Goal: Task Accomplishment & Management: Manage account settings

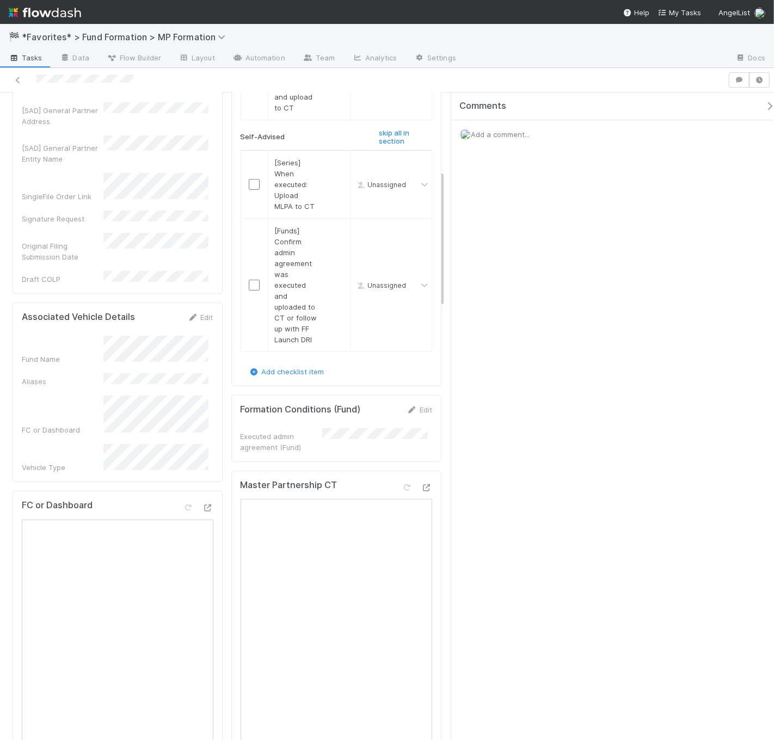
scroll to position [368, 0]
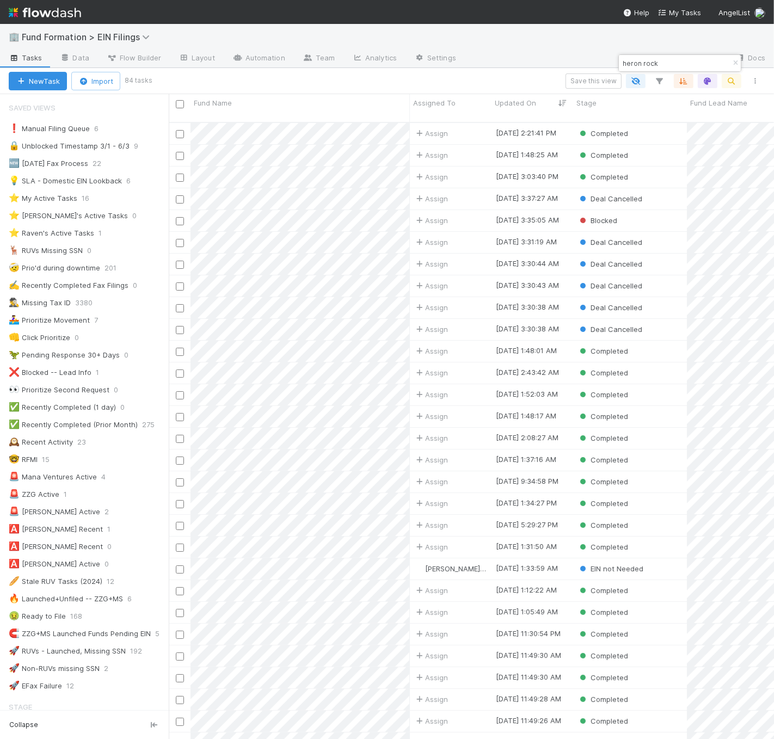
scroll to position [512, 0]
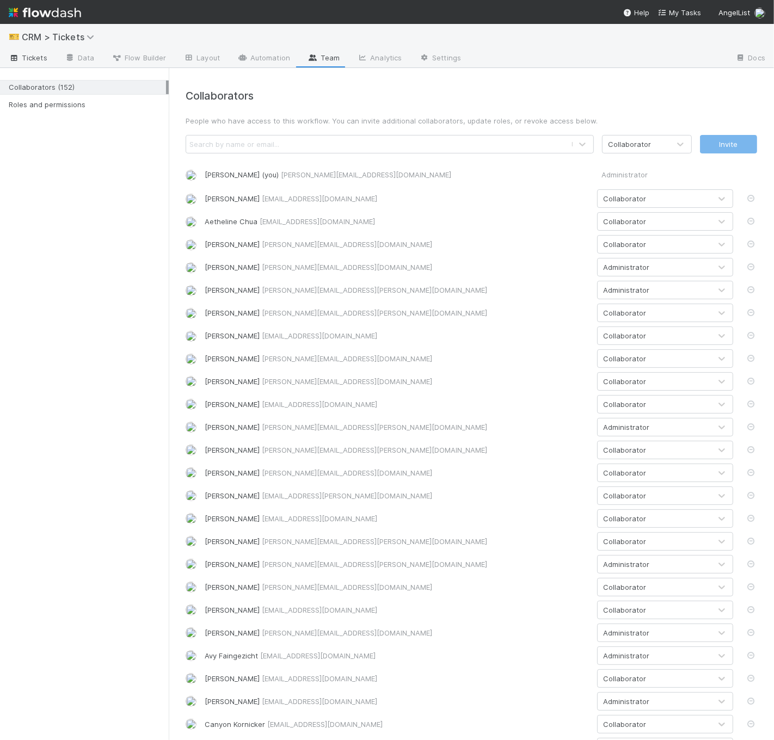
click at [43, 52] on span "Tickets" at bounding box center [28, 57] width 39 height 11
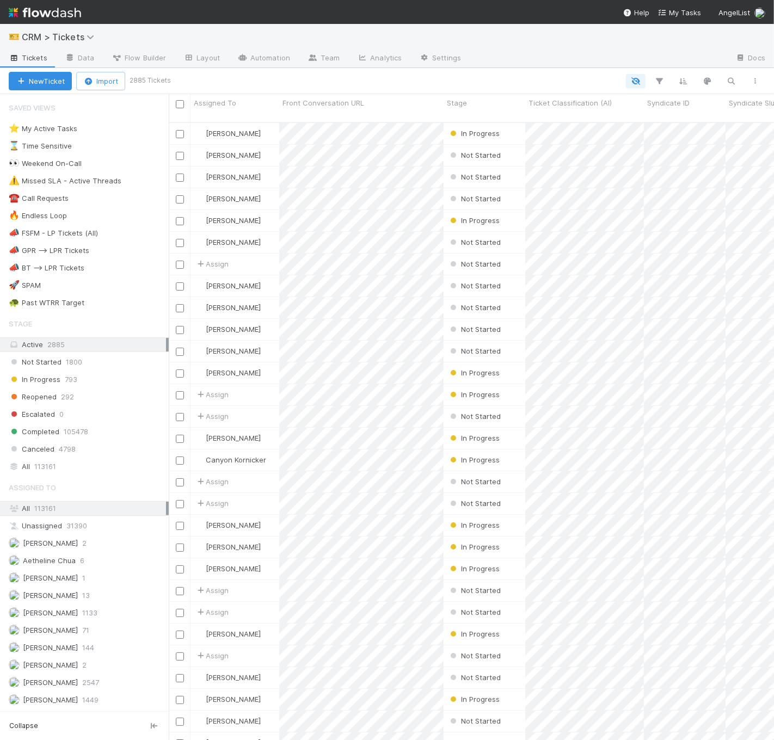
scroll to position [618, 596]
click at [64, 27] on div "🎫 CRM > Tickets" at bounding box center [387, 37] width 774 height 26
click at [68, 33] on span "CRM > Tickets" at bounding box center [61, 37] width 78 height 11
type input "launch"
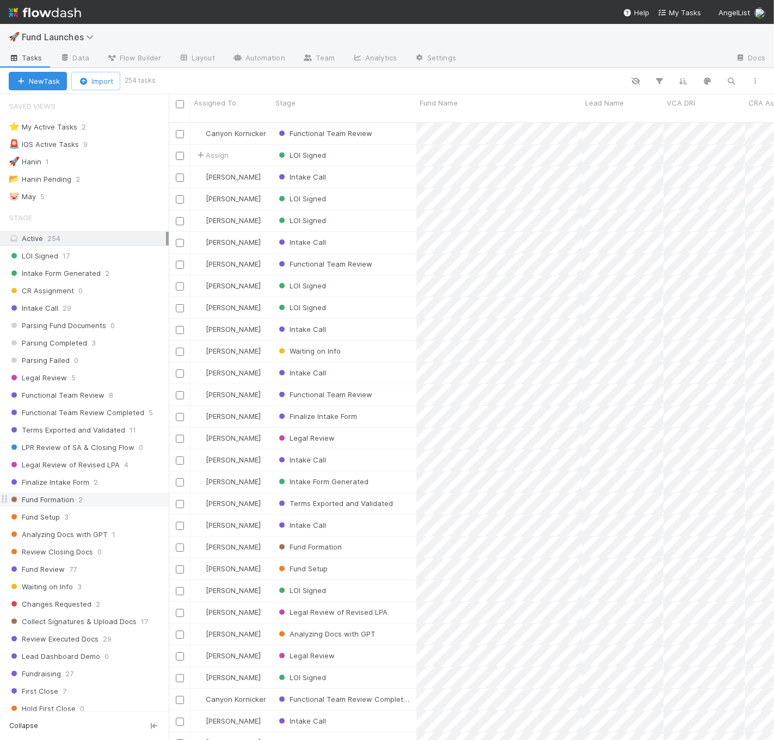
scroll to position [2, 0]
click at [101, 500] on div "Fund Formation 2" at bounding box center [89, 499] width 160 height 14
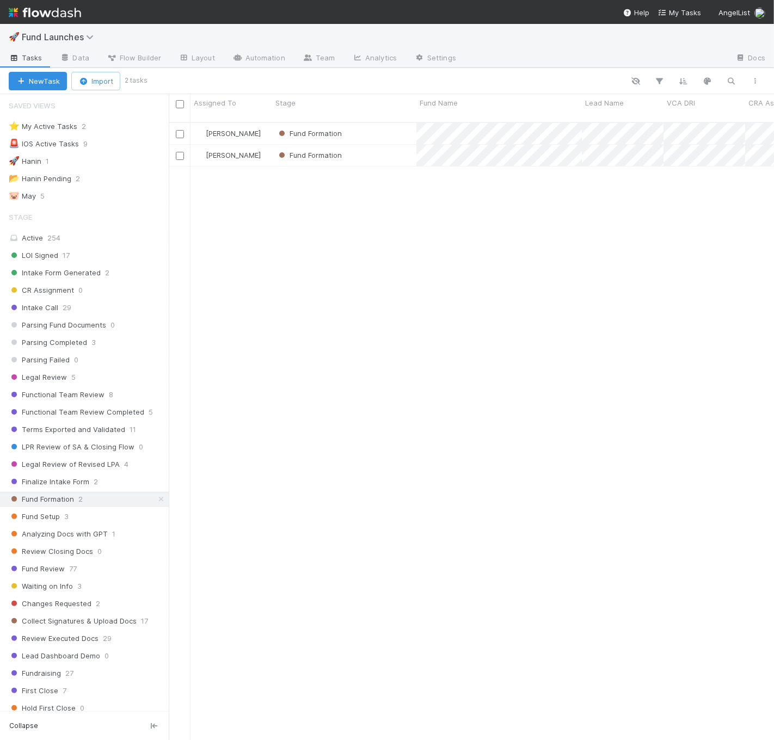
scroll to position [618, 596]
click at [390, 126] on div "Fund Formation" at bounding box center [344, 133] width 144 height 21
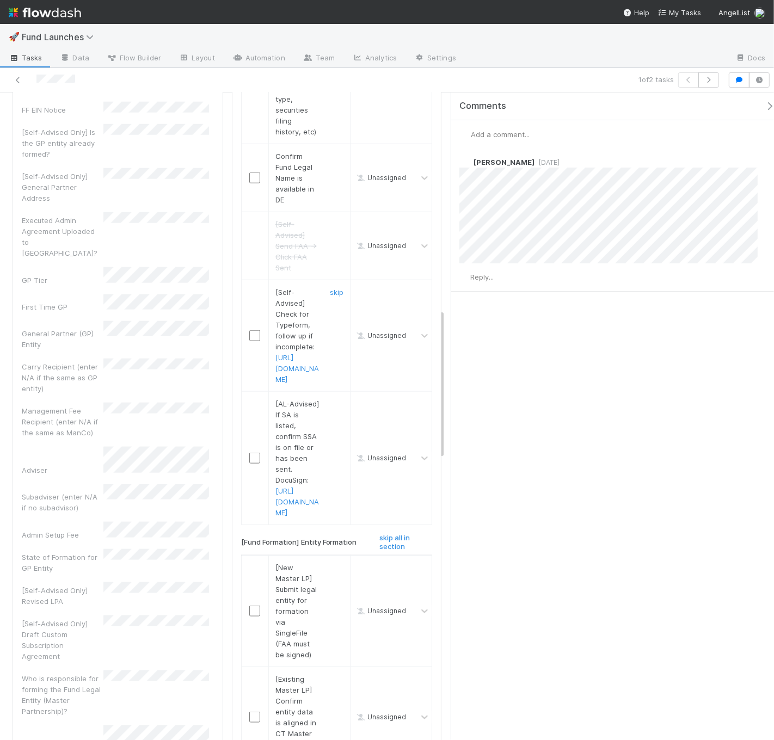
scroll to position [960, 0]
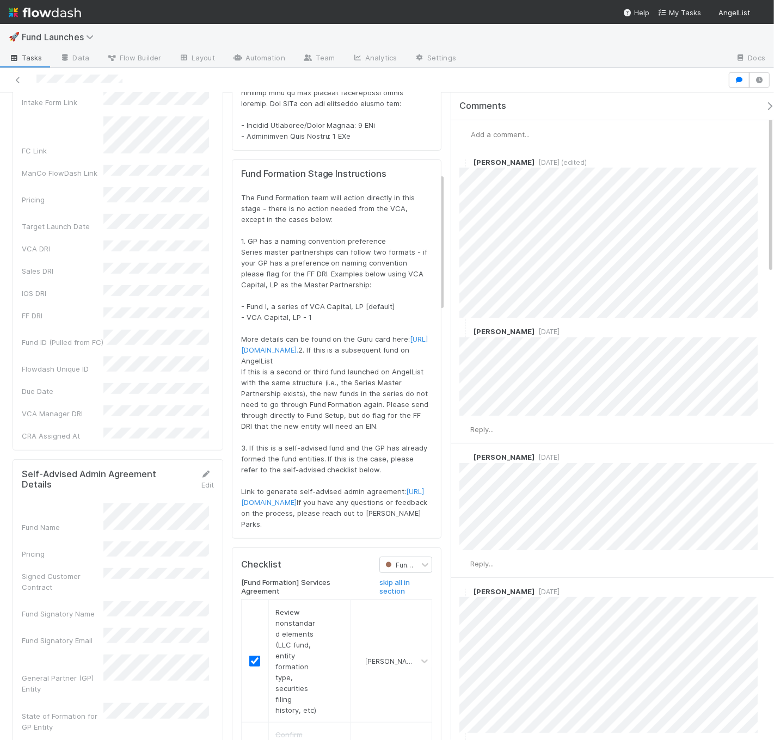
scroll to position [477, 0]
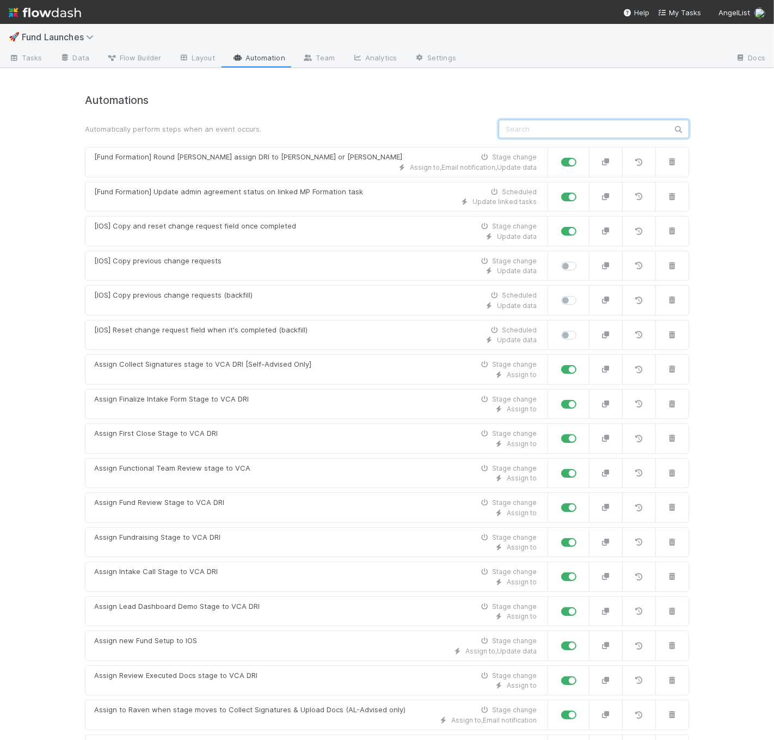
click at [535, 131] on input "text" at bounding box center [593, 129] width 190 height 18
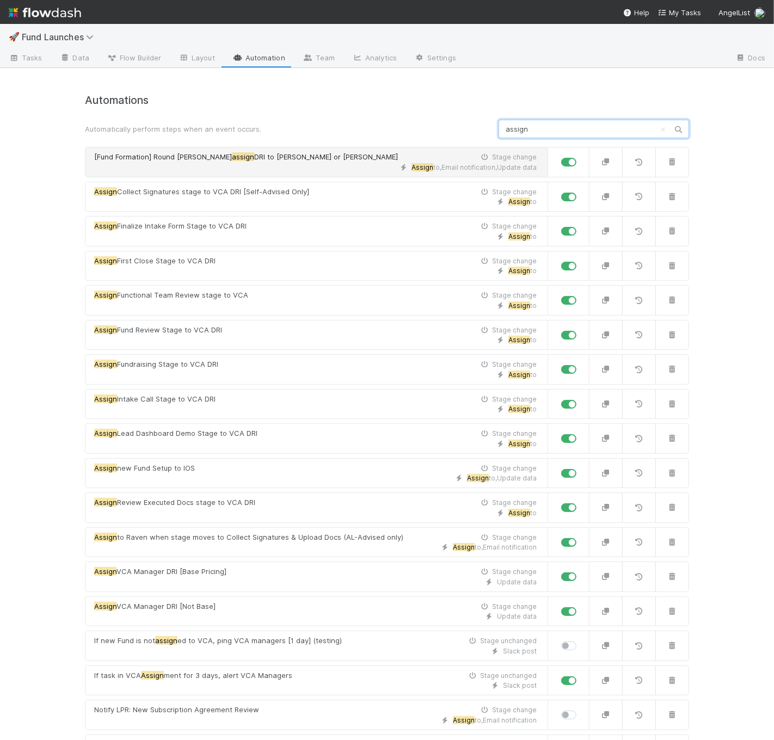
type input "assign"
click at [387, 157] on div "[Fund Formation] Round robin assign DRI to Rick or Catherine Stage change" at bounding box center [315, 157] width 442 height 11
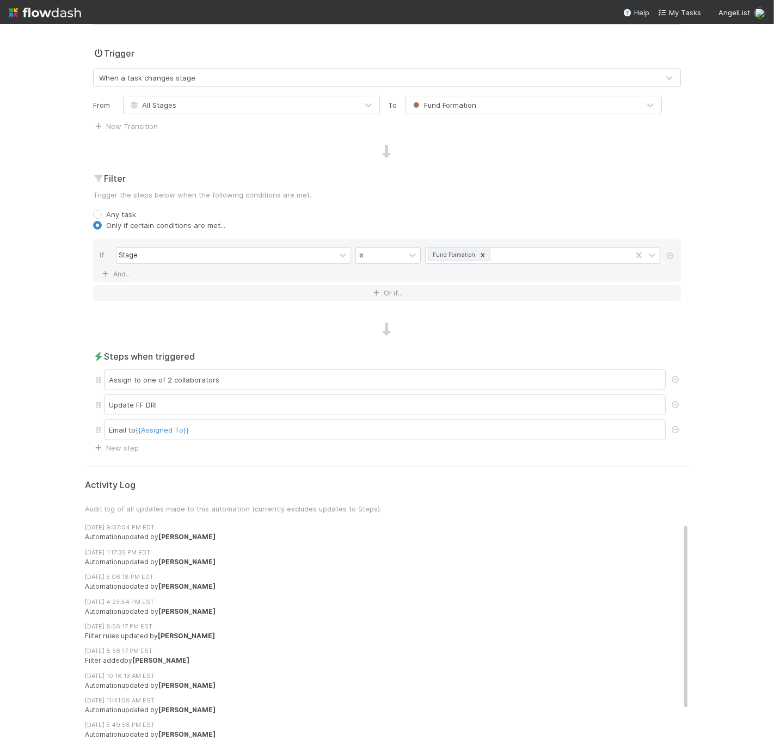
scroll to position [242, 0]
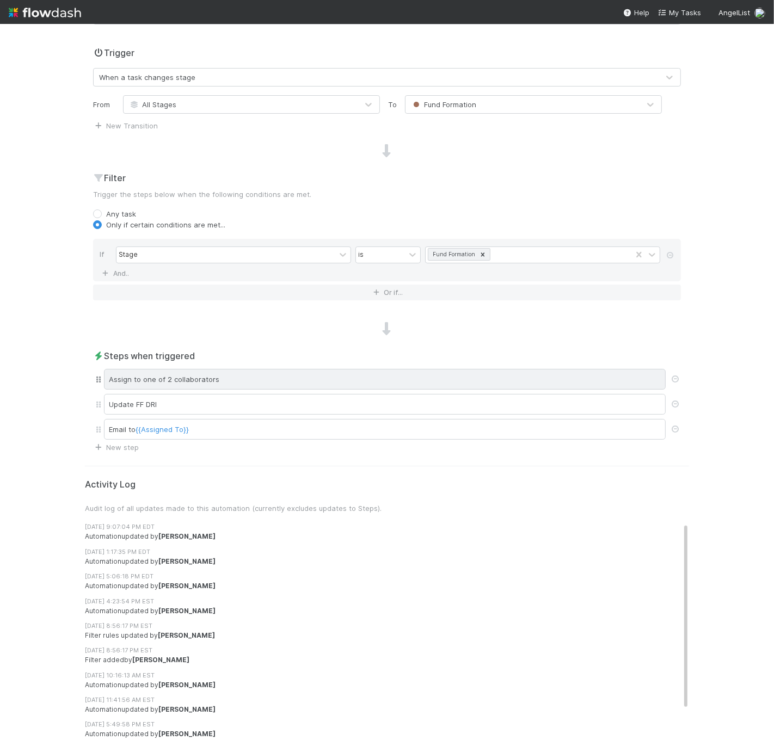
click at [396, 381] on div "Assign to one of 2 collaborators" at bounding box center [385, 379] width 562 height 21
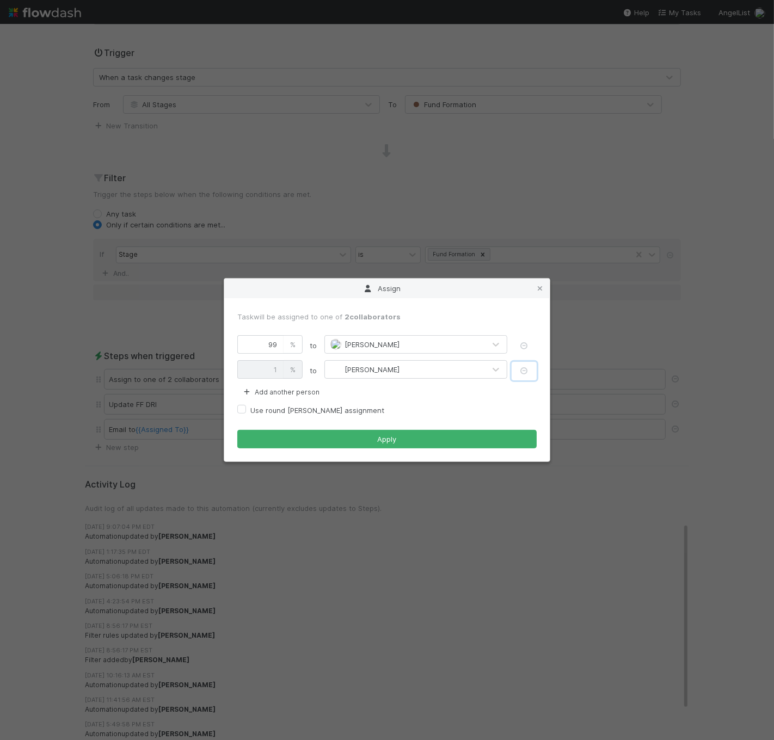
click at [522, 373] on icon "button" at bounding box center [524, 370] width 11 height 7
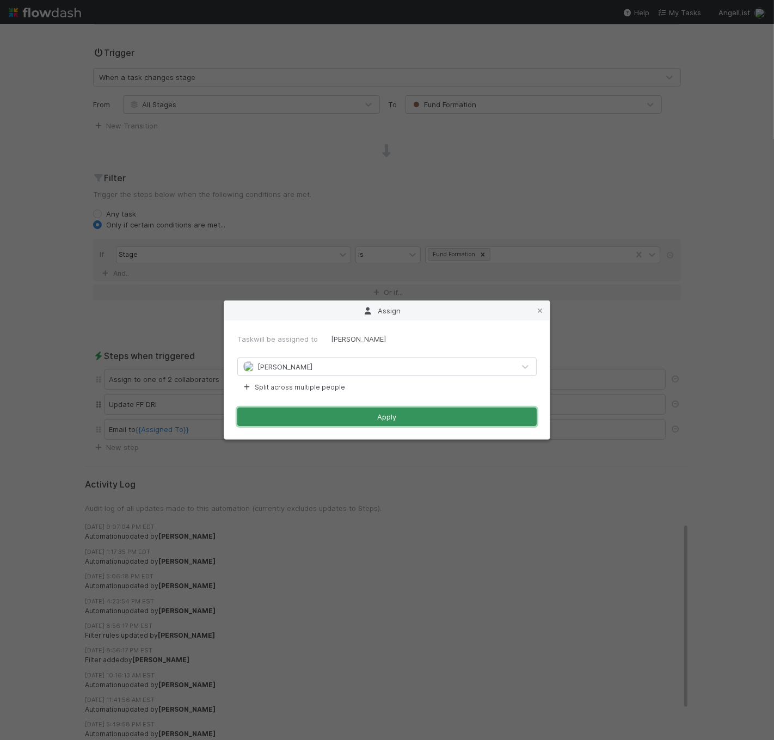
click at [426, 416] on button "Apply" at bounding box center [386, 417] width 299 height 18
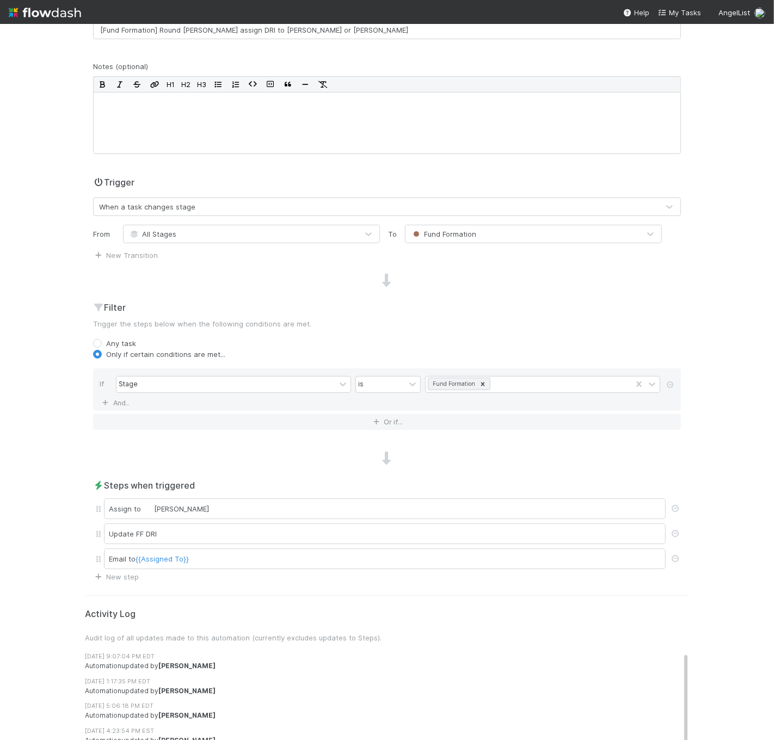
scroll to position [0, 0]
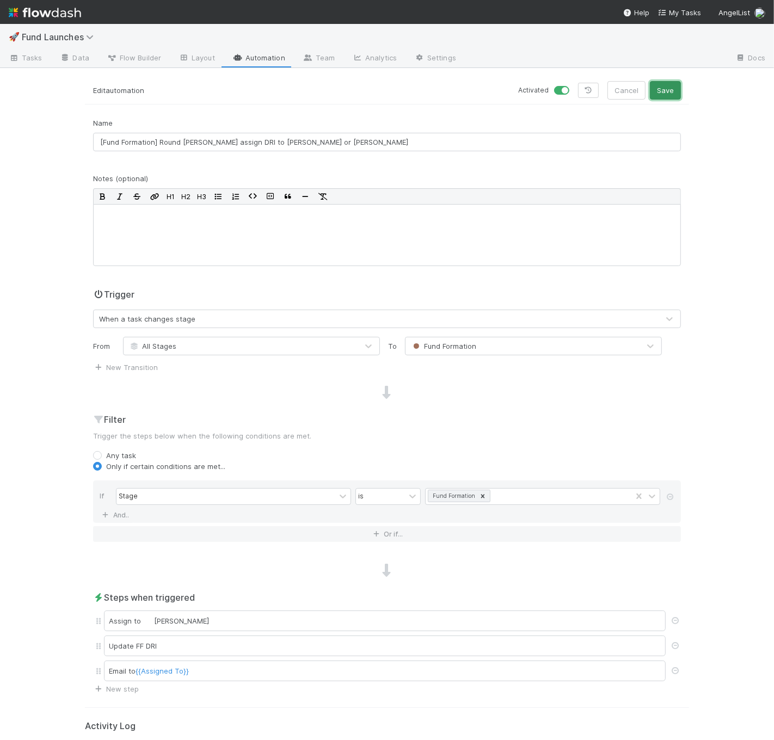
click at [664, 88] on button "Save" at bounding box center [665, 90] width 31 height 18
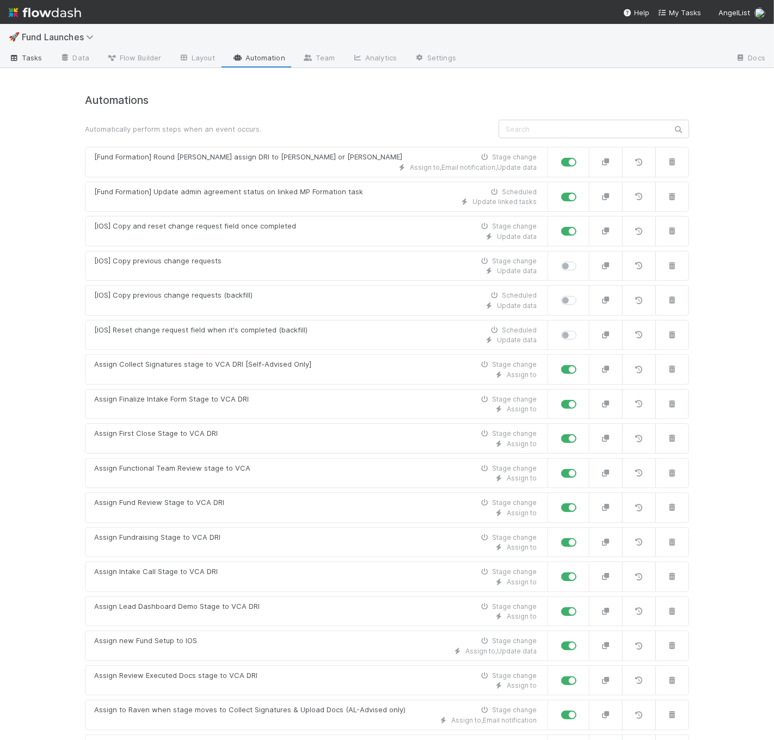
click at [38, 64] on link "Tasks" at bounding box center [25, 58] width 51 height 17
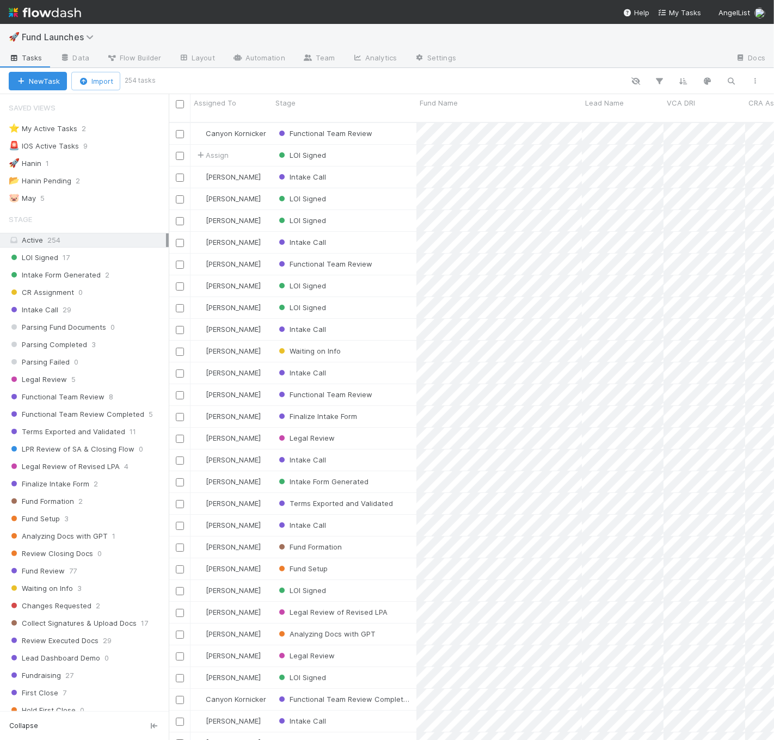
scroll to position [618, 596]
click at [249, 58] on link "Automation" at bounding box center [259, 58] width 70 height 17
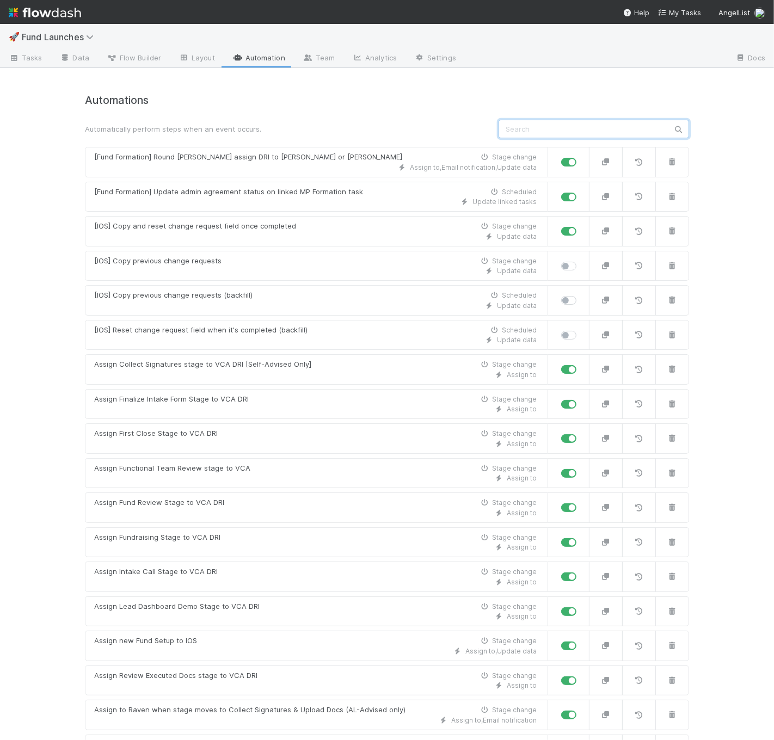
click at [554, 131] on input "text" at bounding box center [593, 129] width 190 height 18
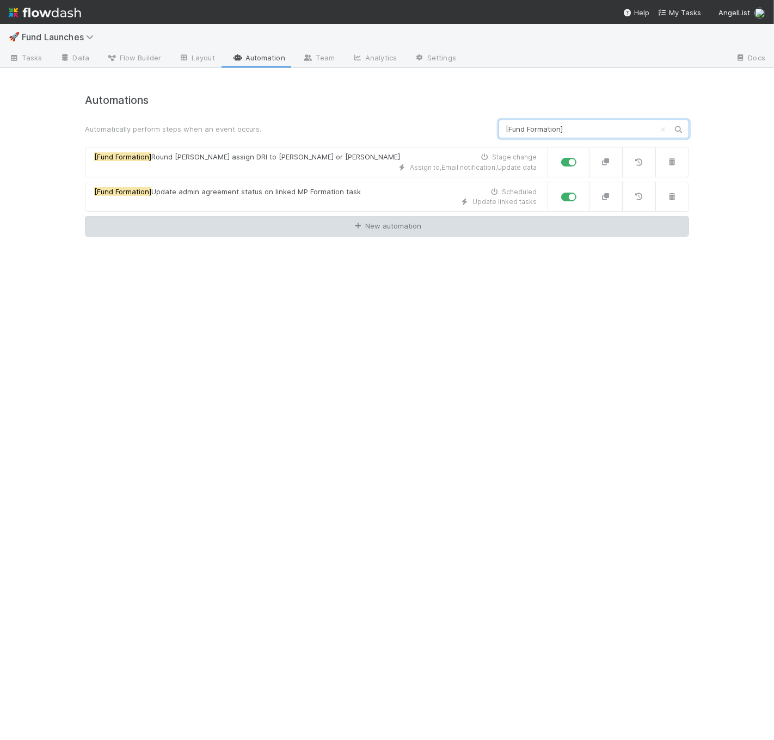
type input "[Fund Formation]"
click at [483, 224] on link "New automation" at bounding box center [387, 226] width 604 height 21
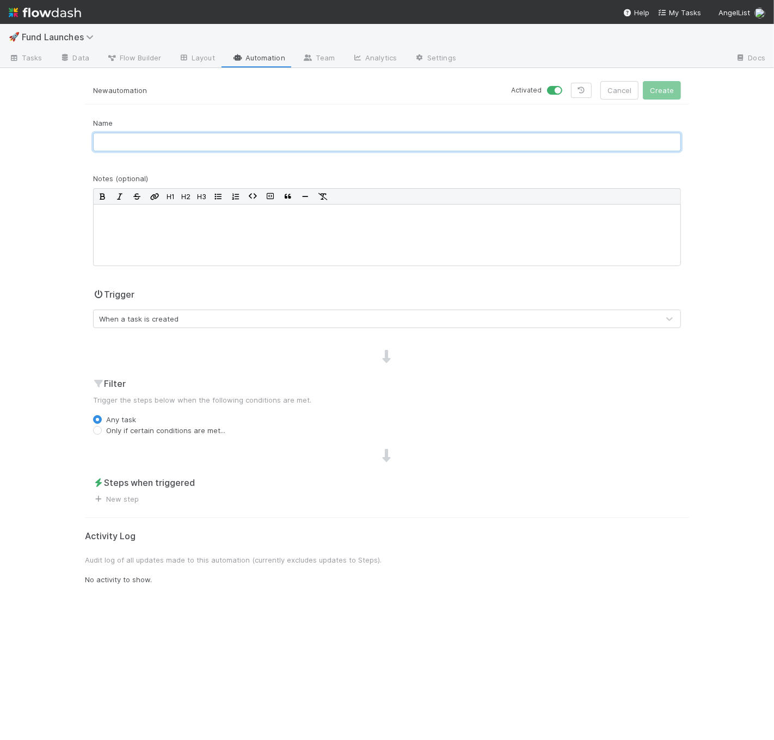
click at [420, 137] on input "text" at bounding box center [387, 142] width 588 height 18
type input "[Fund Formation] Reminder to sync with Brittany Onboarding"
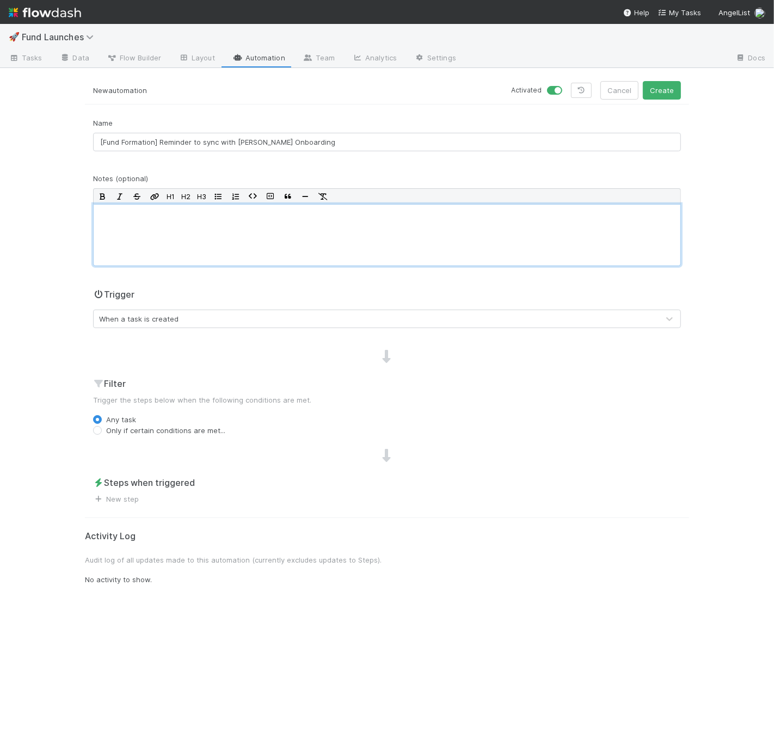
click at [360, 226] on div at bounding box center [387, 235] width 588 height 62
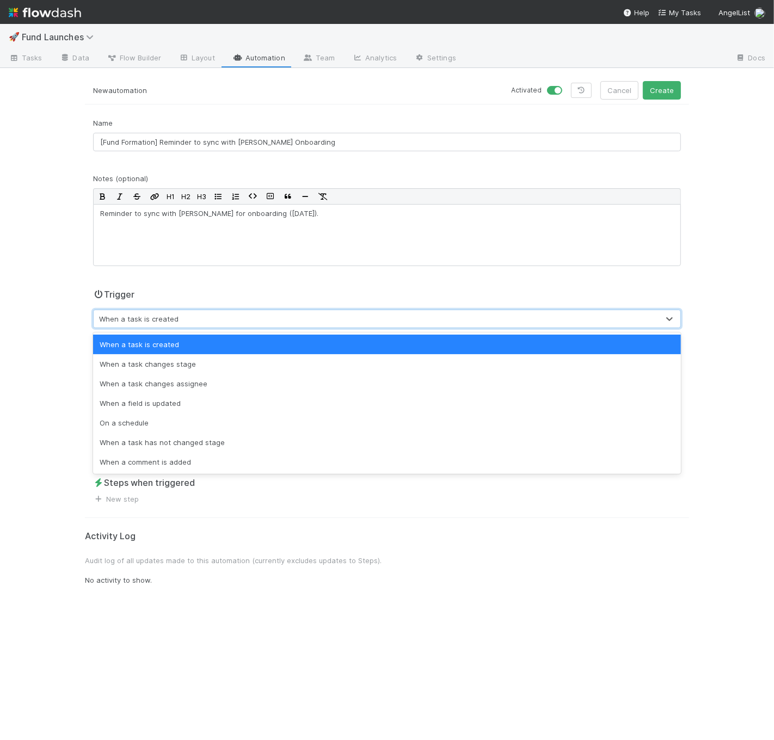
click at [437, 322] on div "When a task is created" at bounding box center [376, 318] width 565 height 17
drag, startPoint x: 429, startPoint y: 309, endPoint x: 428, endPoint y: 304, distance: 5.5
click at [429, 306] on div "Trigger option When a task is created focused, 1 of 7. 7 results available. Use…" at bounding box center [387, 308] width 588 height 40
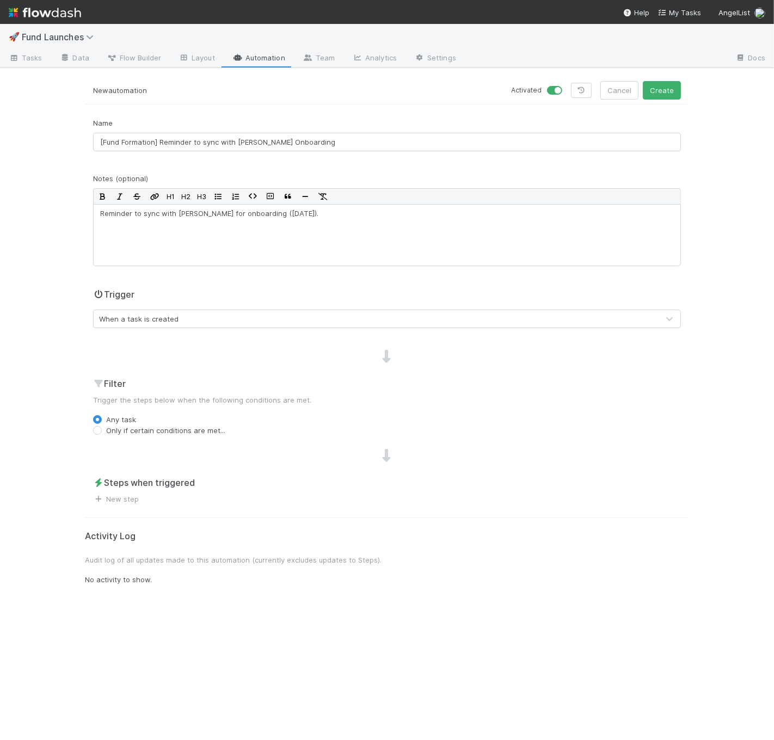
drag, startPoint x: 182, startPoint y: 429, endPoint x: 188, endPoint y: 434, distance: 7.7
click at [182, 429] on label "Only if certain conditions are met..." at bounding box center [165, 430] width 119 height 11
click at [102, 429] on input "Only if certain conditions are met..." at bounding box center [97, 430] width 9 height 10
radio input "true"
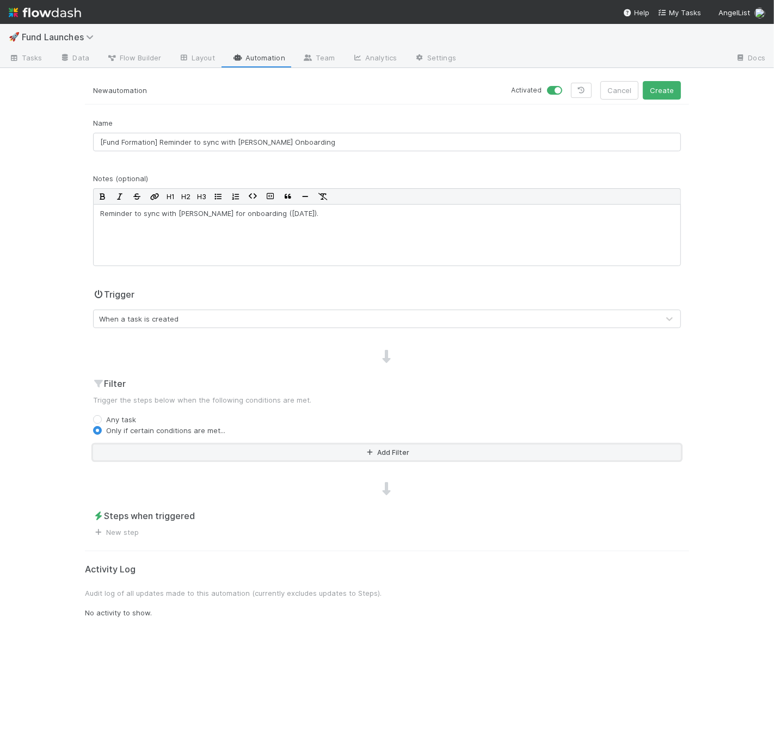
click at [235, 456] on button "Add Filter" at bounding box center [387, 453] width 588 height 16
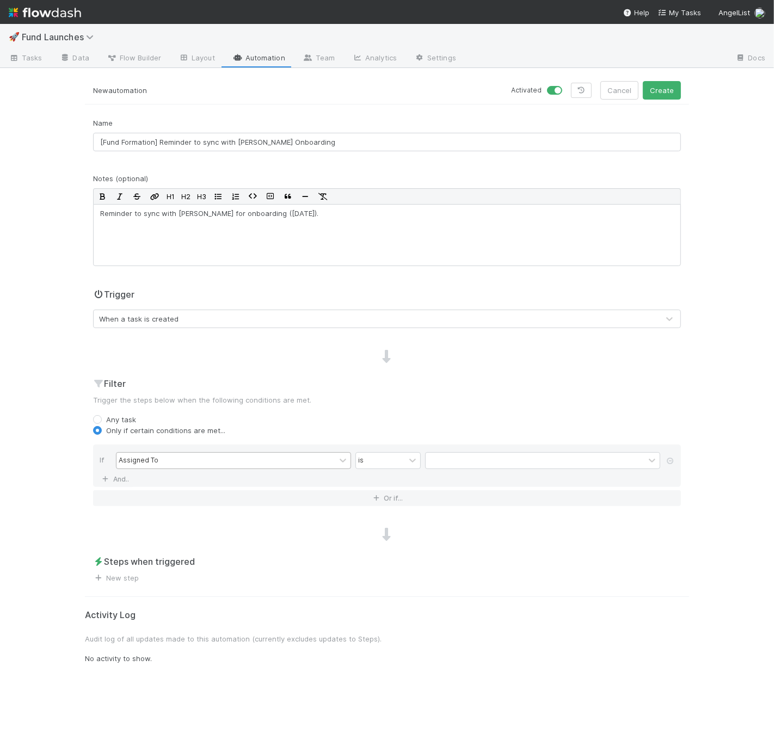
click at [235, 458] on div "Assigned To" at bounding box center [225, 461] width 219 height 16
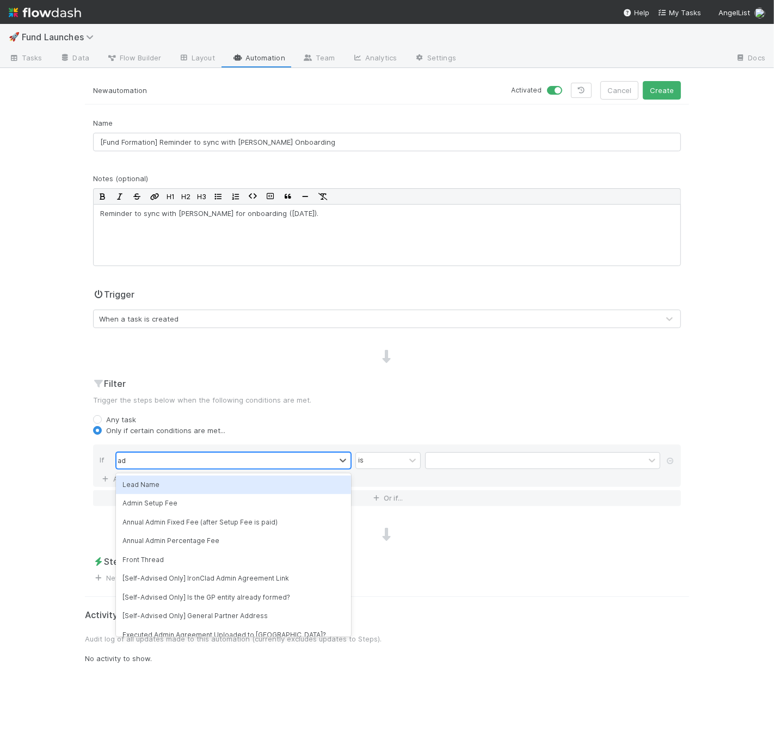
type input "adv"
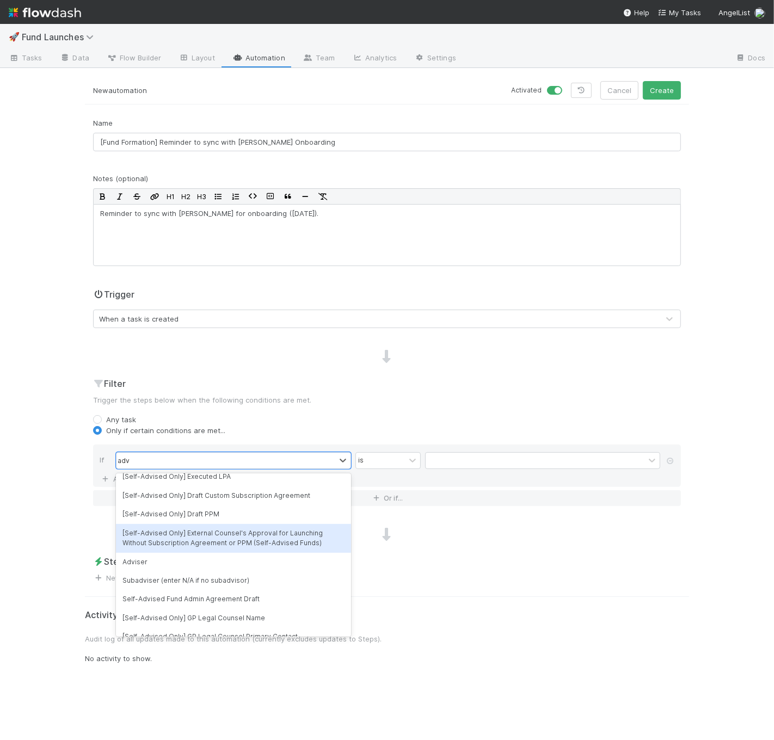
scroll to position [101, 0]
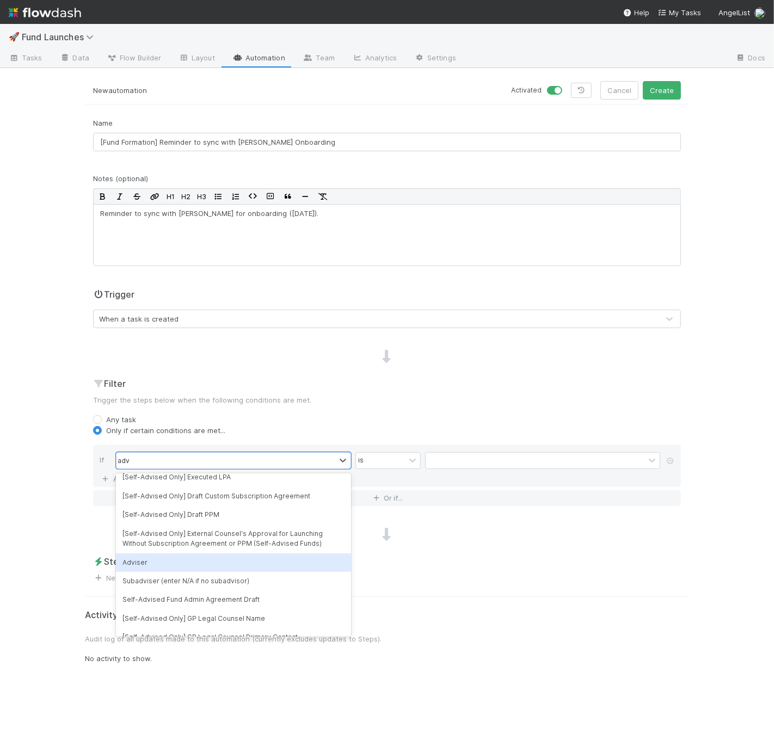
click at [261, 559] on div "Adviser" at bounding box center [233, 562] width 235 height 18
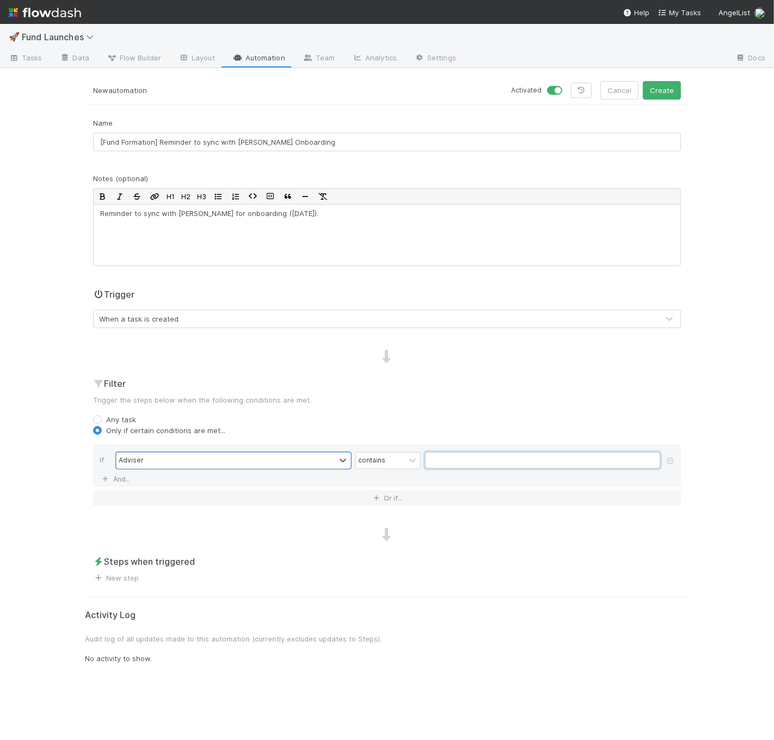
click at [442, 462] on input "text" at bounding box center [542, 460] width 235 height 16
type input "AngelList Advisors, LLC"
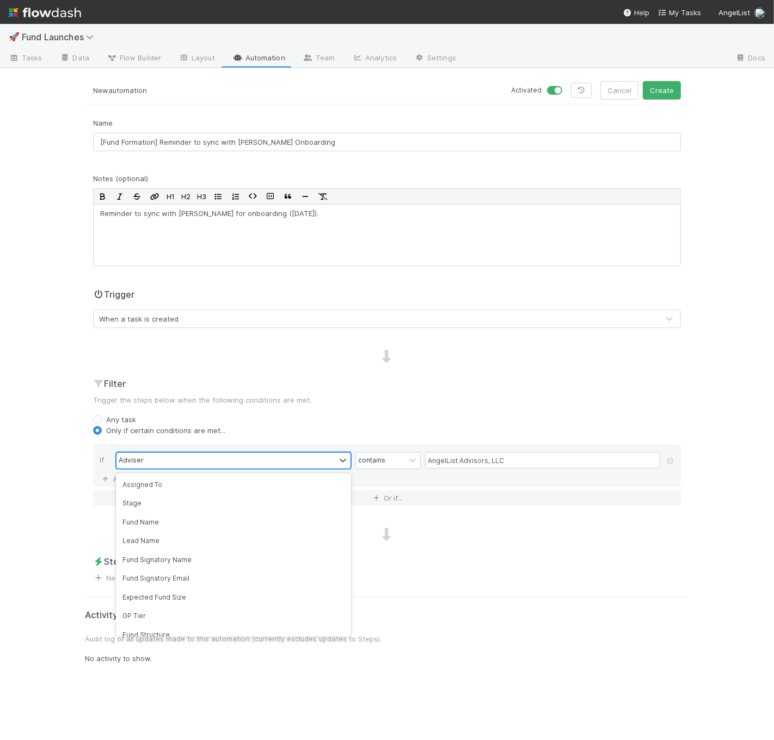
click at [309, 460] on div "Adviser" at bounding box center [225, 461] width 219 height 16
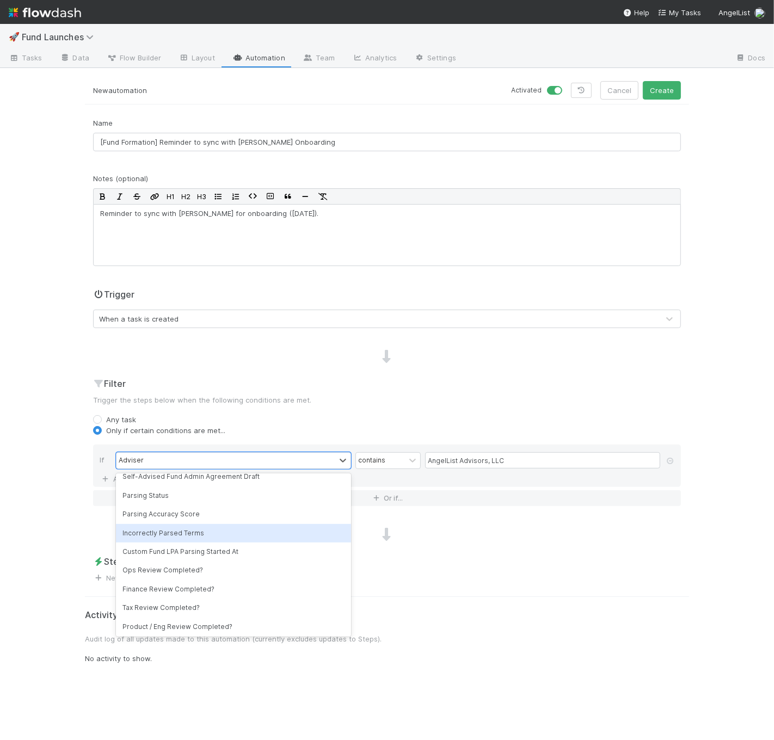
scroll to position [1439, 0]
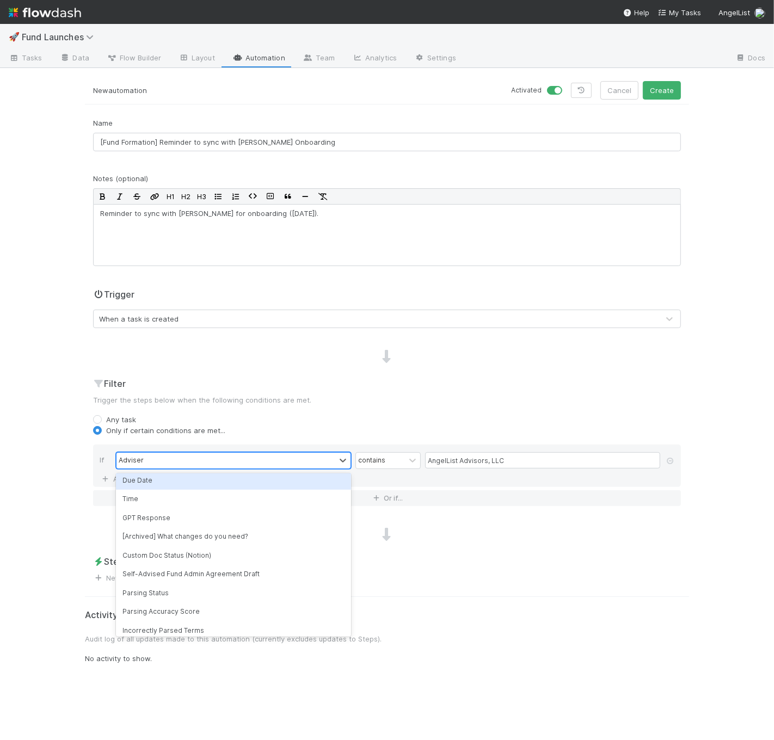
click at [276, 459] on div "Adviser" at bounding box center [225, 461] width 219 height 16
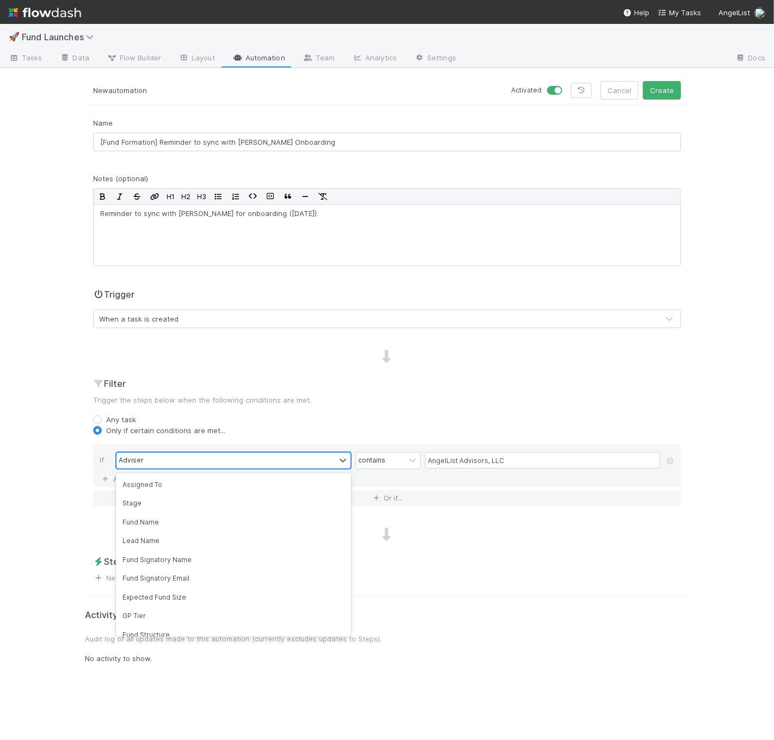
click at [276, 459] on div "Adviser" at bounding box center [225, 461] width 219 height 16
click at [275, 459] on div "Adviser" at bounding box center [225, 461] width 219 height 16
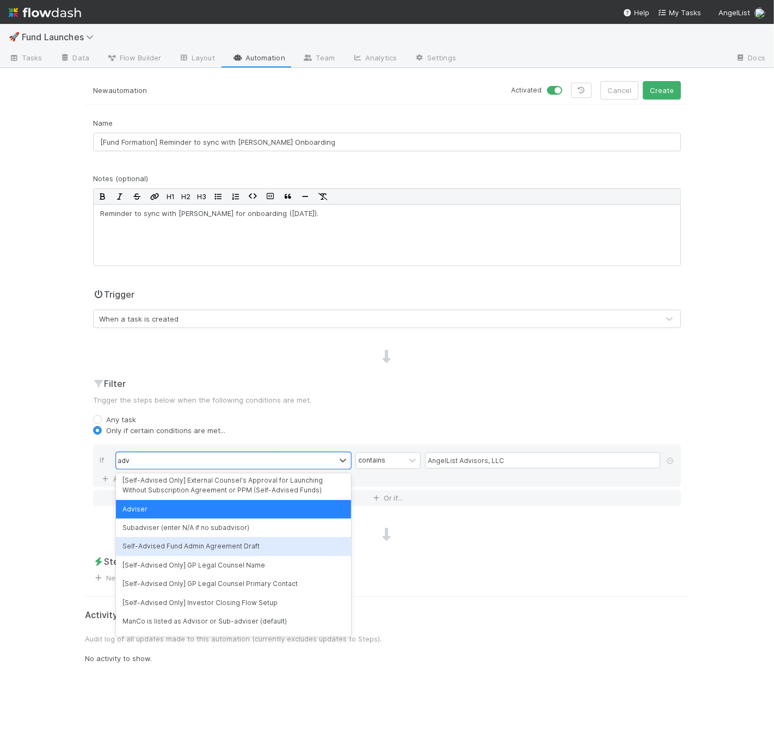
scroll to position [170, 0]
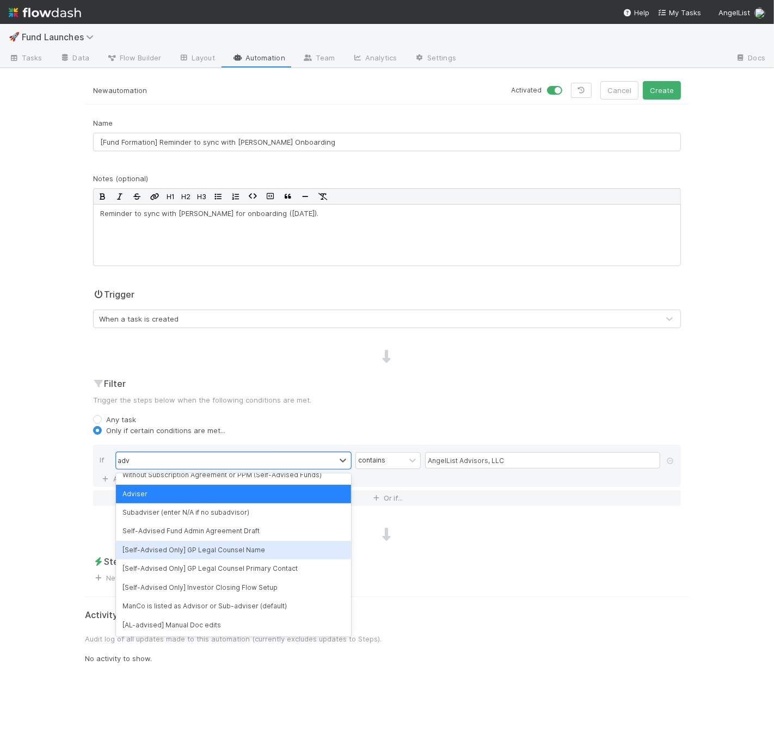
type input "adv"
click at [491, 522] on div "Name [Fund Formation] Reminder to sync with Brittany Onboarding Notes (optional…" at bounding box center [387, 351] width 604 height 466
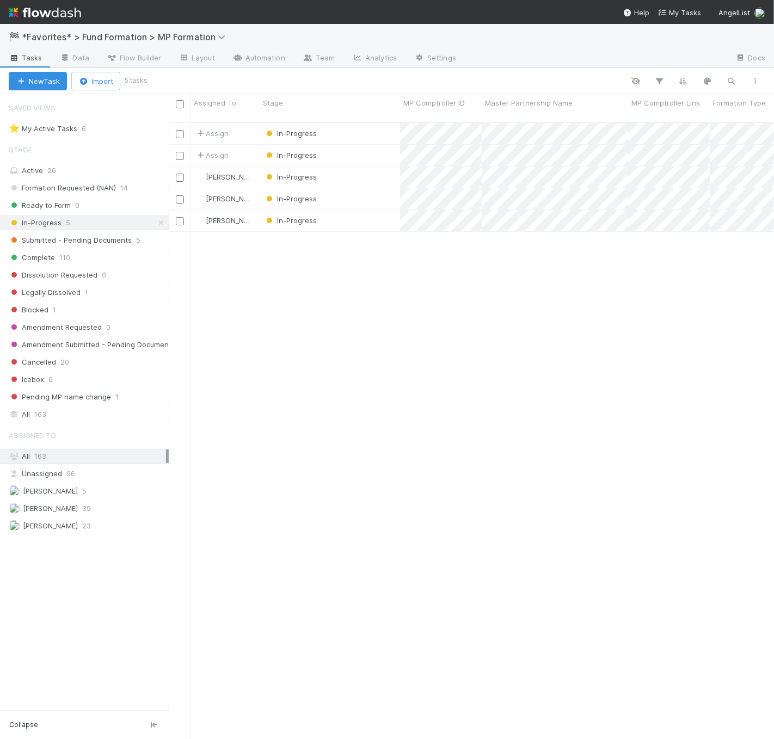
scroll to position [617, 596]
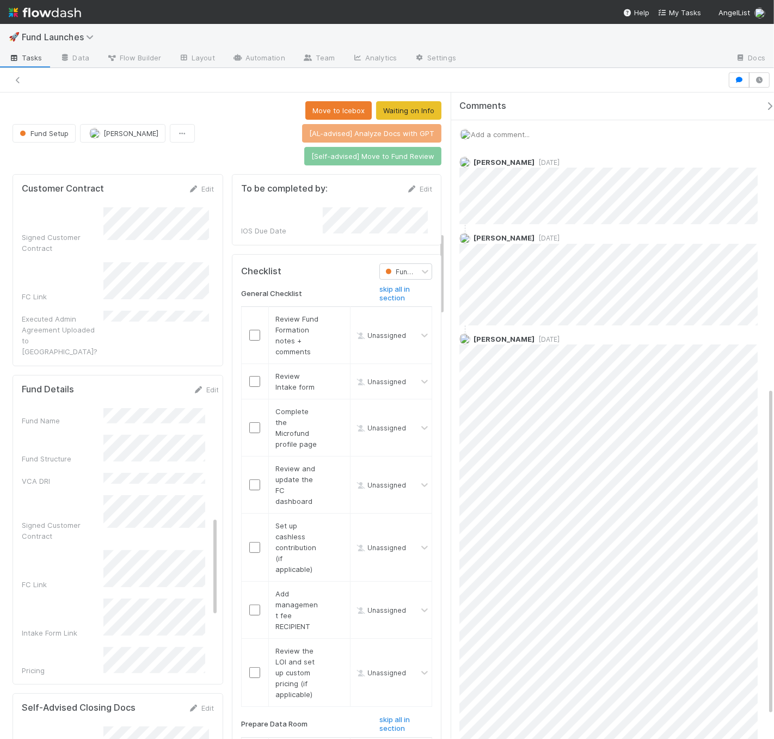
scroll to position [581, 0]
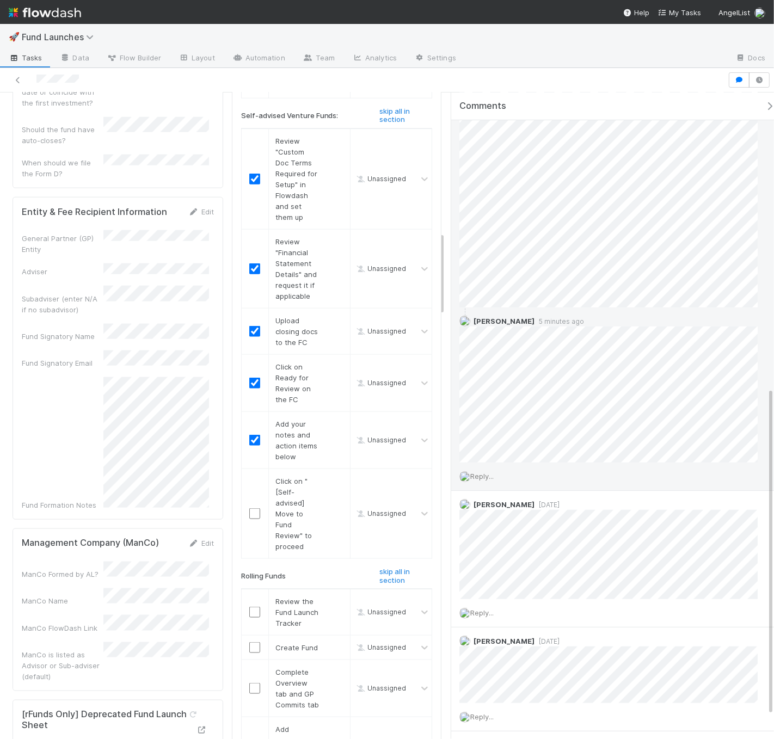
checkbox input "true"
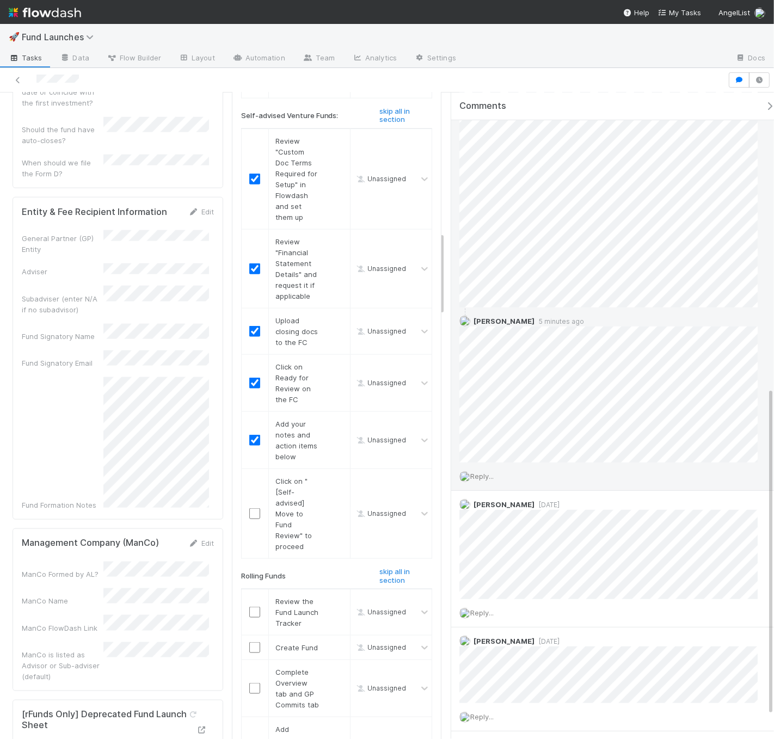
checkbox input "true"
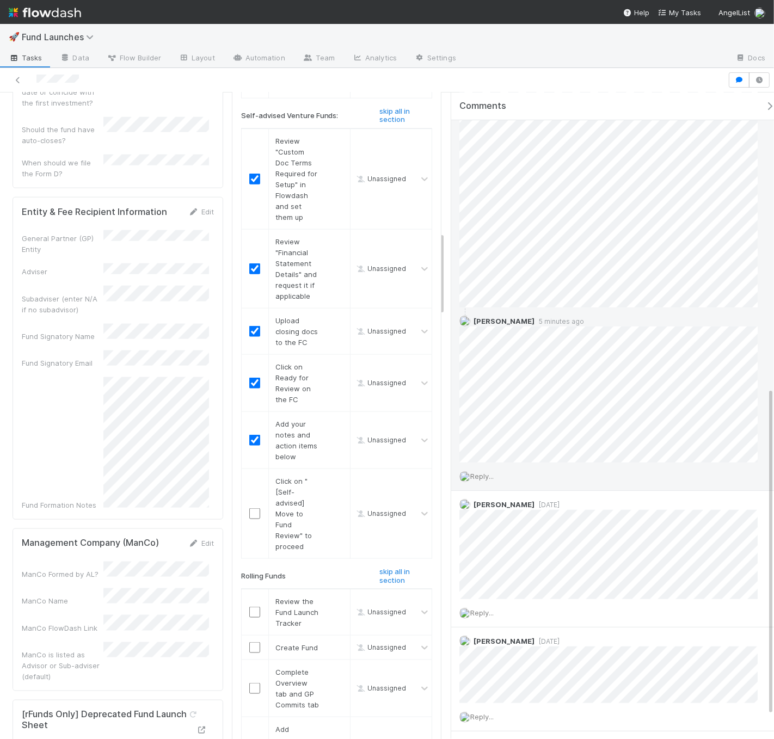
checkbox input "true"
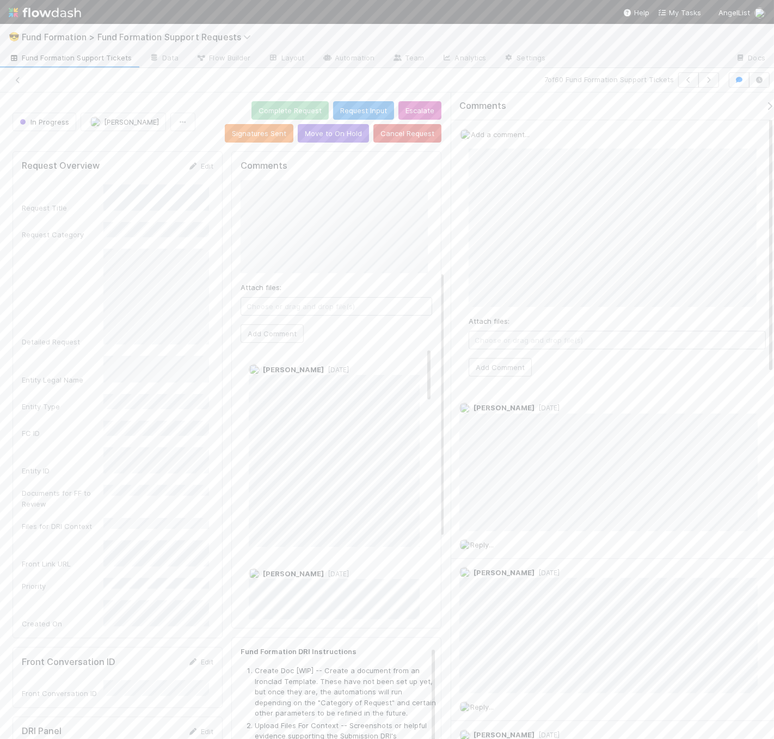
scroll to position [431, 0]
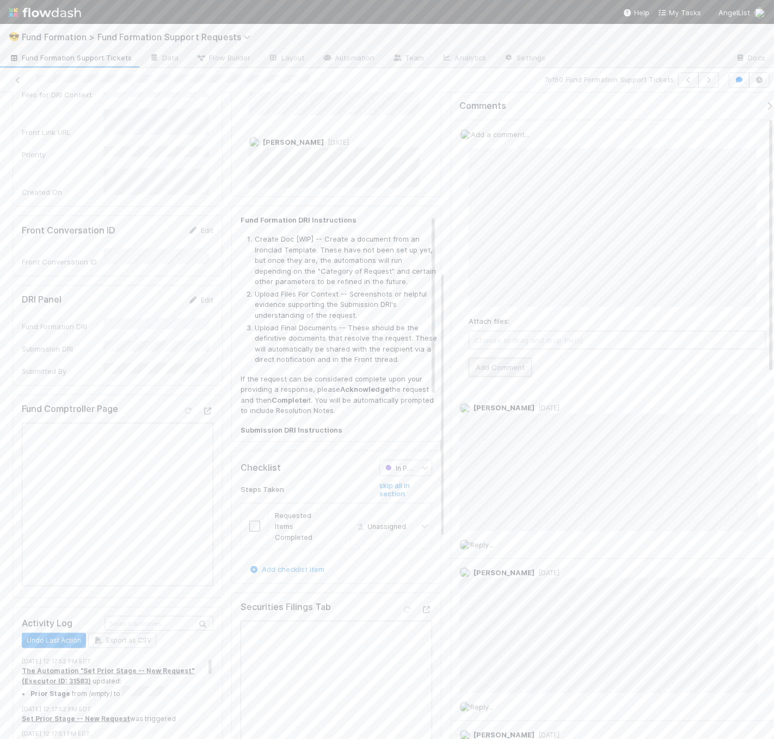
click at [509, 362] on button "Add Comment" at bounding box center [499, 367] width 63 height 18
click at [759, 162] on icon at bounding box center [764, 162] width 11 height 7
click at [510, 137] on span "Add a comment..." at bounding box center [500, 134] width 59 height 9
click at [519, 286] on button "Add Comment" at bounding box center [499, 286] width 63 height 18
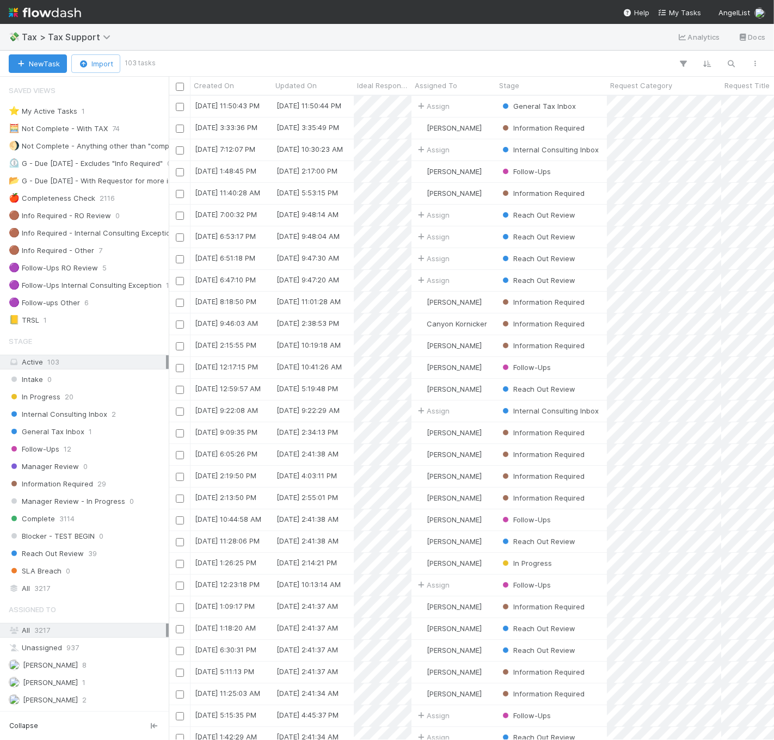
scroll to position [237, 0]
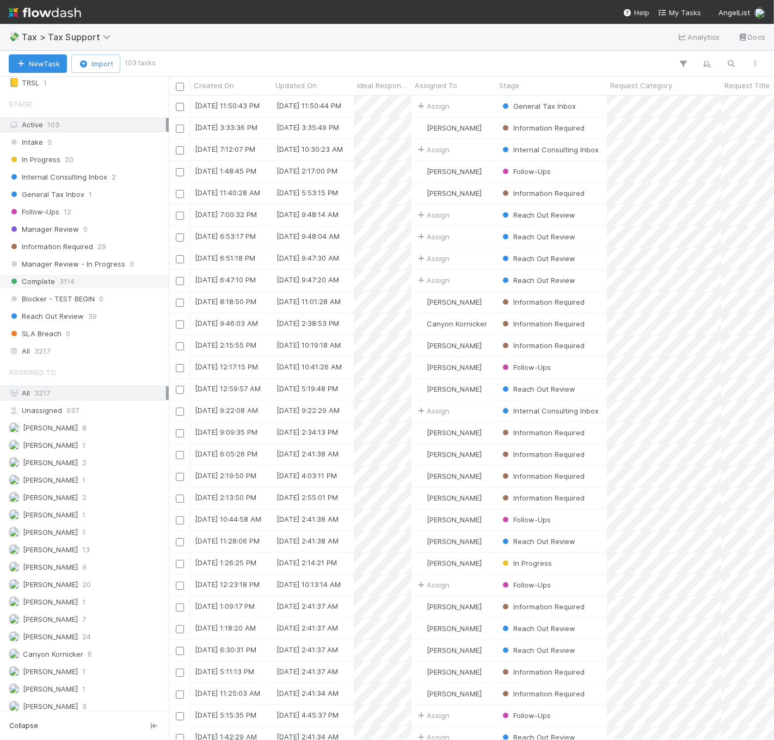
click at [86, 281] on div "Complete 3114" at bounding box center [87, 282] width 157 height 14
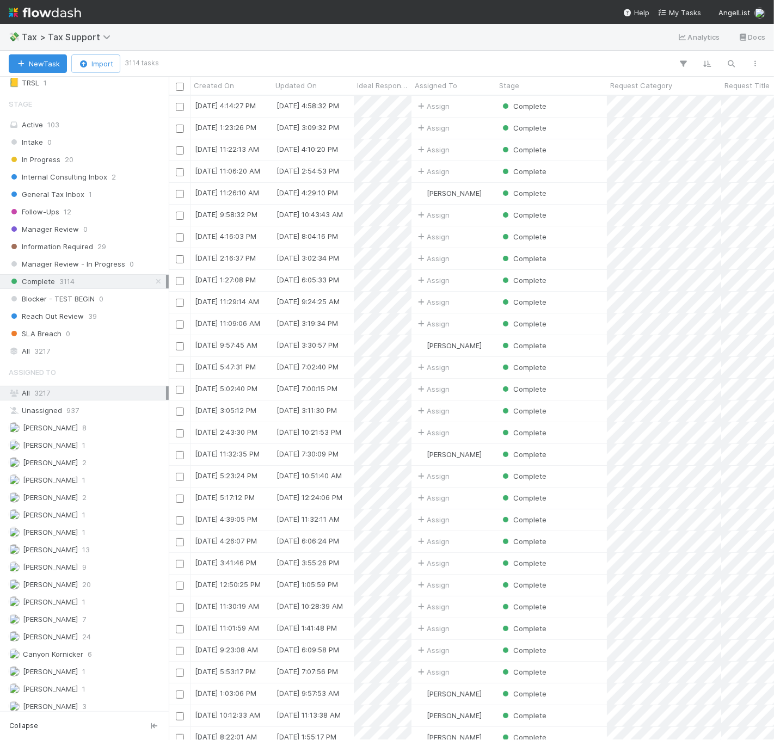
scroll to position [635, 596]
click at [684, 65] on icon "button" at bounding box center [683, 64] width 11 height 10
click at [531, 101] on button "Add Filter" at bounding box center [516, 97] width 326 height 16
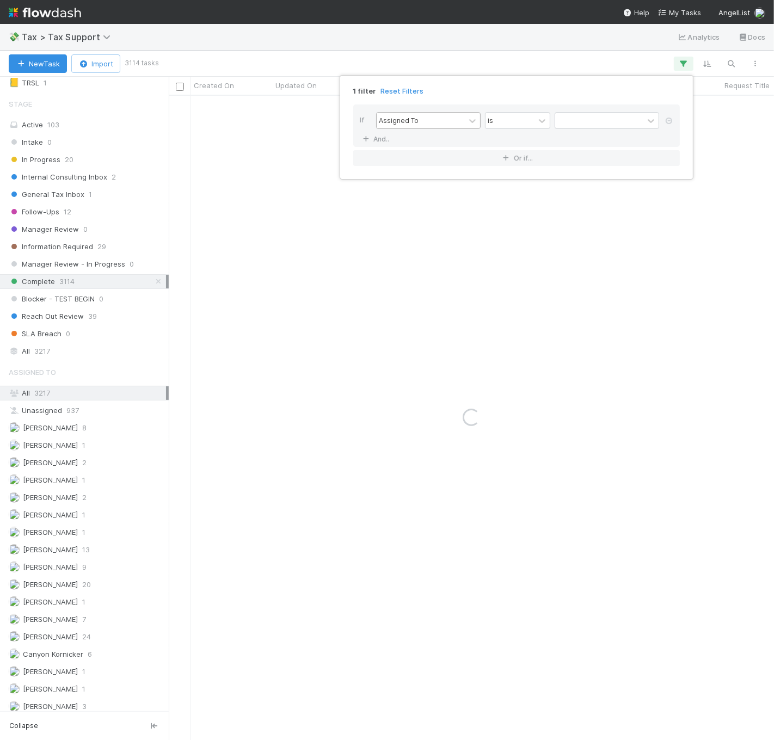
click at [425, 124] on div "Assigned To" at bounding box center [421, 121] width 88 height 16
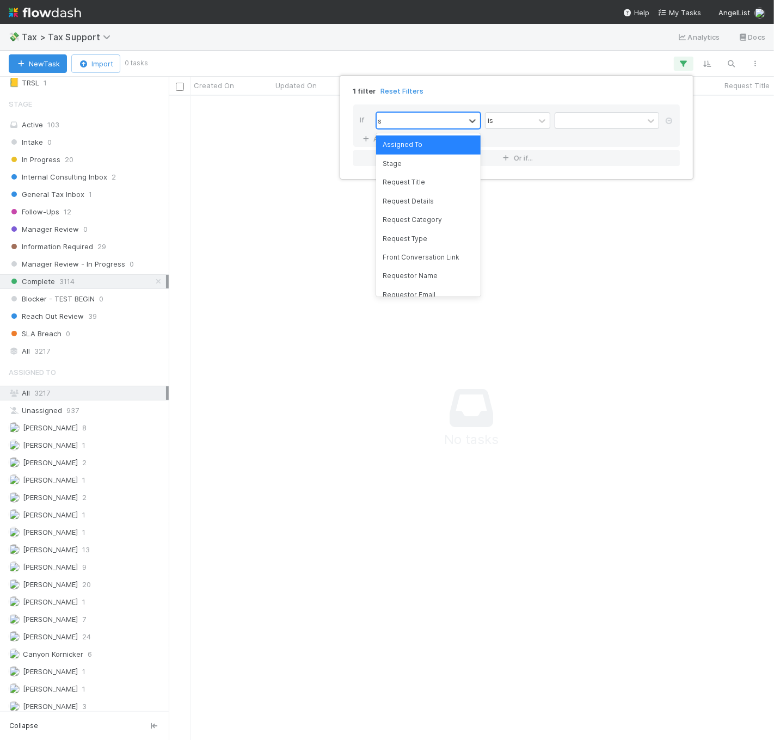
scroll to position [626, 587]
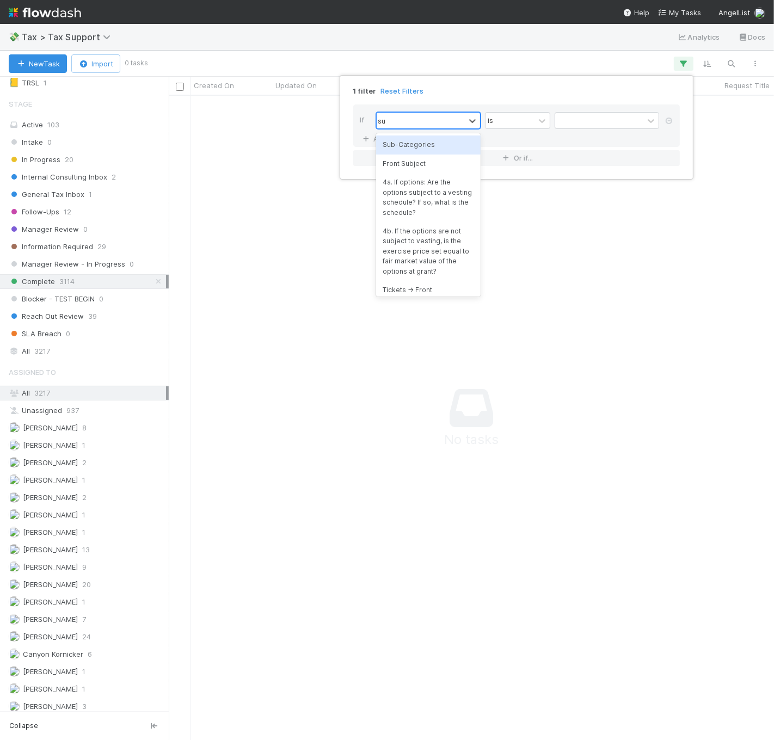
type input "s"
type input "requestor"
drag, startPoint x: 466, startPoint y: 148, endPoint x: 494, endPoint y: 135, distance: 31.2
click at [466, 148] on div "Requestor Name" at bounding box center [428, 144] width 104 height 18
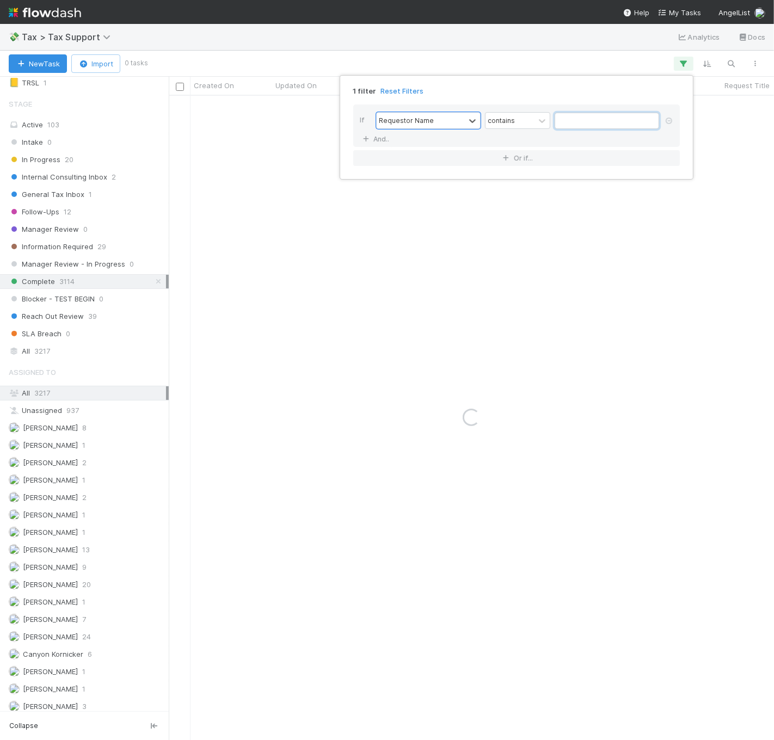
click at [576, 113] on input "text" at bounding box center [606, 121] width 104 height 16
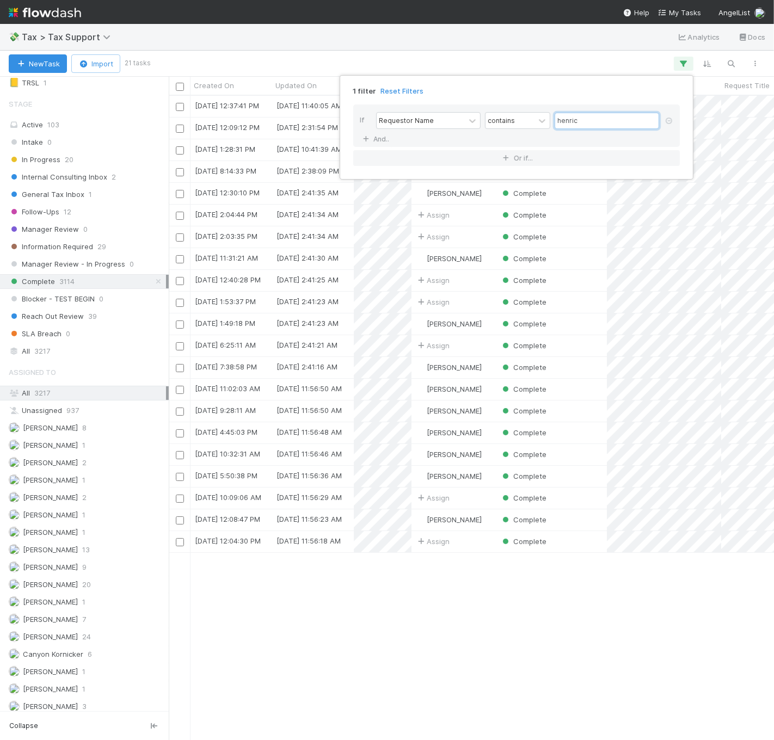
scroll to position [635, 596]
type input "henric"
click at [420, 56] on div "1 filter Reset Filters If Requestor Name contains henric And.. Or if..." at bounding box center [387, 370] width 774 height 740
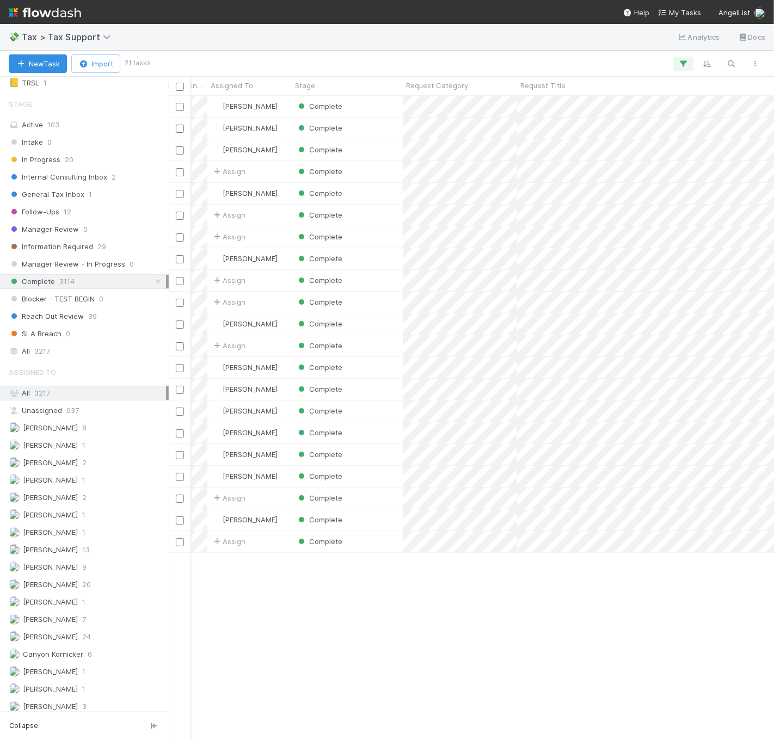
scroll to position [0, 0]
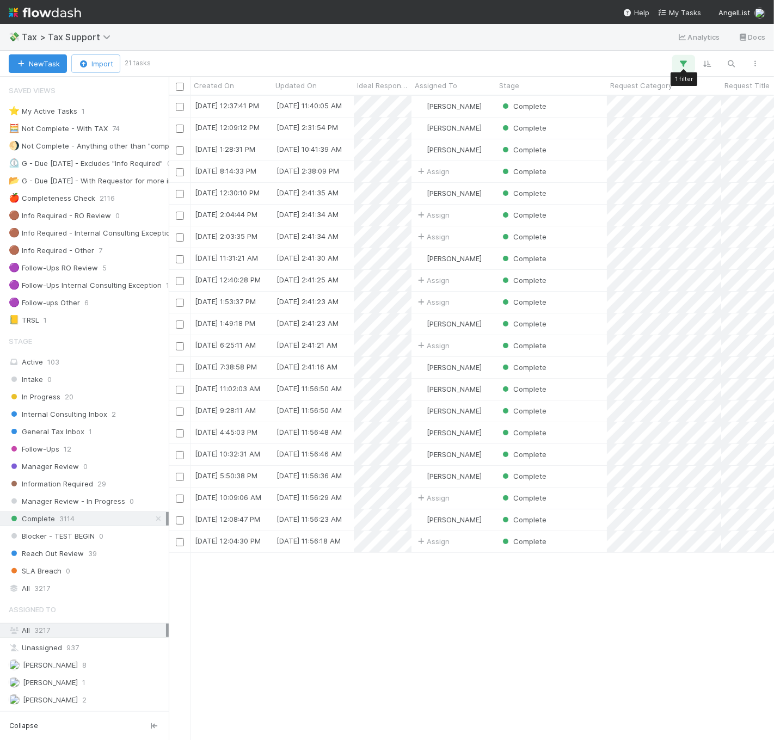
click at [676, 58] on button "button" at bounding box center [684, 64] width 20 height 14
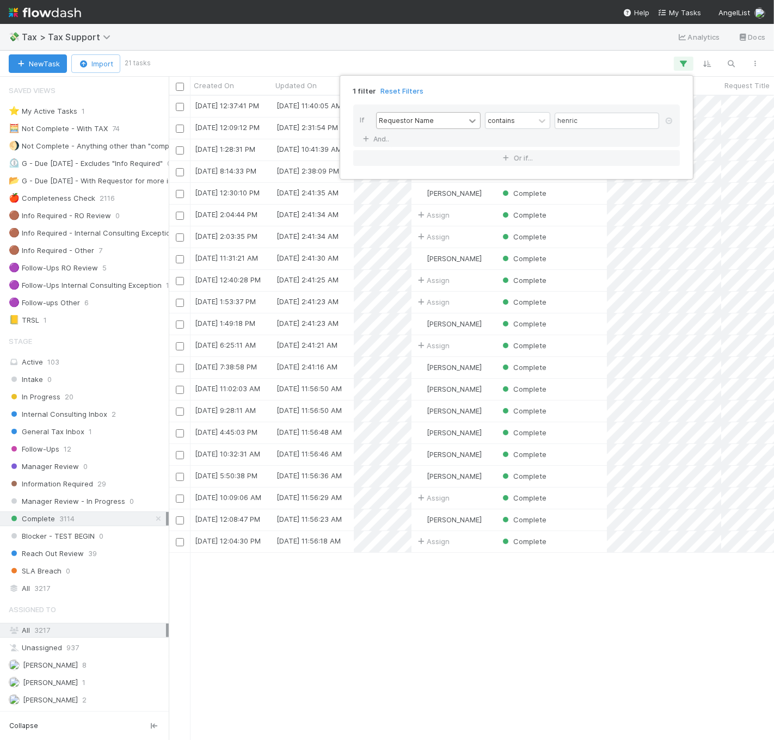
click at [467, 122] on icon at bounding box center [472, 120] width 11 height 11
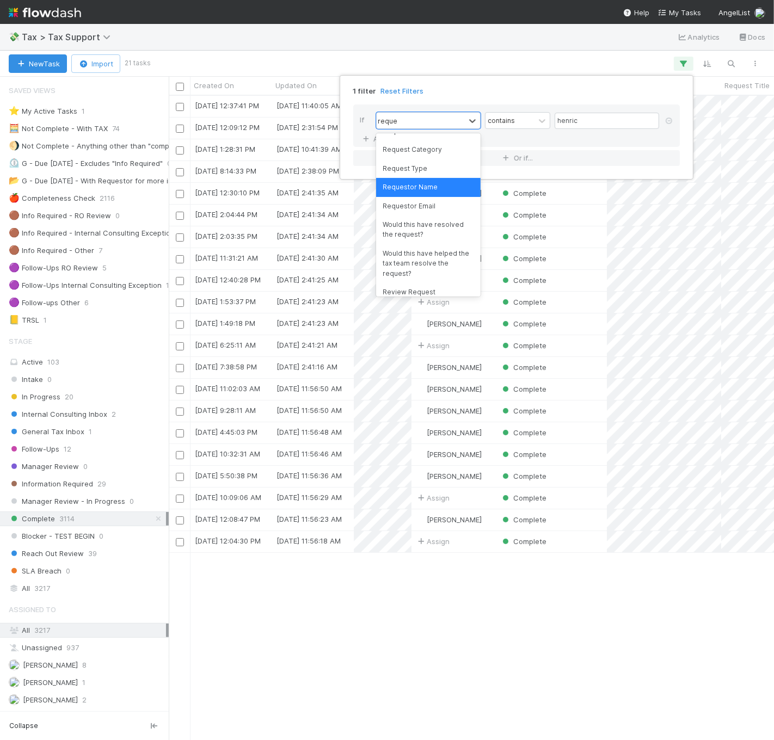
type input "request"
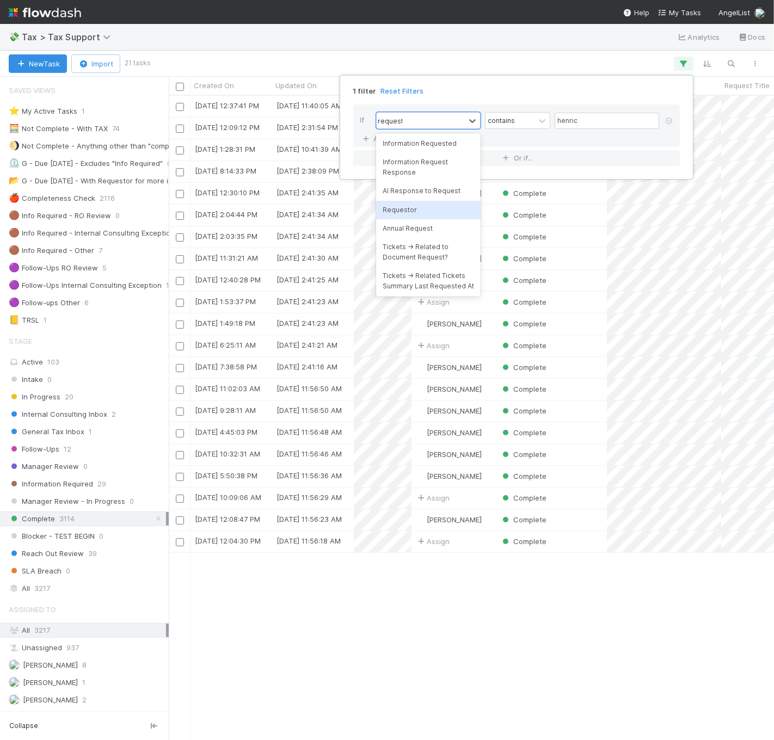
click at [437, 201] on div "Requestor" at bounding box center [428, 210] width 104 height 18
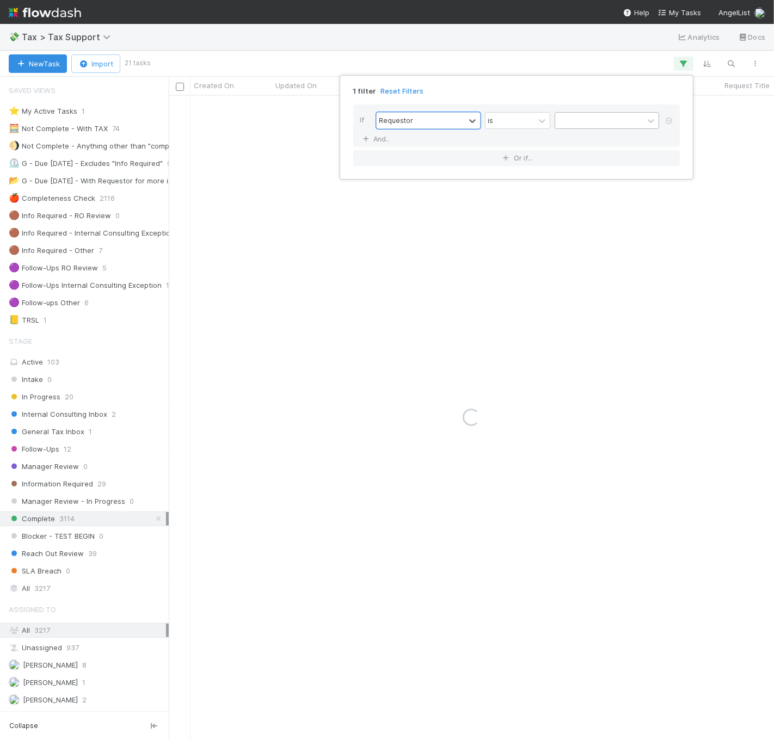
click at [580, 123] on div at bounding box center [599, 121] width 88 height 16
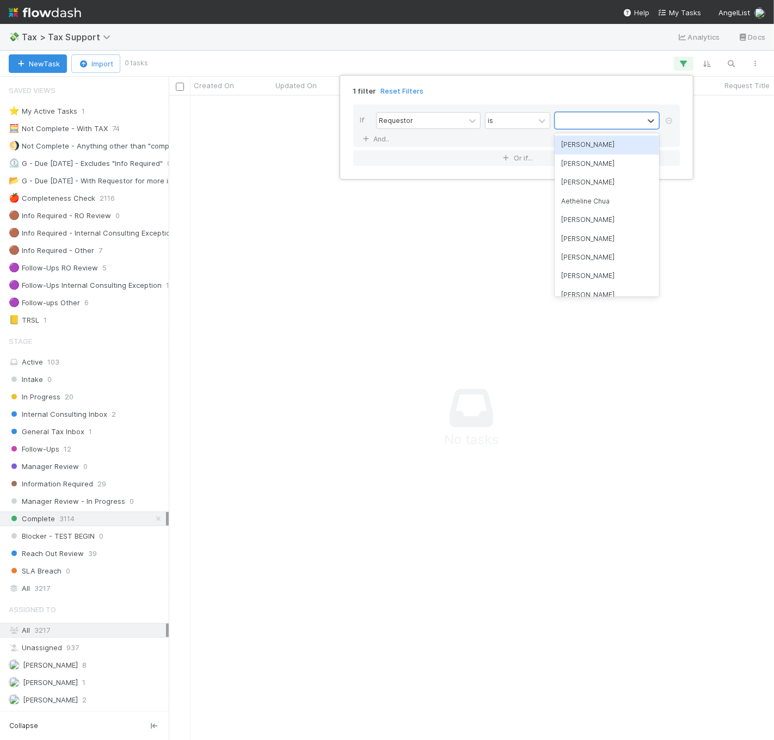
click at [587, 151] on div "[PERSON_NAME]" at bounding box center [606, 144] width 104 height 18
click at [418, 55] on div "1 filter Reset Filters If Requestor is option Rick Segers, selected. 0 results …" at bounding box center [387, 370] width 774 height 740
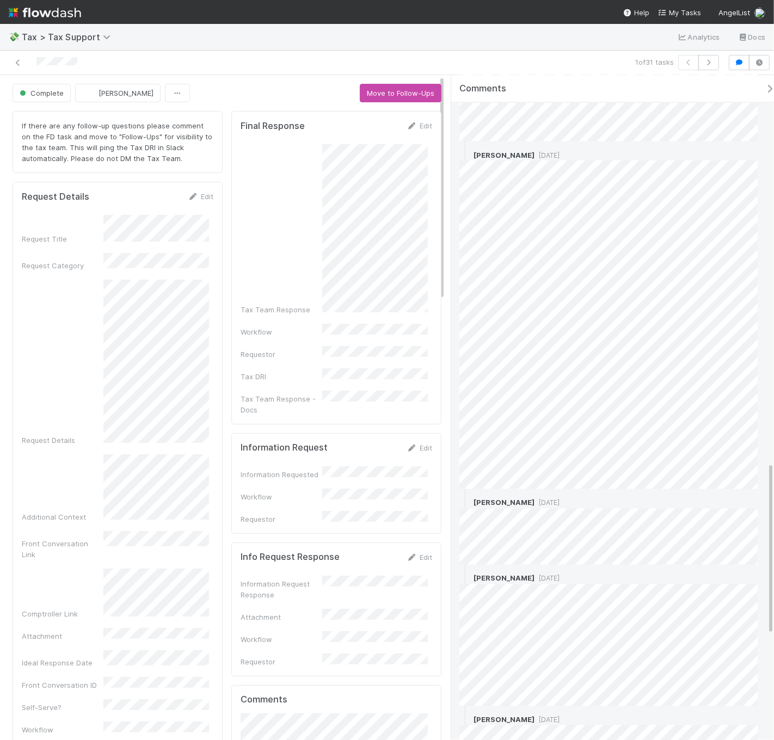
scroll to position [1486, 0]
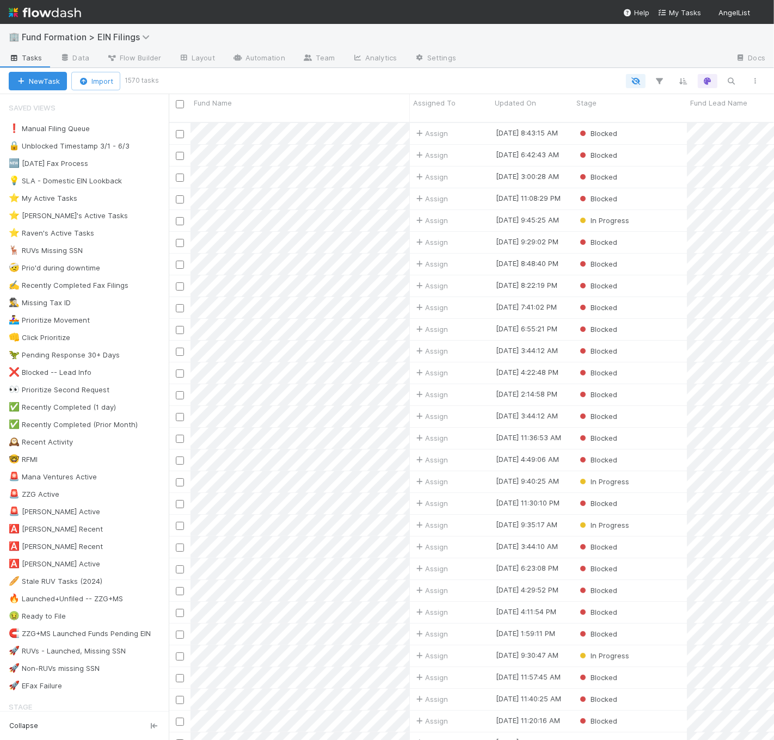
scroll to position [618, 596]
click at [240, 59] on icon at bounding box center [237, 57] width 11 height 7
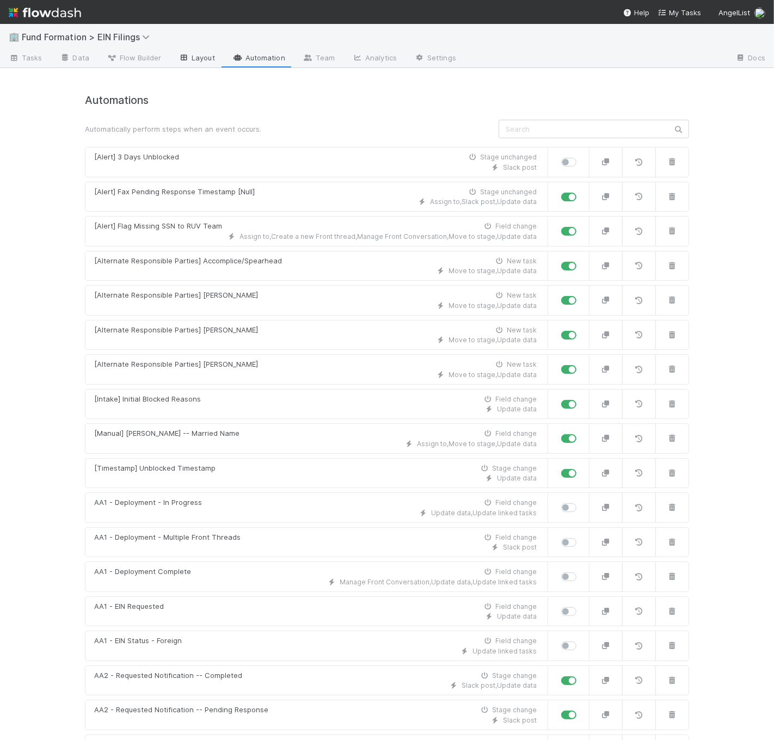
click at [186, 58] on icon at bounding box center [183, 57] width 11 height 7
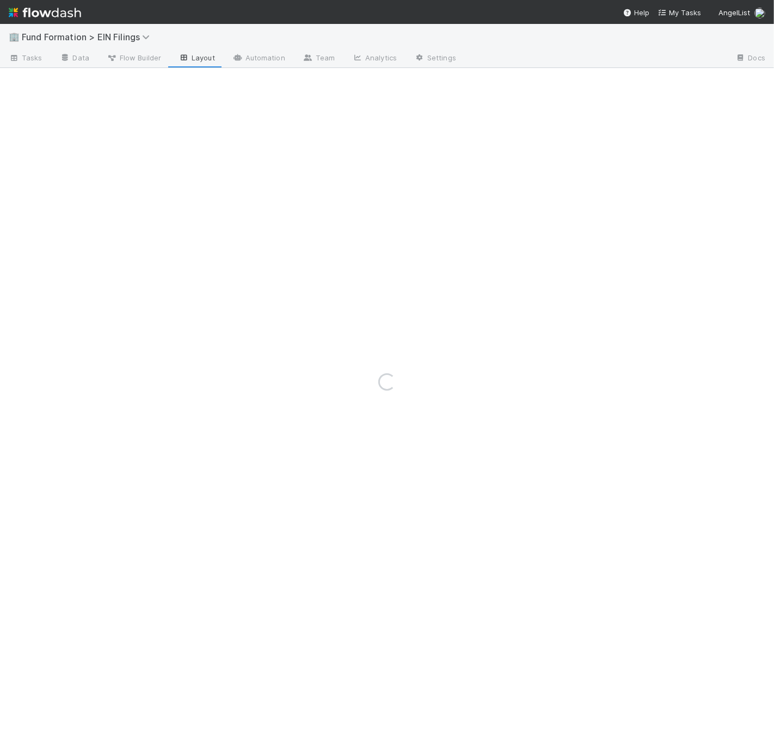
click at [126, 60] on div "Loading..." at bounding box center [387, 382] width 774 height 716
click at [122, 59] on div "Loading..." at bounding box center [387, 382] width 774 height 716
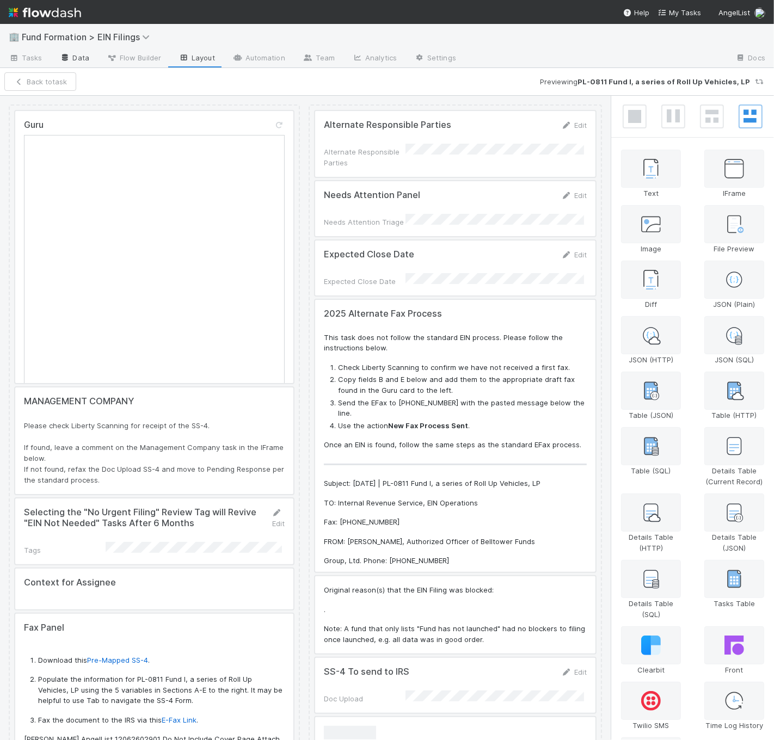
click at [82, 57] on link "Data" at bounding box center [74, 58] width 47 height 17
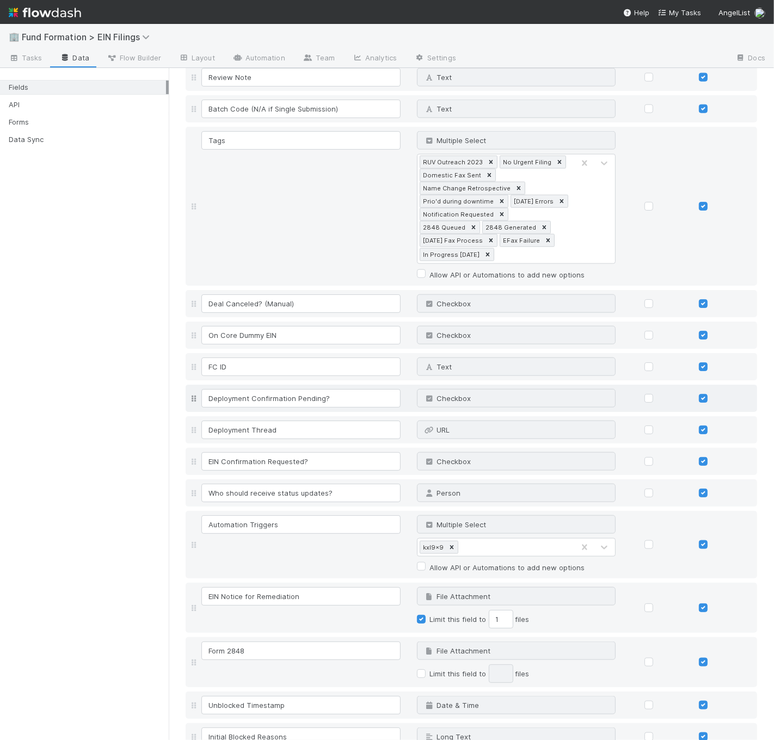
scroll to position [972, 0]
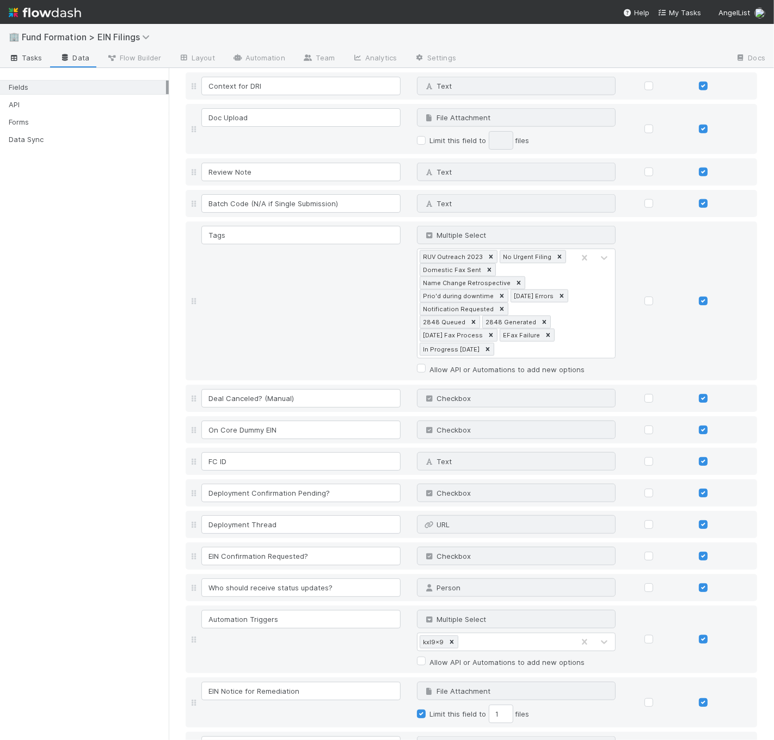
click at [17, 68] on div "Fields API Forms Data Sync" at bounding box center [84, 404] width 169 height 672
click at [18, 63] on link "Tasks" at bounding box center [25, 58] width 51 height 17
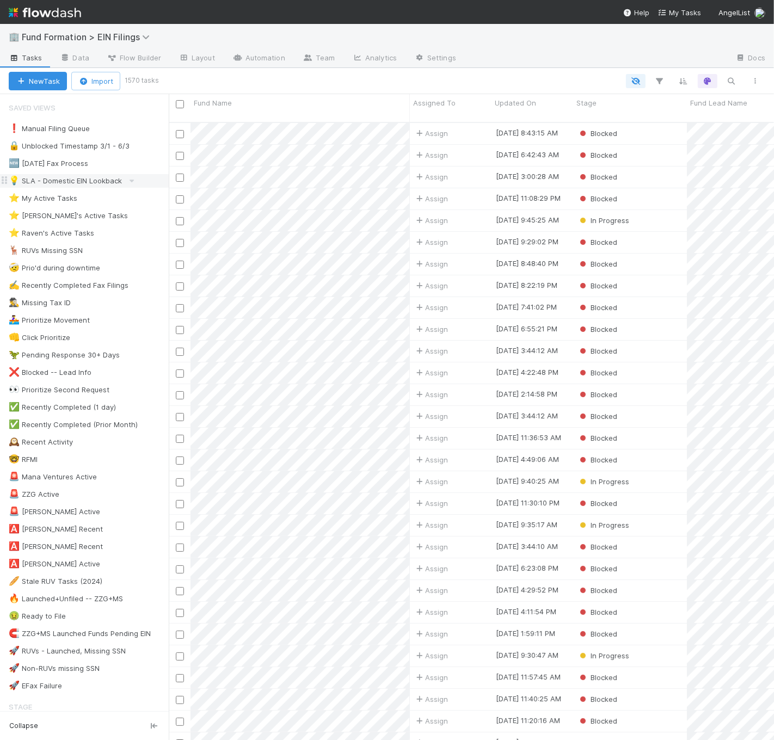
scroll to position [618, 596]
click at [658, 84] on icon "button" at bounding box center [659, 81] width 11 height 10
click at [484, 112] on button "Add Filter" at bounding box center [492, 114] width 326 height 16
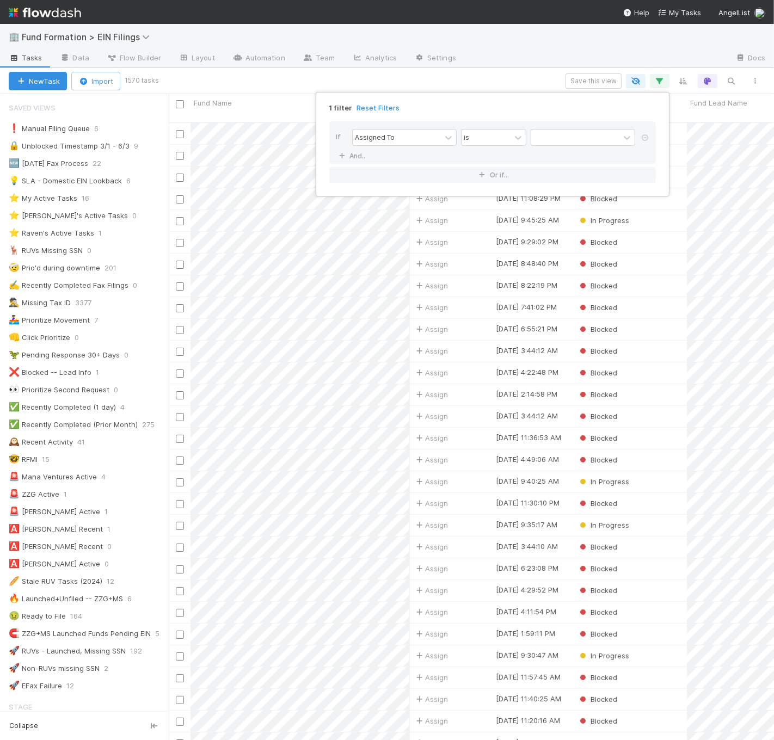
click at [460, 84] on div "1 filter Reset Filters If Assigned To is And.. Or if..." at bounding box center [387, 370] width 774 height 740
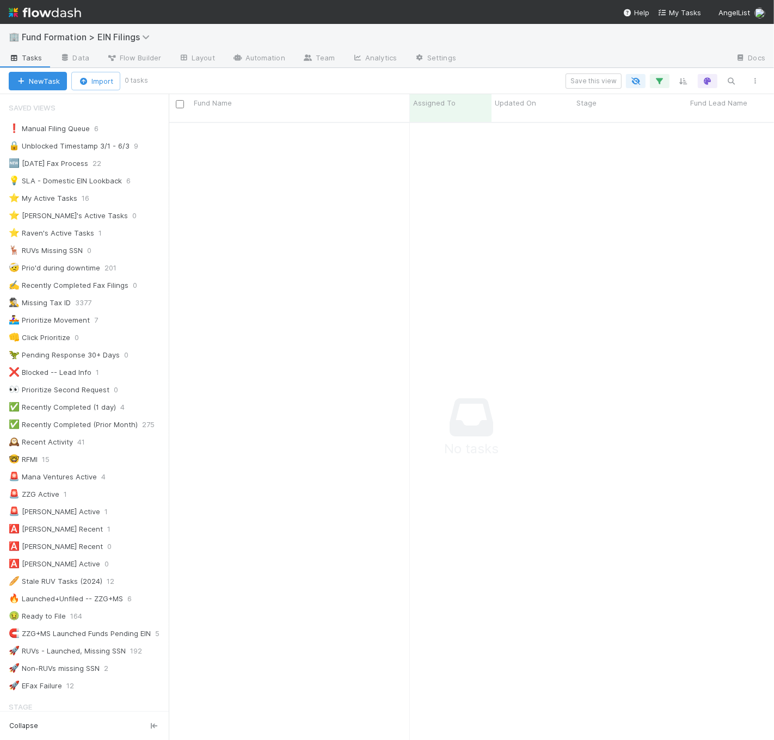
scroll to position [608, 587]
click at [655, 82] on icon "button" at bounding box center [659, 81] width 11 height 10
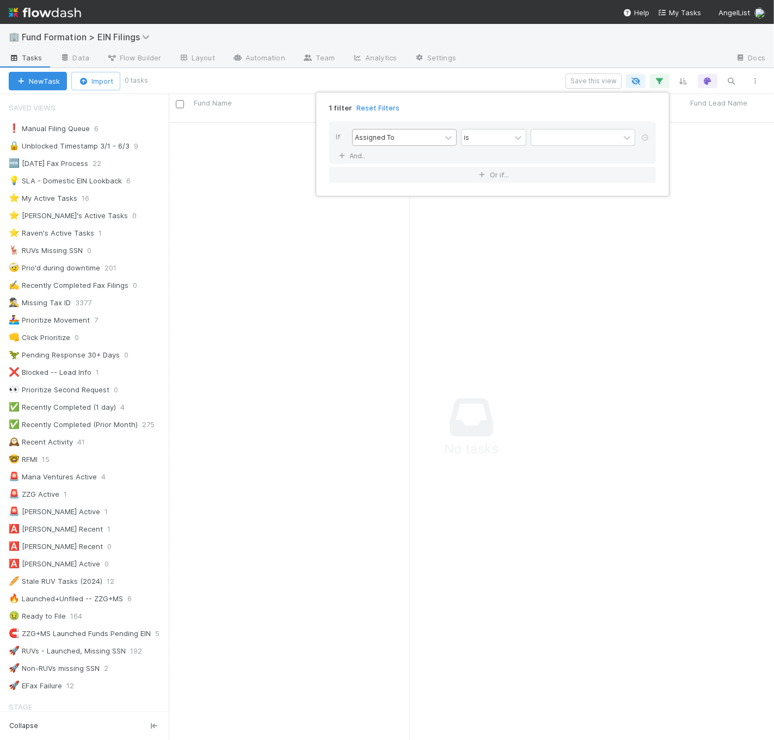
click at [427, 140] on div "Assigned To" at bounding box center [397, 137] width 88 height 16
type input "unblock"
click at [576, 138] on input "text" at bounding box center [582, 137] width 104 height 16
click at [507, 133] on div "is" at bounding box center [485, 137] width 49 height 16
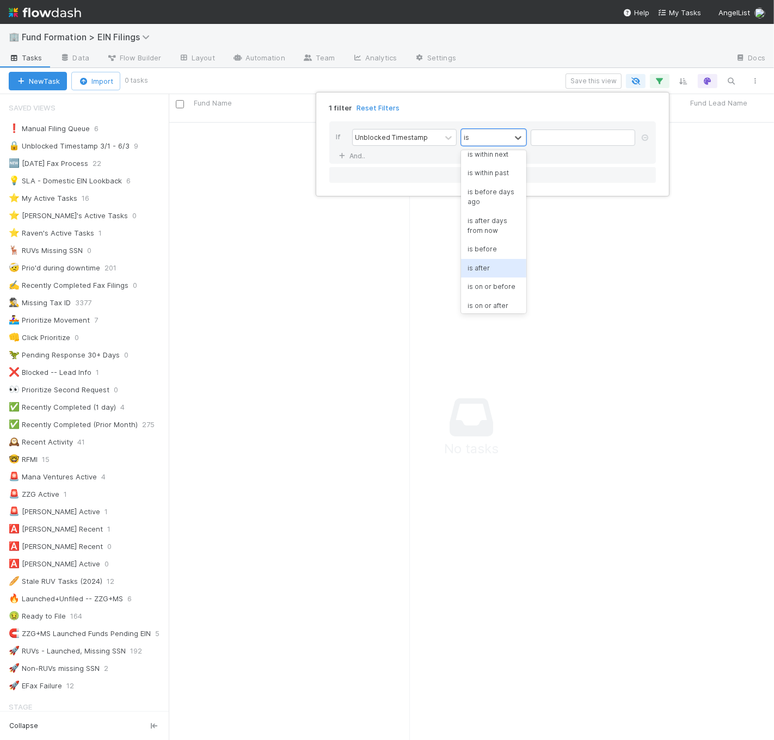
drag, startPoint x: 490, startPoint y: 267, endPoint x: 501, endPoint y: 250, distance: 20.4
click at [490, 267] on div "is after" at bounding box center [493, 268] width 65 height 18
click at [538, 141] on input "text" at bounding box center [582, 137] width 104 height 16
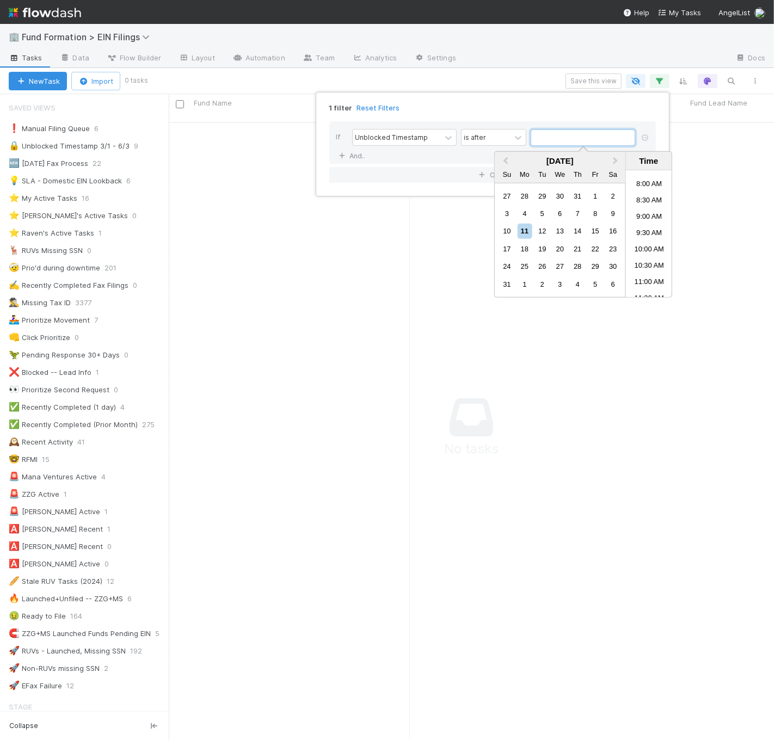
scroll to position [608, 587]
click at [507, 163] on button "Previous Month" at bounding box center [504, 161] width 17 height 17
click at [582, 206] on div "6 7 8 9 10 11 12" at bounding box center [560, 213] width 124 height 17
click at [581, 209] on div "10" at bounding box center [577, 213] width 15 height 15
type input "07/10/2025 12:00:00 AM"
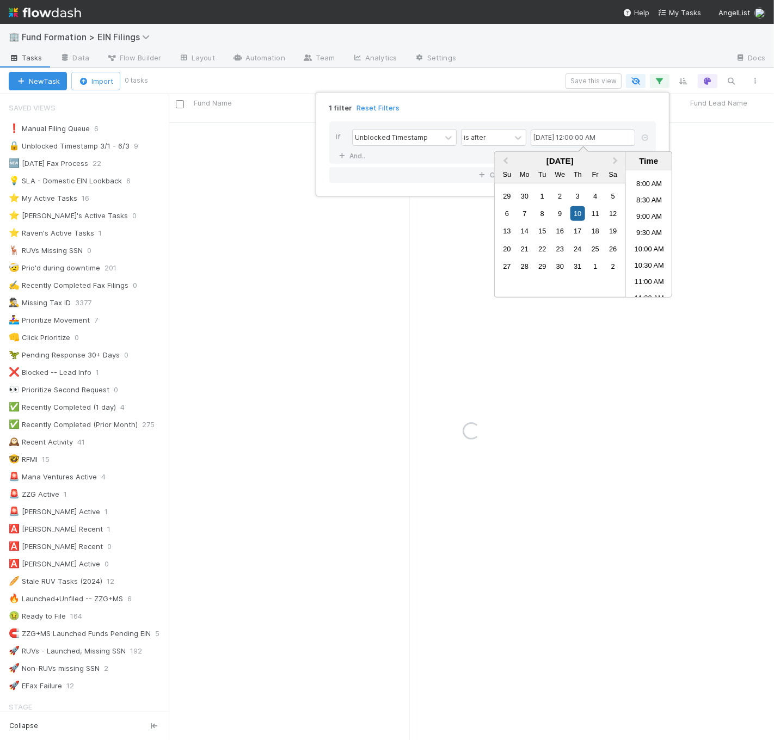
click at [519, 77] on div "1 filter Reset Filters If Unblocked Timestamp is after 07/10/2025 12:00:00 AM A…" at bounding box center [387, 370] width 774 height 740
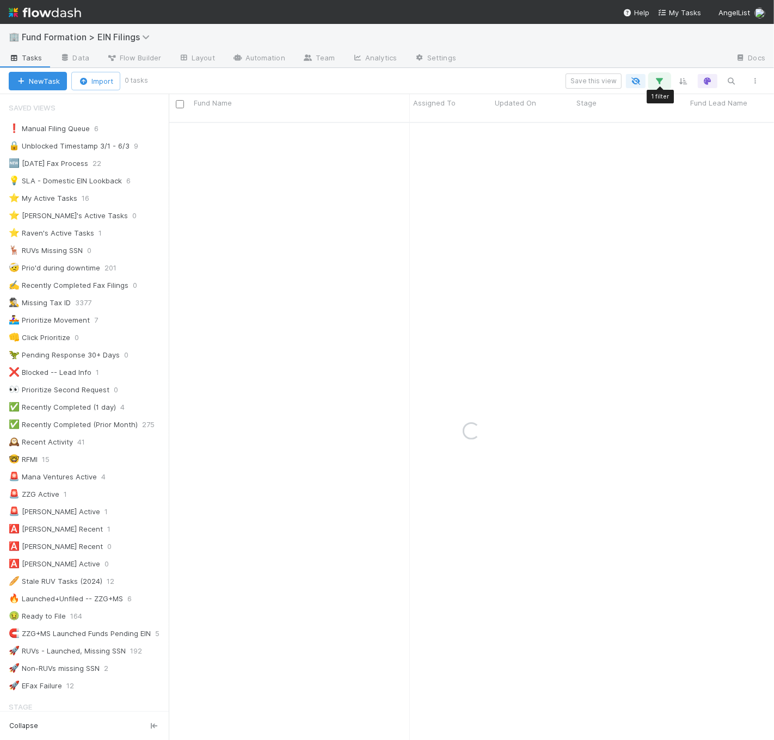
click at [669, 77] on button "button" at bounding box center [660, 81] width 20 height 14
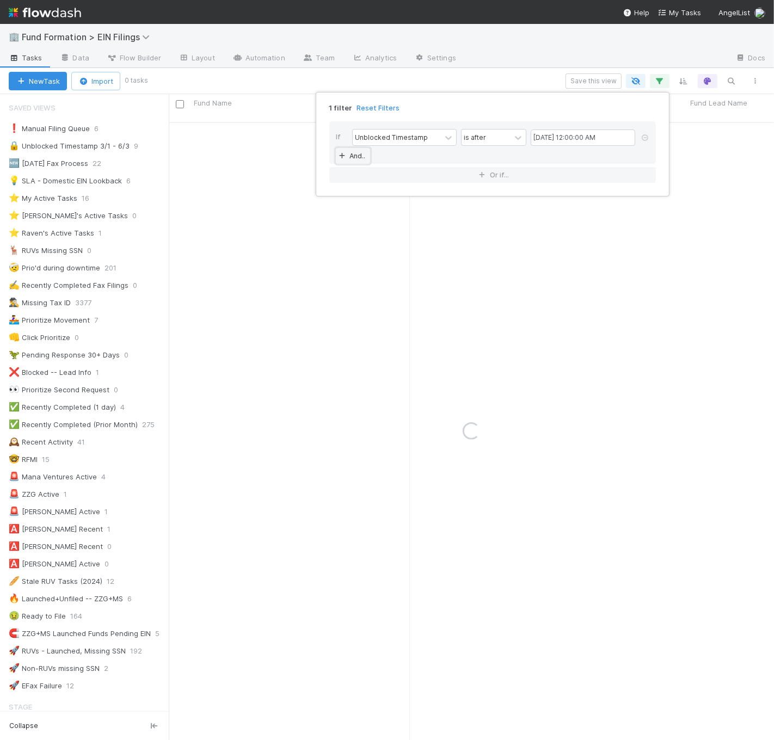
click at [356, 150] on link "And.." at bounding box center [353, 156] width 34 height 16
drag, startPoint x: 356, startPoint y: 150, endPoint x: 371, endPoint y: 156, distance: 15.9
click at [371, 156] on div "Assigned To" at bounding box center [375, 156] width 40 height 10
type input "foreign"
click at [544, 151] on label at bounding box center [544, 151] width 0 height 0
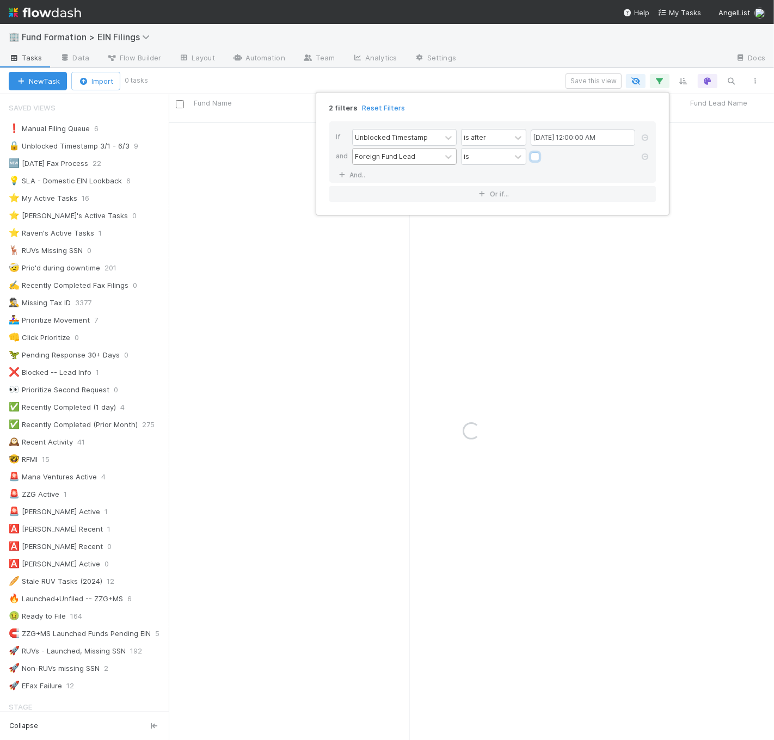
click at [536, 158] on input "checkbox" at bounding box center [534, 159] width 9 height 16
checkbox input "true"
click at [505, 65] on div "2 filters Reset Filters If Unblocked Timestamp is after 07/10/2025 12:00:00 AM …" at bounding box center [387, 370] width 774 height 740
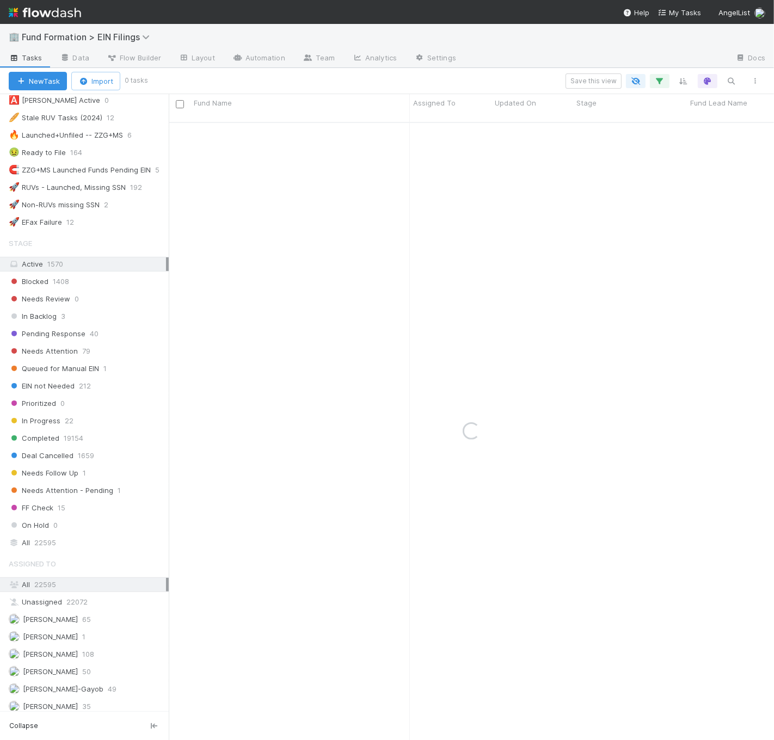
scroll to position [511, 0]
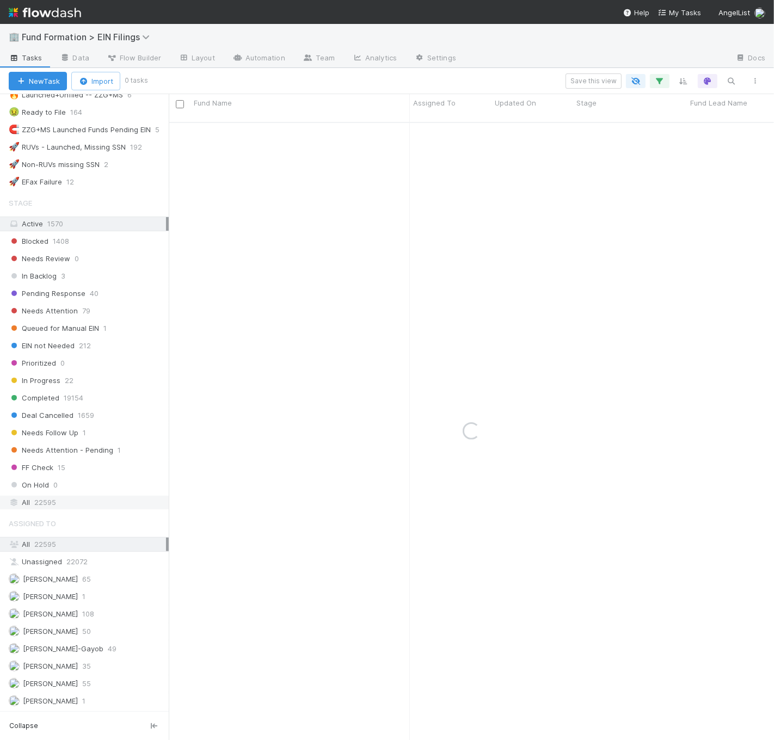
click at [72, 505] on div "All 22595" at bounding box center [87, 503] width 157 height 14
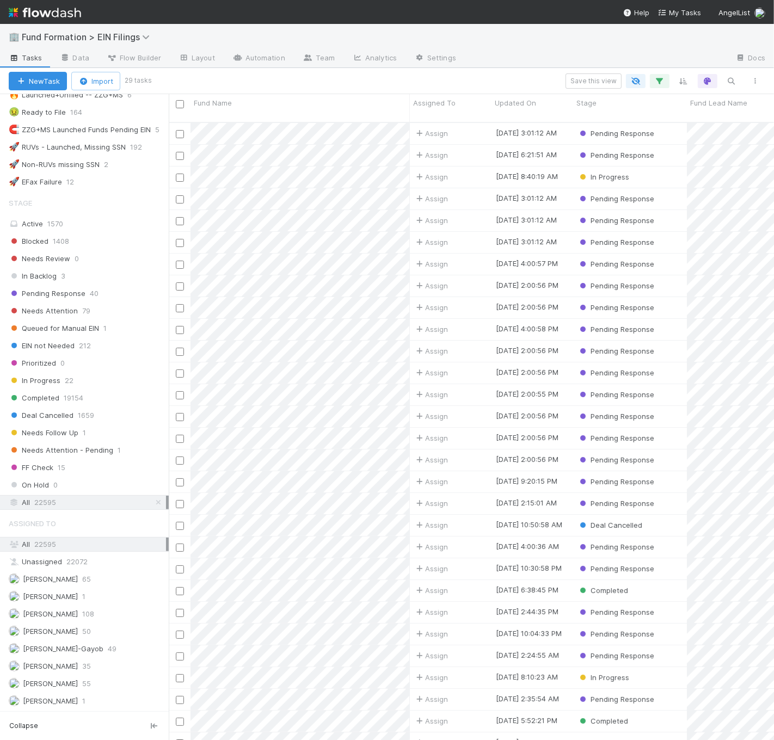
scroll to position [618, 596]
click at [179, 104] on input "checkbox" at bounding box center [180, 104] width 8 height 8
checkbox input "true"
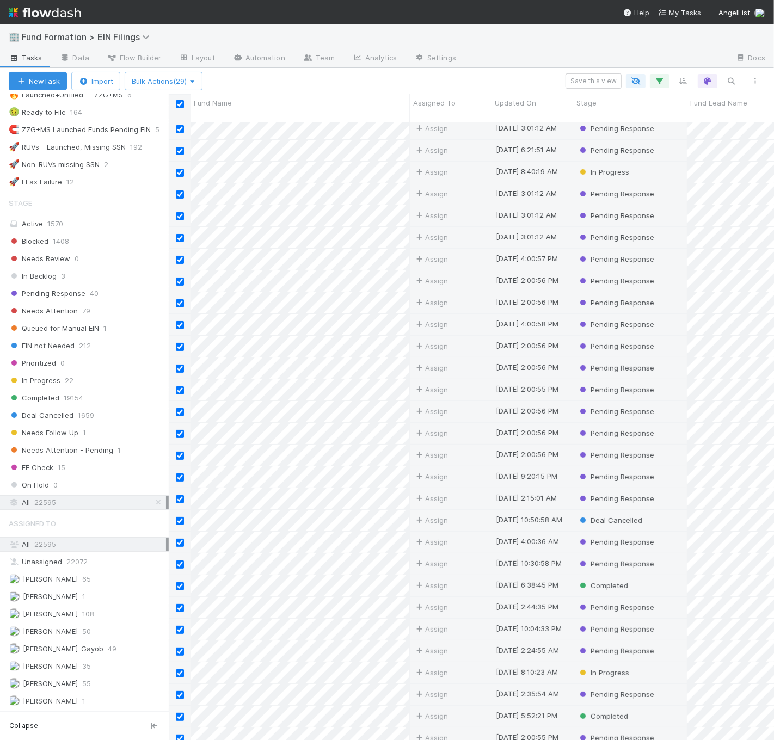
scroll to position [0, 0]
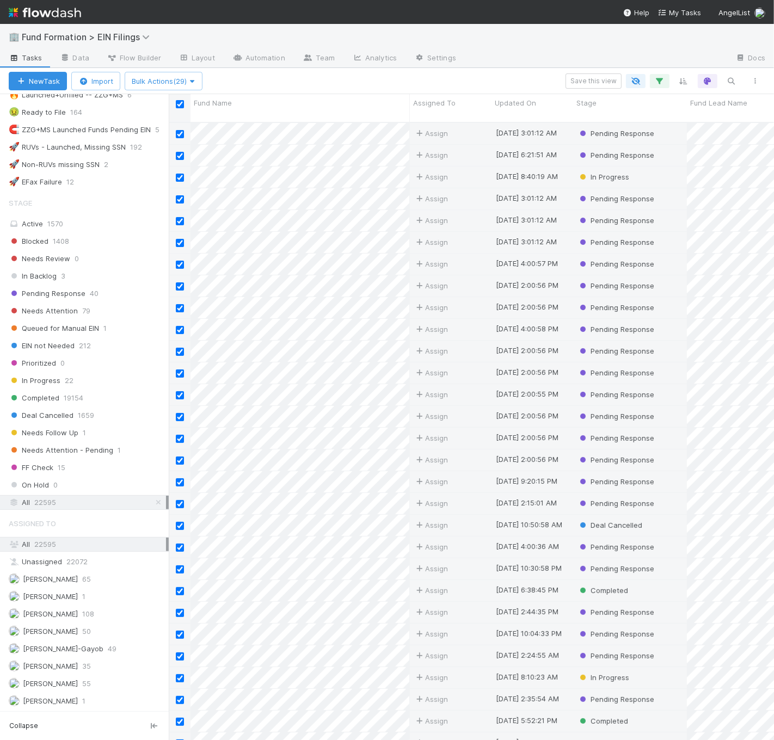
click at [655, 88] on div "Save this view" at bounding box center [486, 80] width 563 height 15
click at [657, 81] on icon "button" at bounding box center [659, 81] width 11 height 10
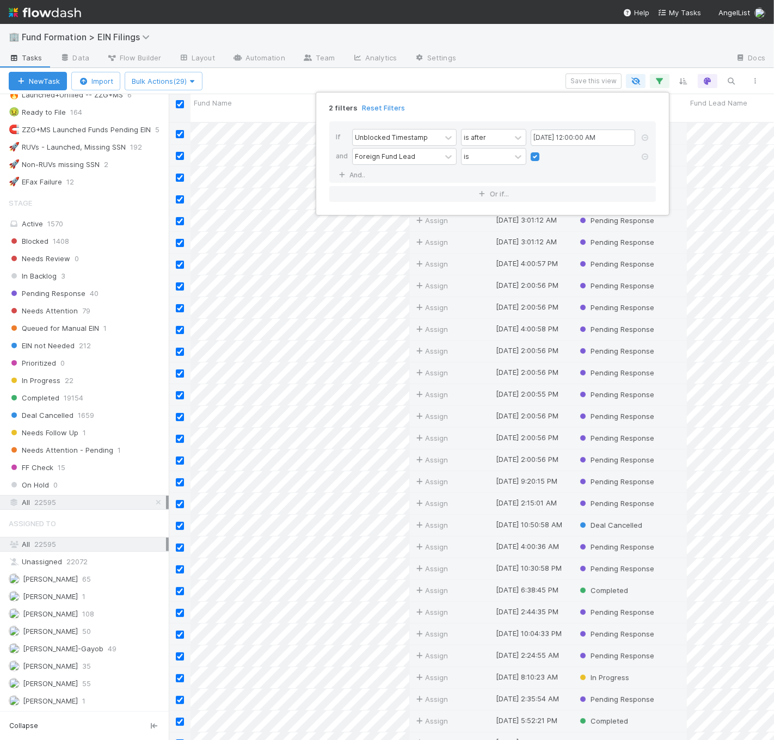
click at [456, 67] on div "2 filters Reset Filters If Unblocked Timestamp is after 07/10/2025 12:00:00 AM …" at bounding box center [387, 370] width 774 height 740
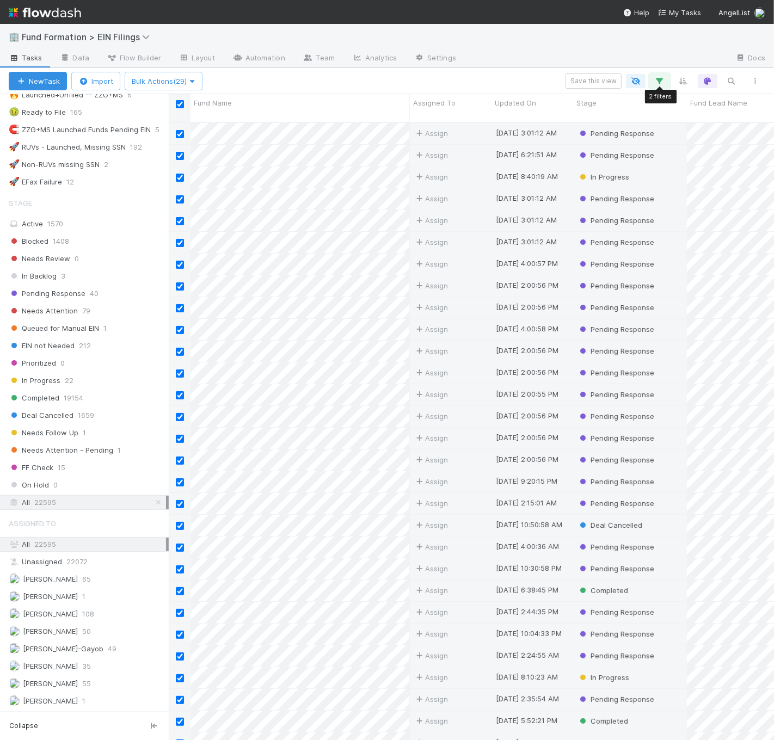
click at [664, 79] on icon "button" at bounding box center [659, 81] width 11 height 10
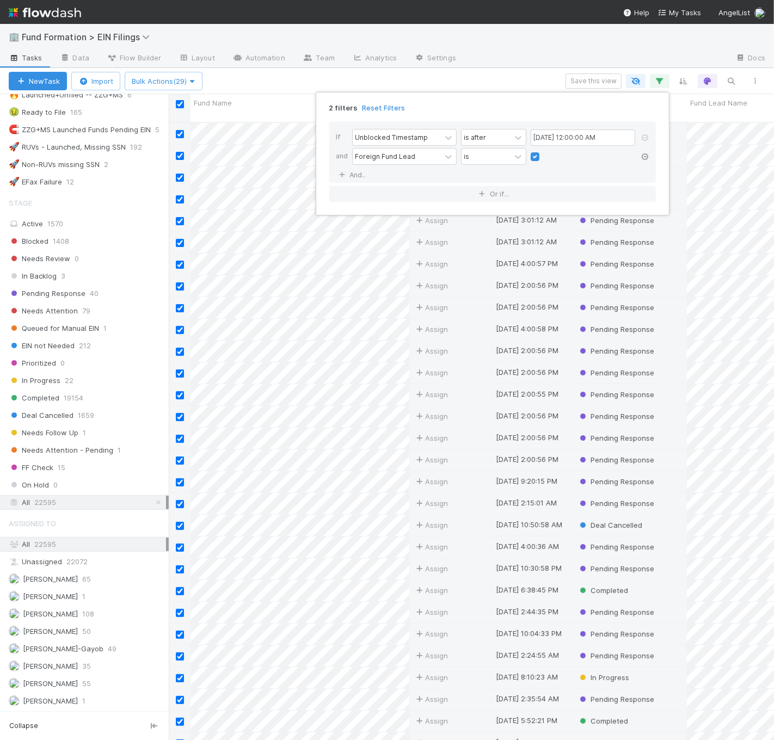
click at [643, 158] on icon at bounding box center [644, 156] width 11 height 7
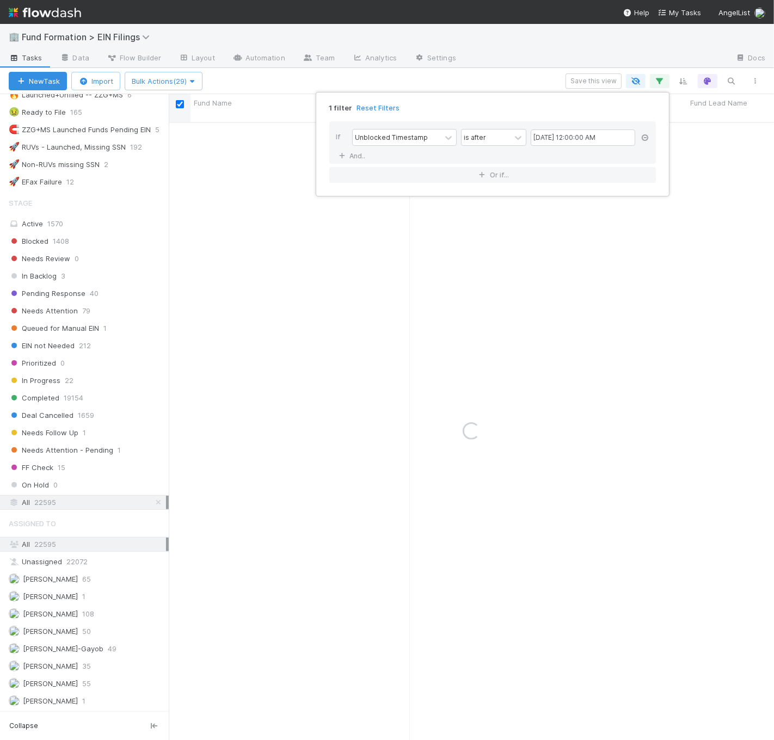
click at [647, 138] on icon at bounding box center [644, 137] width 11 height 7
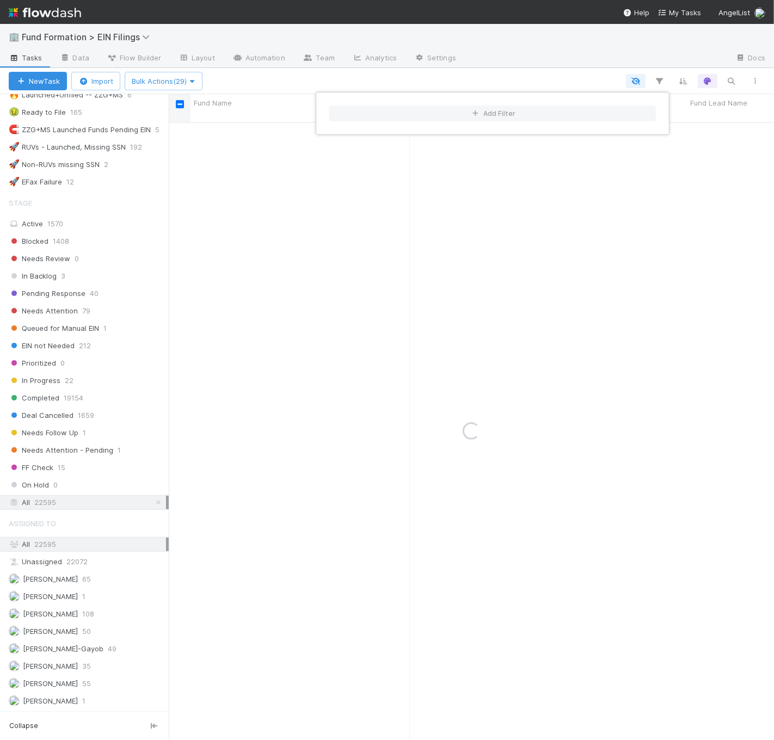
click at [330, 86] on div "Add Filter" at bounding box center [387, 370] width 774 height 740
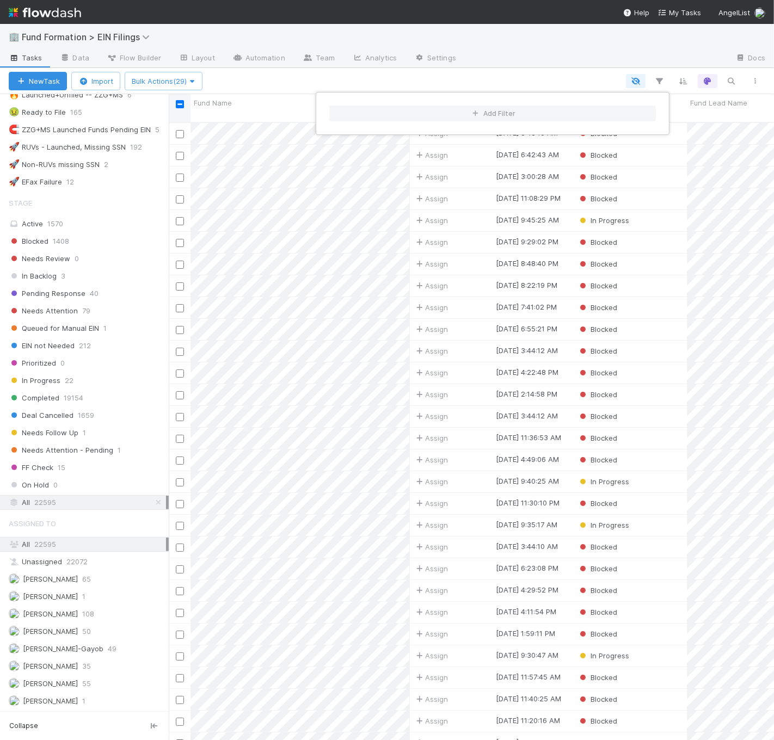
scroll to position [618, 596]
click at [80, 325] on div "Add Filter" at bounding box center [387, 370] width 774 height 740
click at [58, 289] on span "Pending Response" at bounding box center [47, 294] width 77 height 14
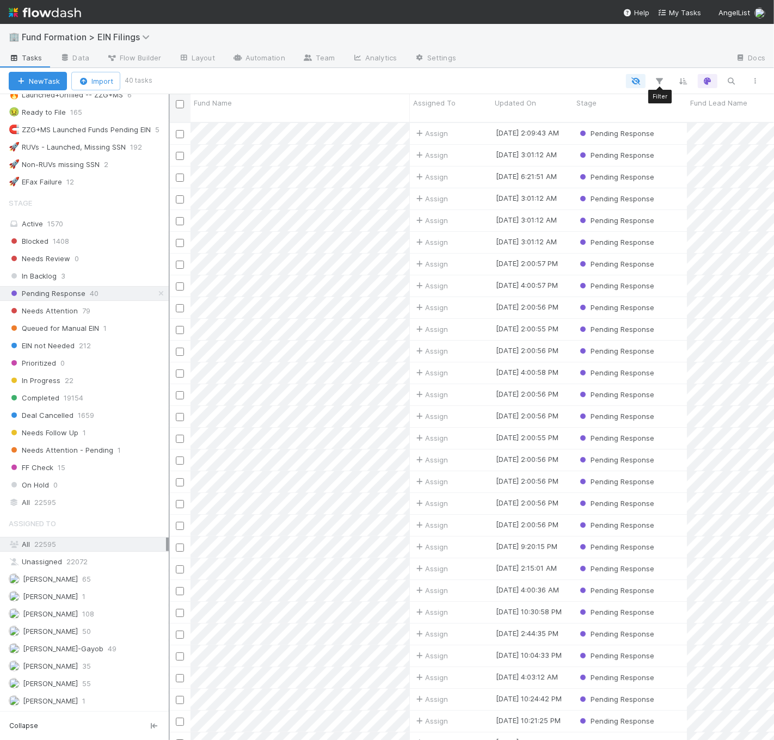
scroll to position [618, 596]
click at [156, 295] on link at bounding box center [161, 294] width 11 height 14
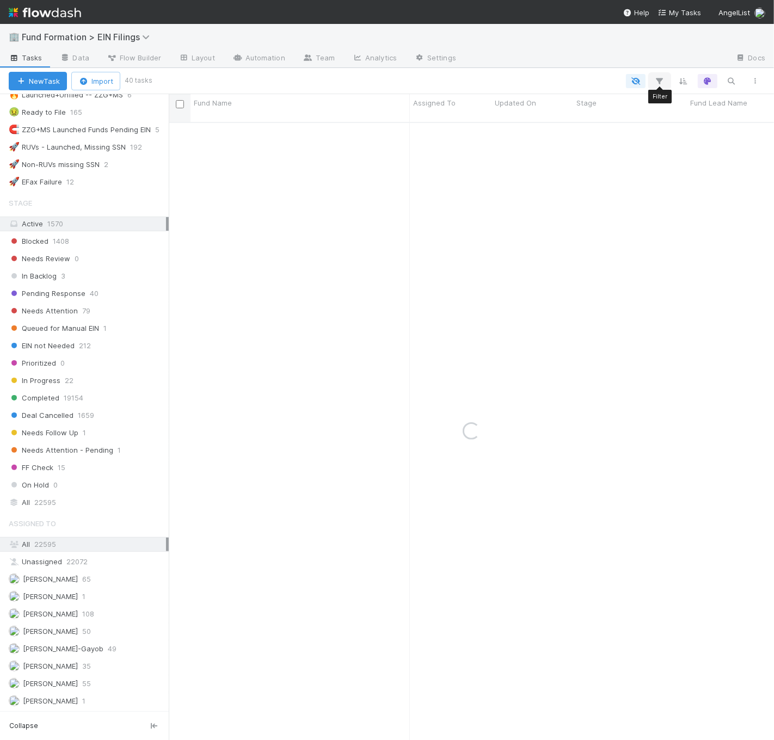
click at [664, 79] on icon "button" at bounding box center [659, 81] width 11 height 10
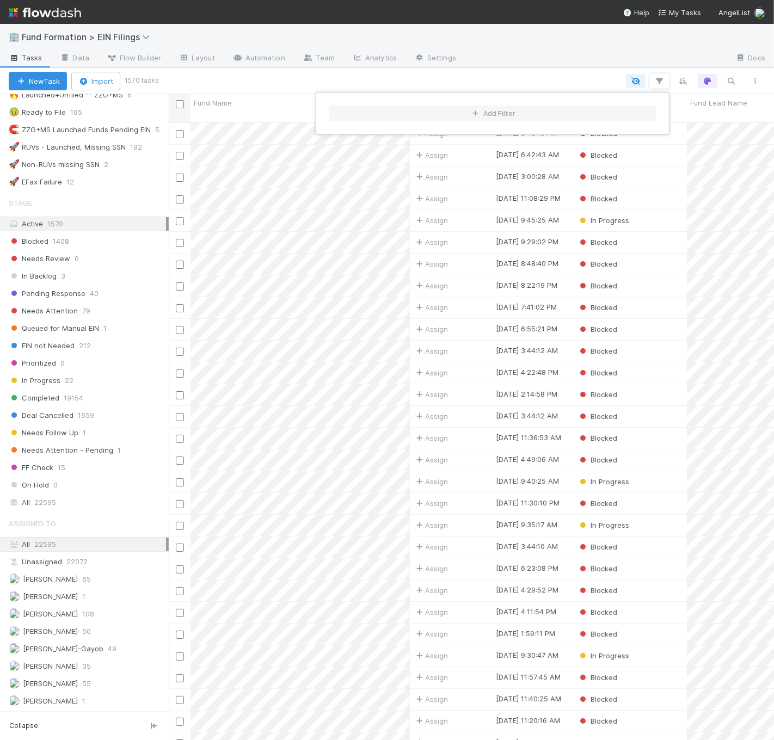
scroll to position [618, 596]
click at [540, 108] on button "Add Filter" at bounding box center [492, 114] width 326 height 16
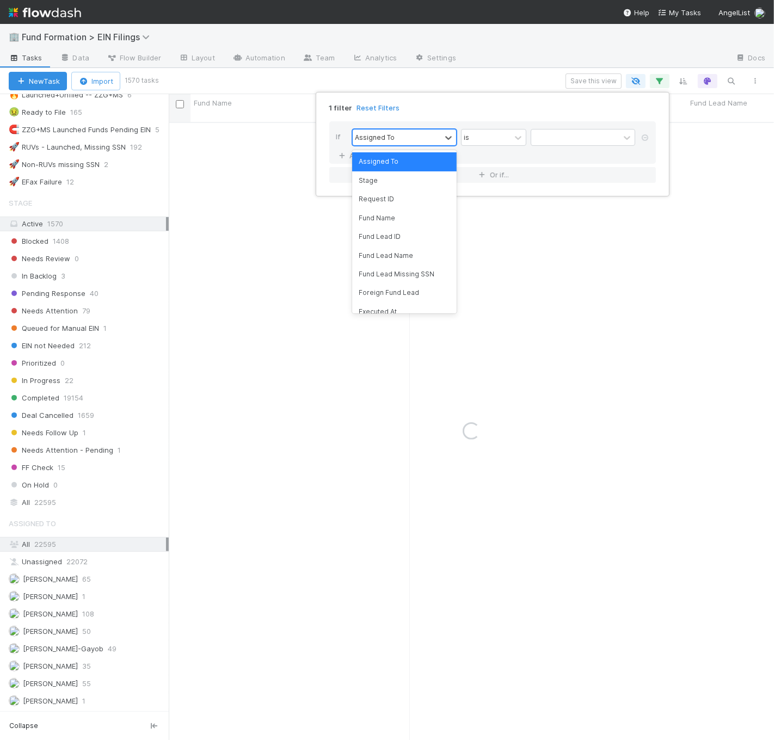
click at [427, 130] on div "Assigned To" at bounding box center [397, 137] width 88 height 16
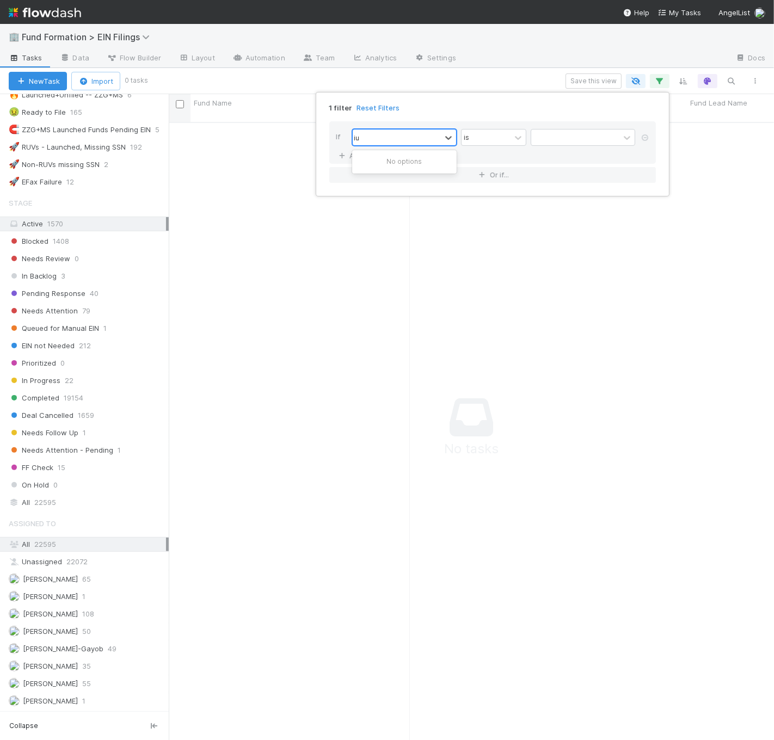
scroll to position [608, 587]
type input "i"
type input "unbl"
drag, startPoint x: 486, startPoint y: 124, endPoint x: 500, endPoint y: 136, distance: 18.1
click at [490, 126] on div "If option Unblocked Timestamp, selected. 0 results available. Select is focused…" at bounding box center [492, 142] width 326 height 42
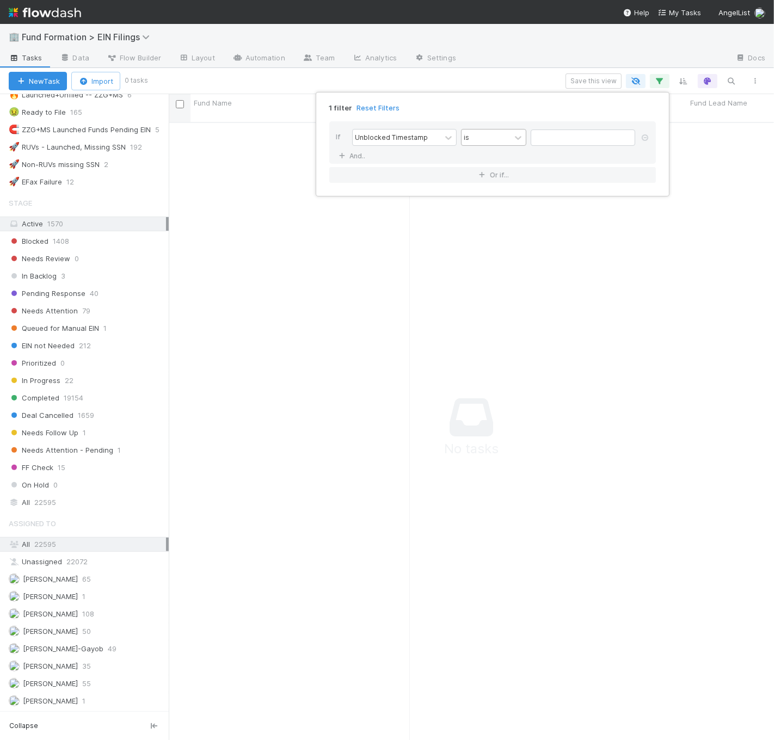
click at [502, 139] on div "is" at bounding box center [485, 137] width 49 height 16
click at [501, 243] on div "is empty" at bounding box center [493, 236] width 65 height 18
drag, startPoint x: 504, startPoint y: 64, endPoint x: 512, endPoint y: 76, distance: 14.0
click at [504, 64] on div "1 filter Reset Filters If Unblocked Timestamp is empty And.. Or if..." at bounding box center [387, 370] width 774 height 740
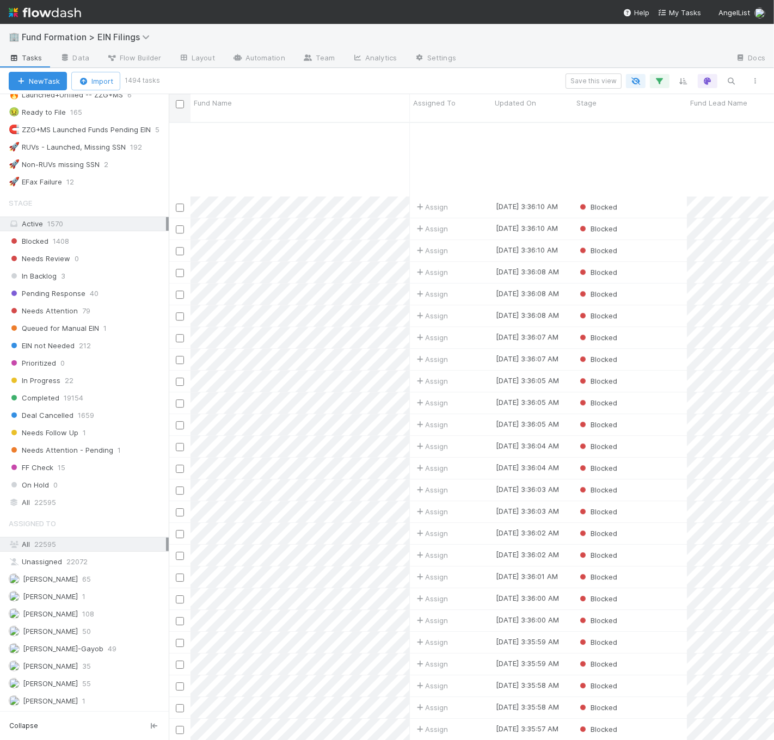
scroll to position [21146, 0]
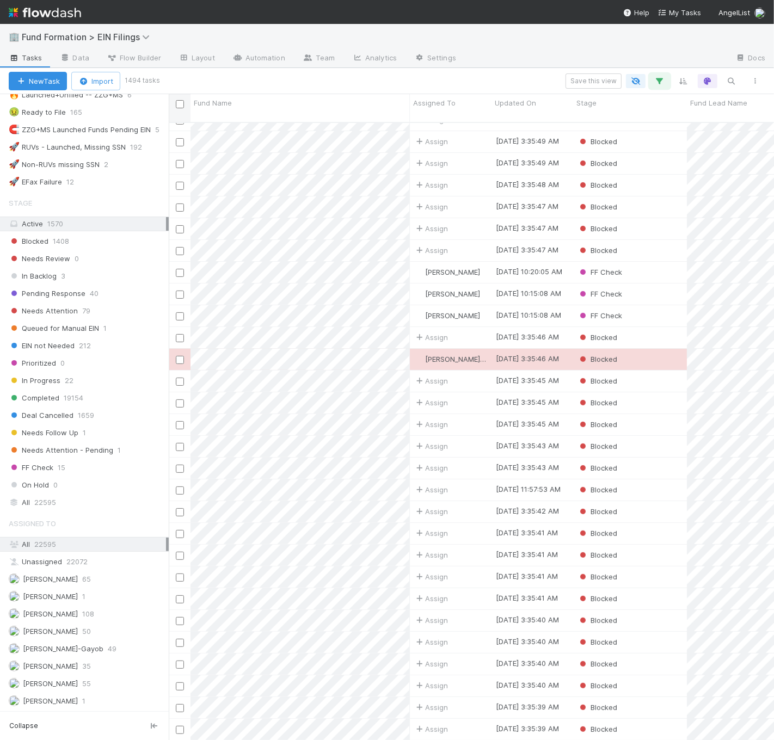
click at [655, 76] on icon "button" at bounding box center [659, 81] width 11 height 10
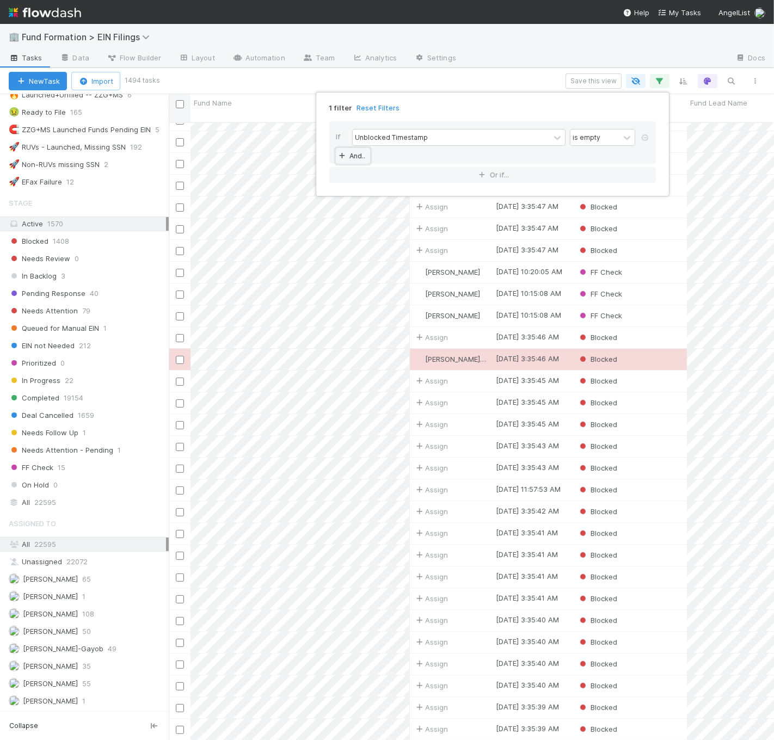
click at [349, 156] on link "And.." at bounding box center [353, 156] width 34 height 16
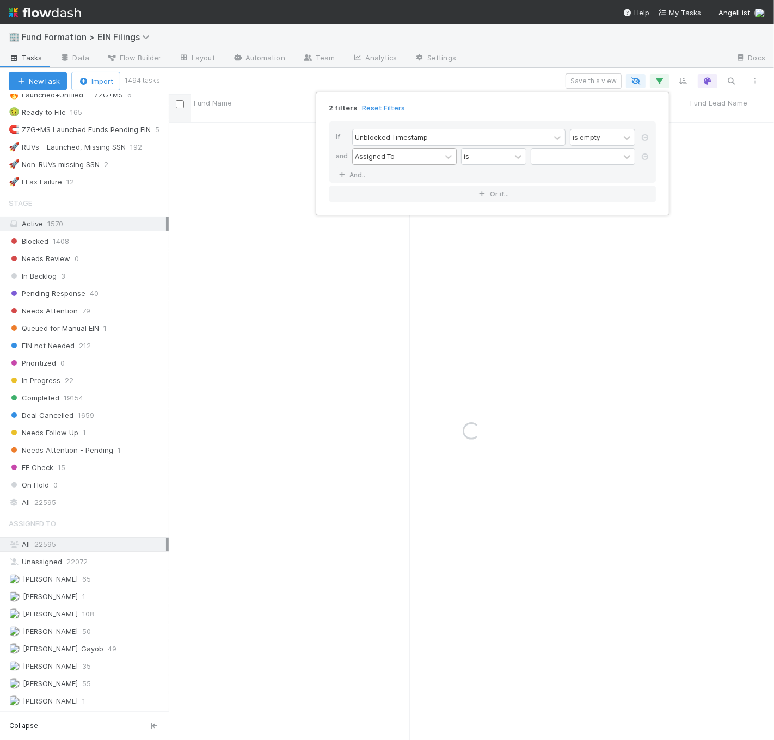
click at [390, 161] on div "Assigned To" at bounding box center [375, 156] width 40 height 10
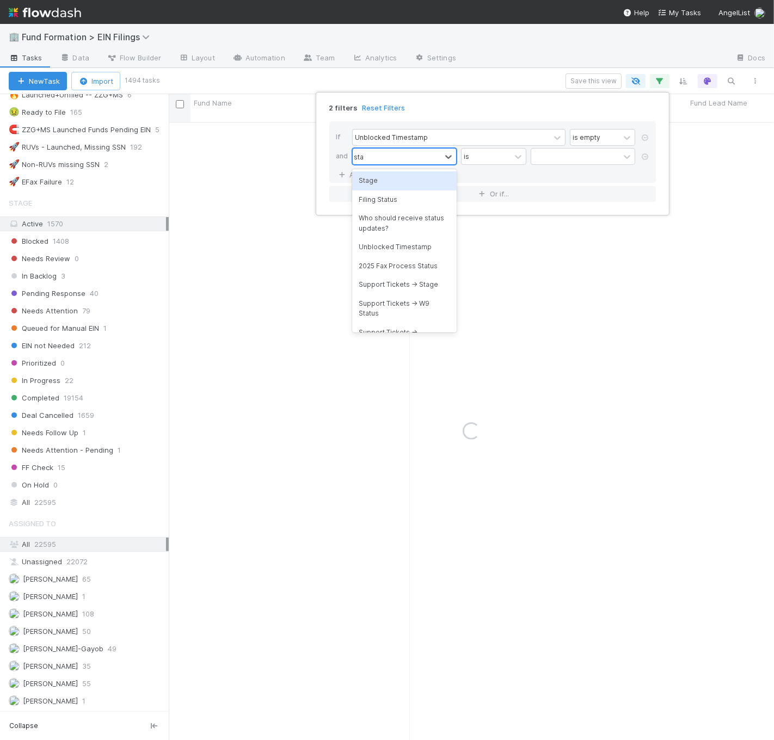
type input "stage"
click at [406, 180] on div "Stage" at bounding box center [404, 180] width 104 height 18
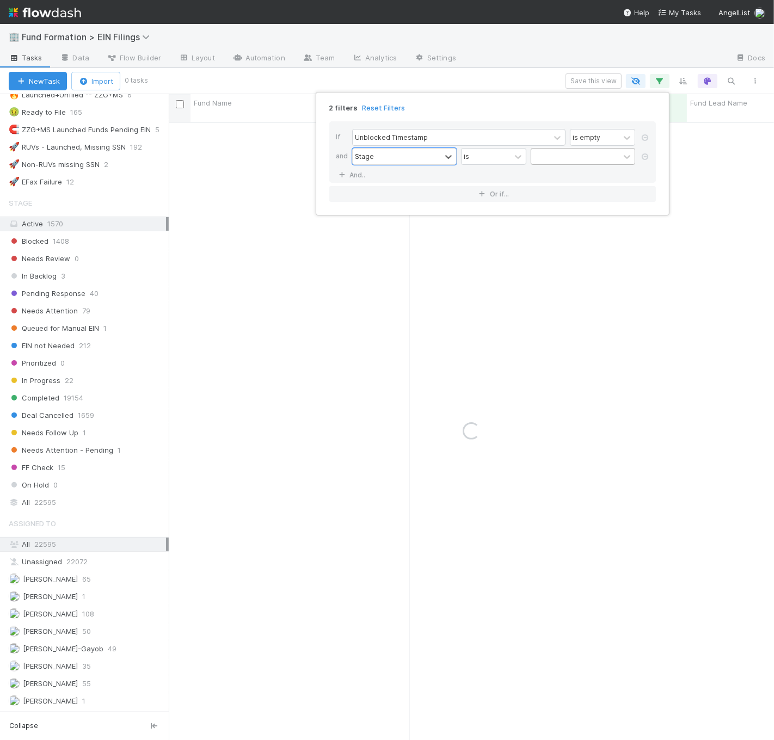
click at [548, 161] on div at bounding box center [575, 157] width 88 height 16
drag, startPoint x: 496, startPoint y: 163, endPoint x: 491, endPoint y: 192, distance: 29.7
click at [496, 163] on div "is" at bounding box center [485, 157] width 49 height 16
click at [490, 197] on div "is not" at bounding box center [493, 199] width 65 height 18
click at [586, 156] on div at bounding box center [575, 157] width 88 height 16
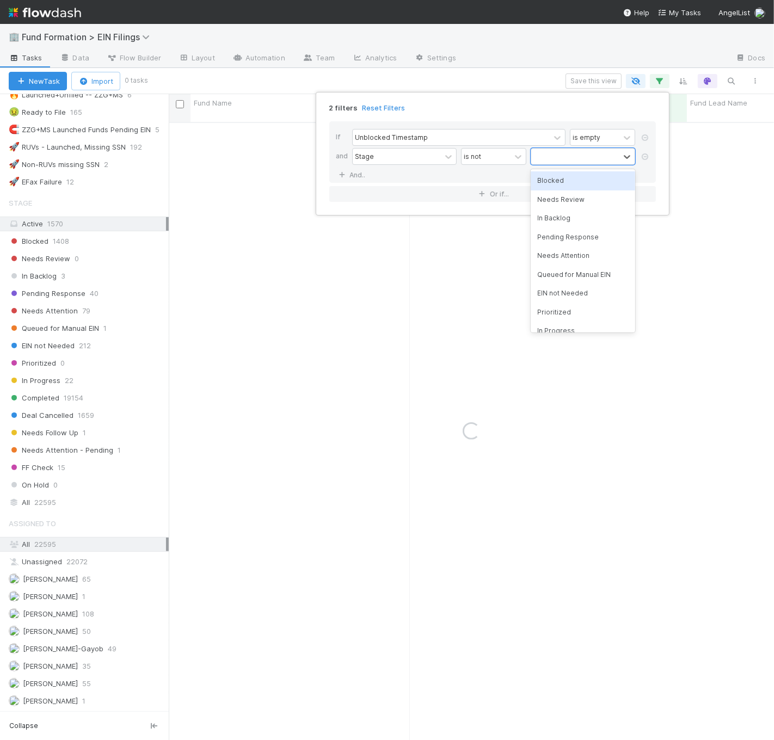
click at [581, 182] on div "Blocked" at bounding box center [582, 180] width 104 height 18
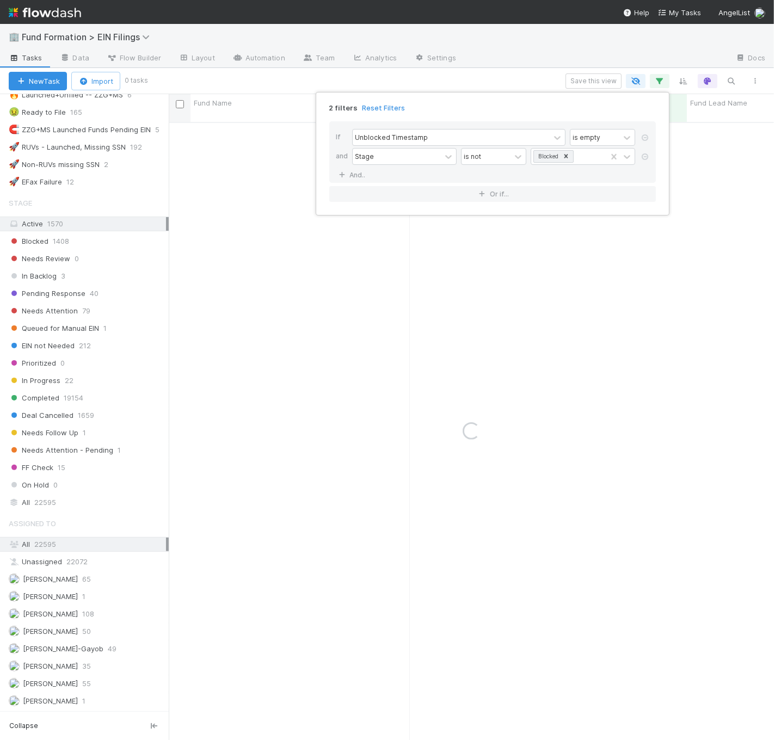
click at [502, 55] on div "2 filters Reset Filters If Unblocked Timestamp is empty and Stage is not Blocke…" at bounding box center [387, 370] width 774 height 740
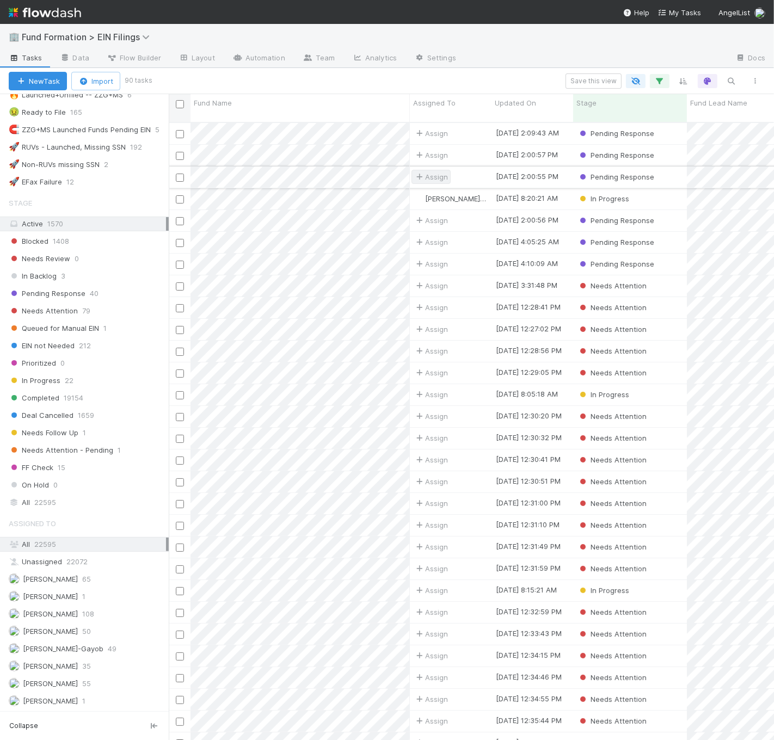
scroll to position [618, 596]
click at [665, 78] on button "button" at bounding box center [660, 81] width 20 height 14
click at [642, 47] on div "Loading..." at bounding box center [387, 370] width 774 height 740
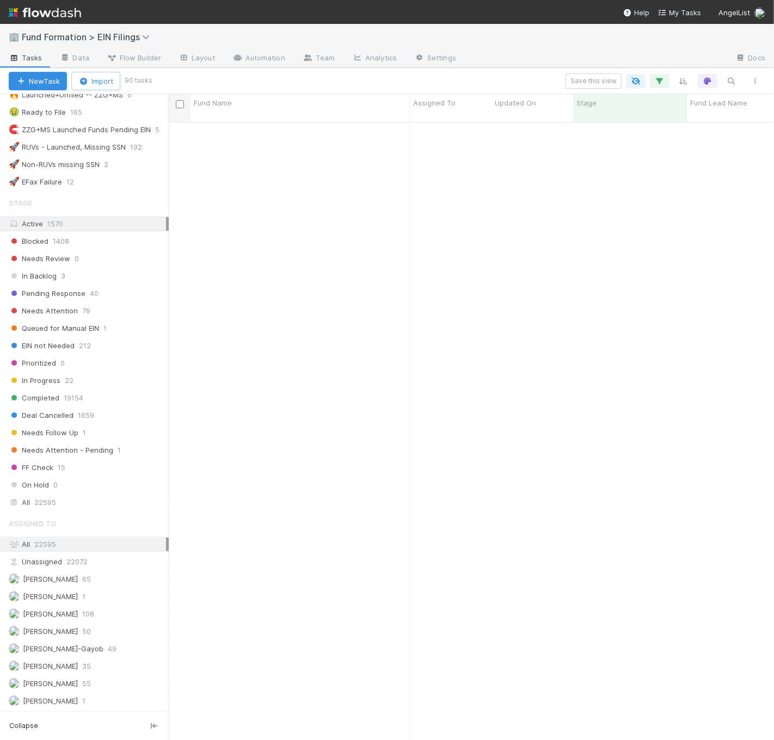
scroll to position [0, 0]
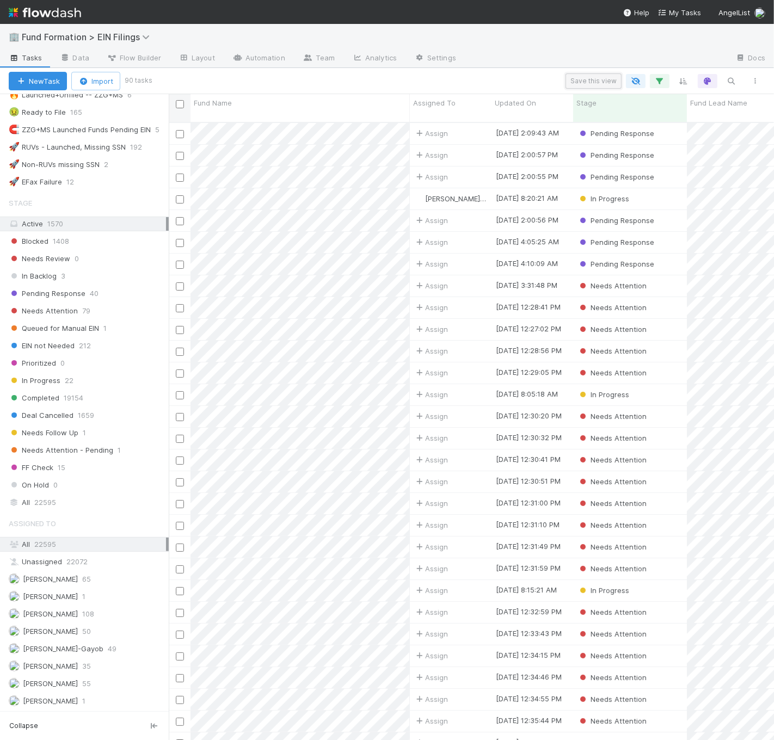
click at [593, 78] on button "Save this view" at bounding box center [593, 80] width 56 height 15
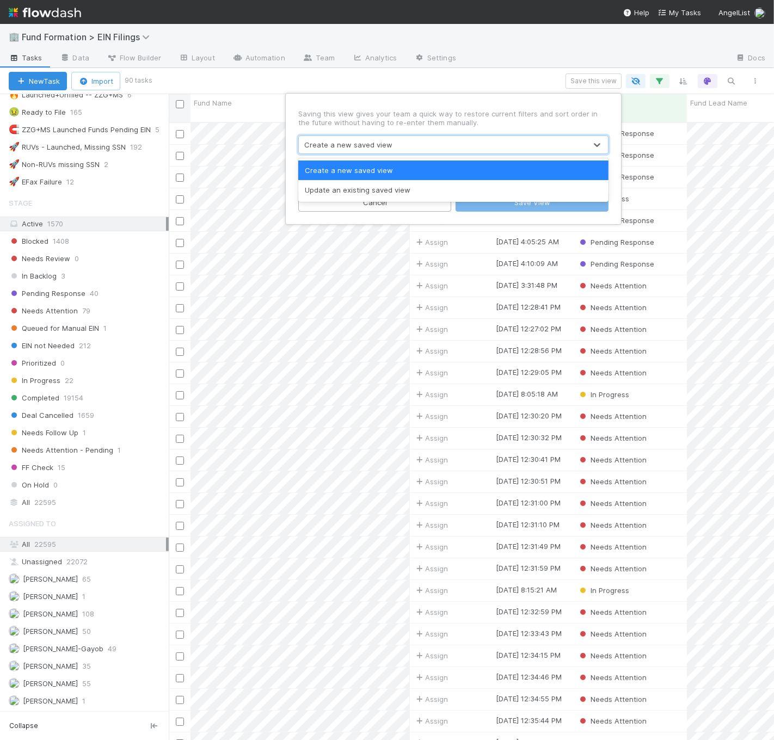
click at [441, 141] on div "Create a new saved view" at bounding box center [442, 144] width 287 height 17
drag, startPoint x: 421, startPoint y: 122, endPoint x: 377, endPoint y: 172, distance: 65.9
click at [421, 122] on p "Saving this view gives your team a quick way to restore current filters and sor…" at bounding box center [453, 117] width 310 height 17
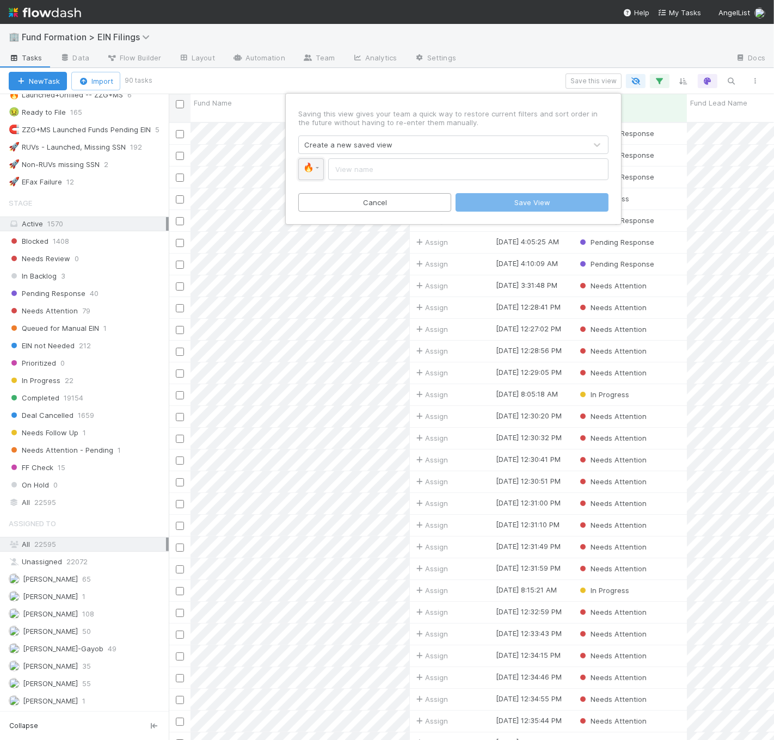
click at [310, 167] on span "🔥" at bounding box center [308, 167] width 11 height 9
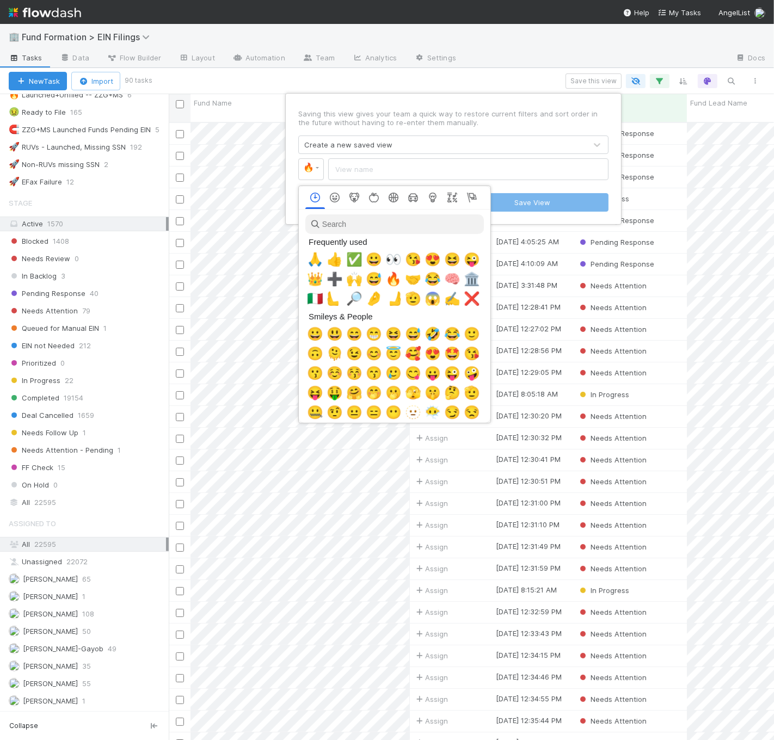
click at [373, 170] on div at bounding box center [387, 370] width 774 height 740
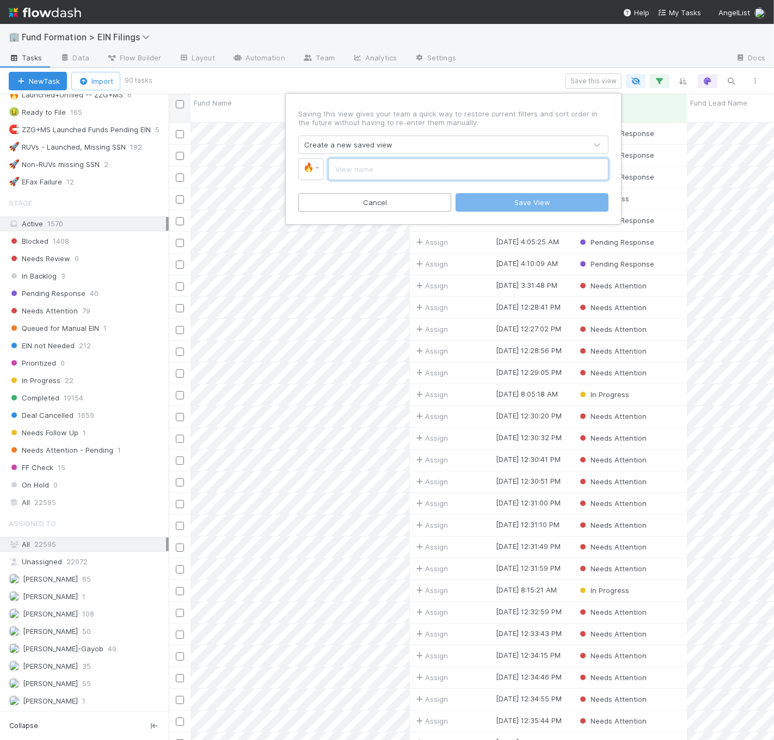
click at [372, 173] on input "text" at bounding box center [468, 169] width 280 height 22
type input "unblocked timestamp"
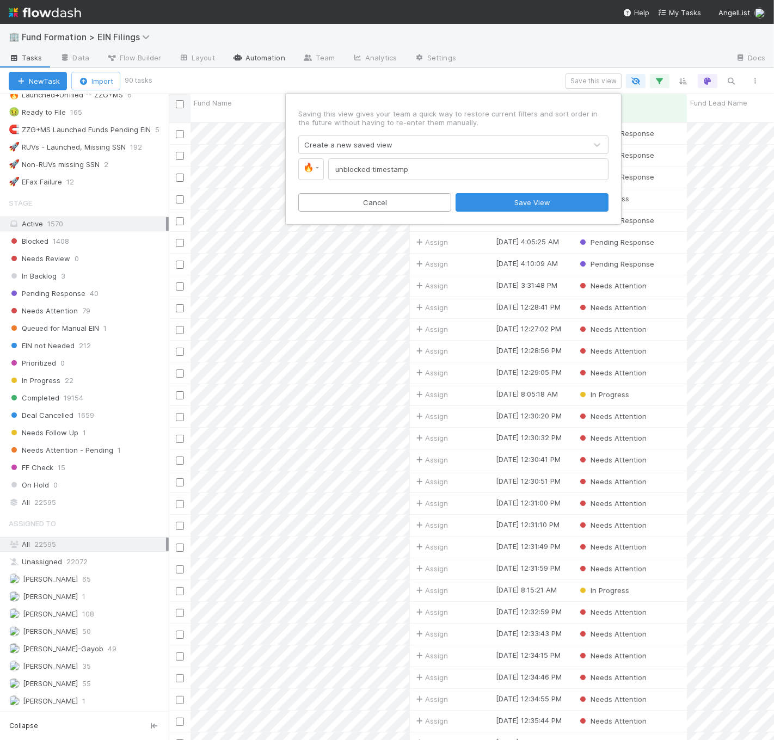
click at [244, 65] on div "Saving this view gives your team a quick way to restore current filters and sor…" at bounding box center [387, 370] width 774 height 740
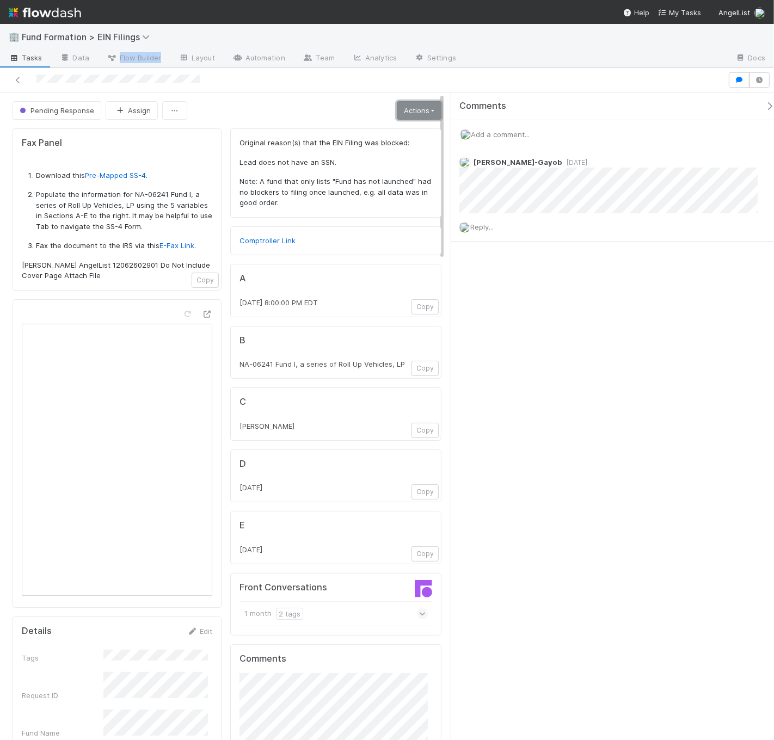
click at [406, 103] on link "Actions" at bounding box center [419, 110] width 45 height 18
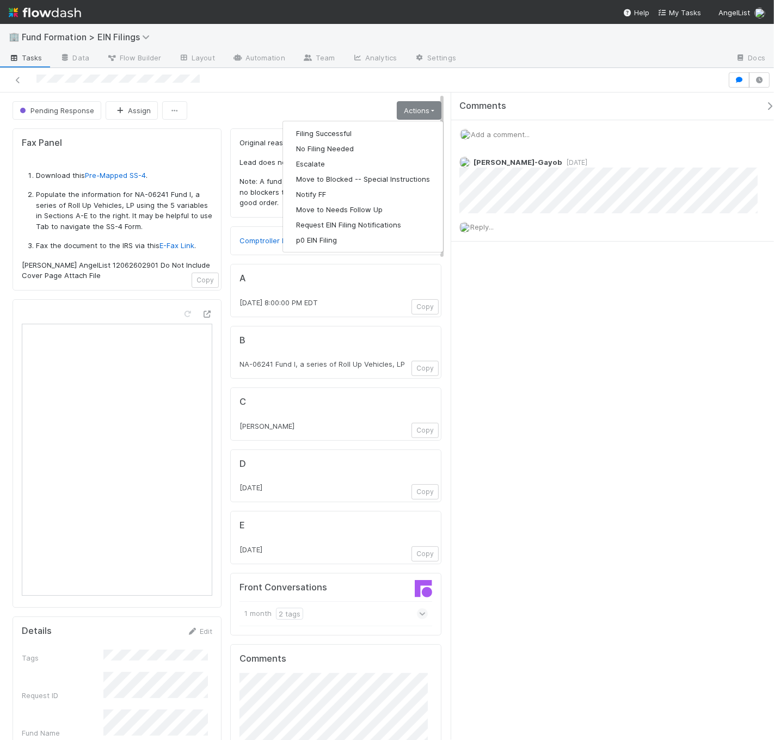
click at [313, 104] on div "Pending Response Assign Actions Filing Successful No Filing Needed Escalate Mov…" at bounding box center [227, 110] width 429 height 18
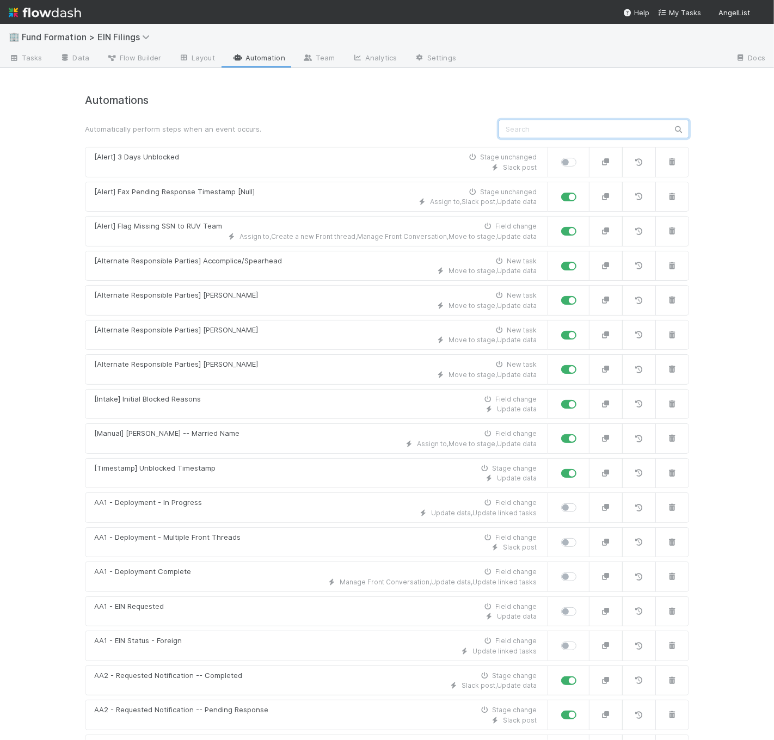
click at [509, 134] on input "text" at bounding box center [593, 129] width 190 height 18
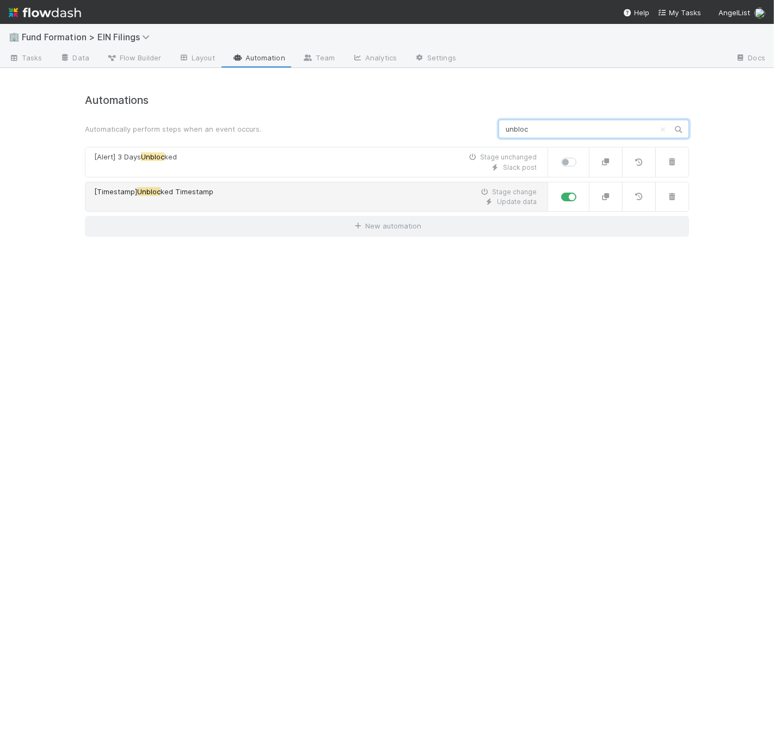
type input "unbloc"
click at [253, 204] on div "Update data" at bounding box center [315, 202] width 442 height 10
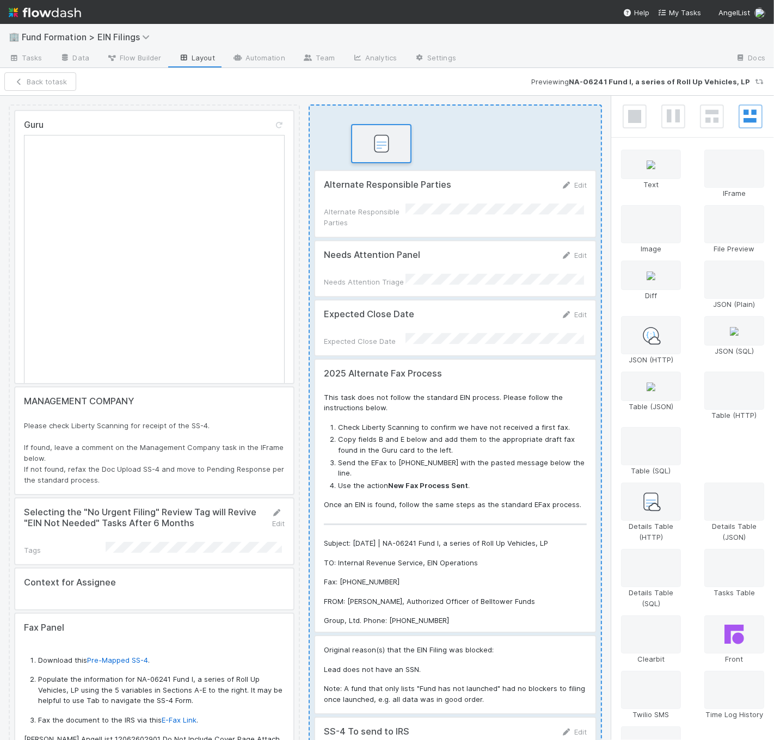
drag, startPoint x: 732, startPoint y: 451, endPoint x: 386, endPoint y: 151, distance: 458.2
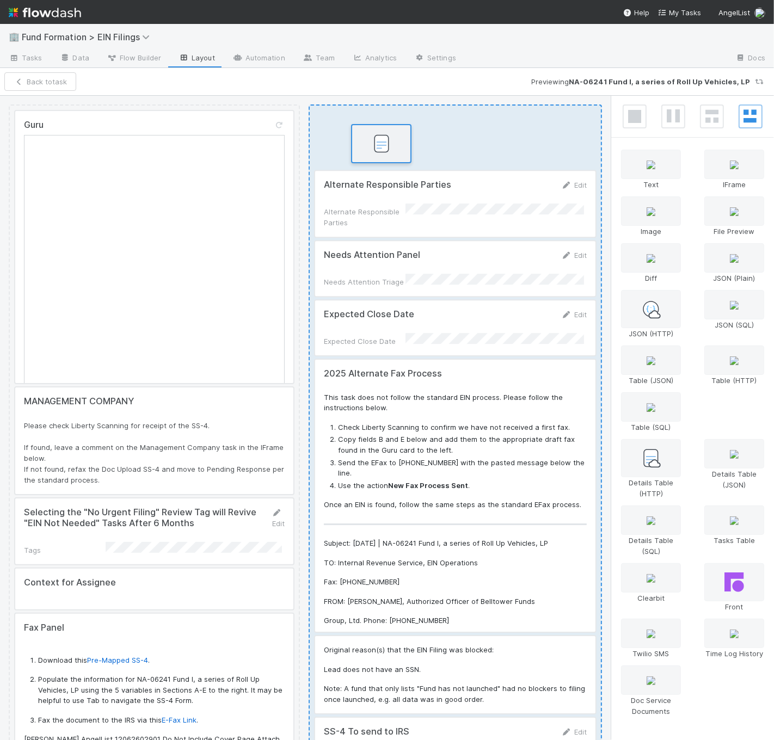
click at [386, 151] on div "Guru MANAGEMENT COMPANY Please check Liberty Scanning for receipt of the SS-4. …" at bounding box center [387, 418] width 774 height 644
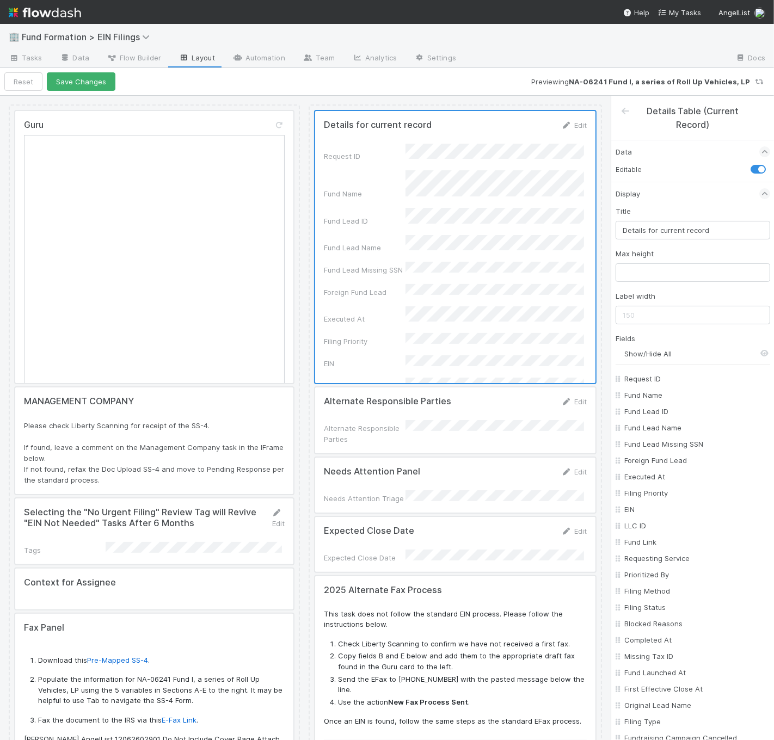
click at [659, 356] on input "Show/Hide All" at bounding box center [697, 353] width 146 height 11
checkbox input "false"
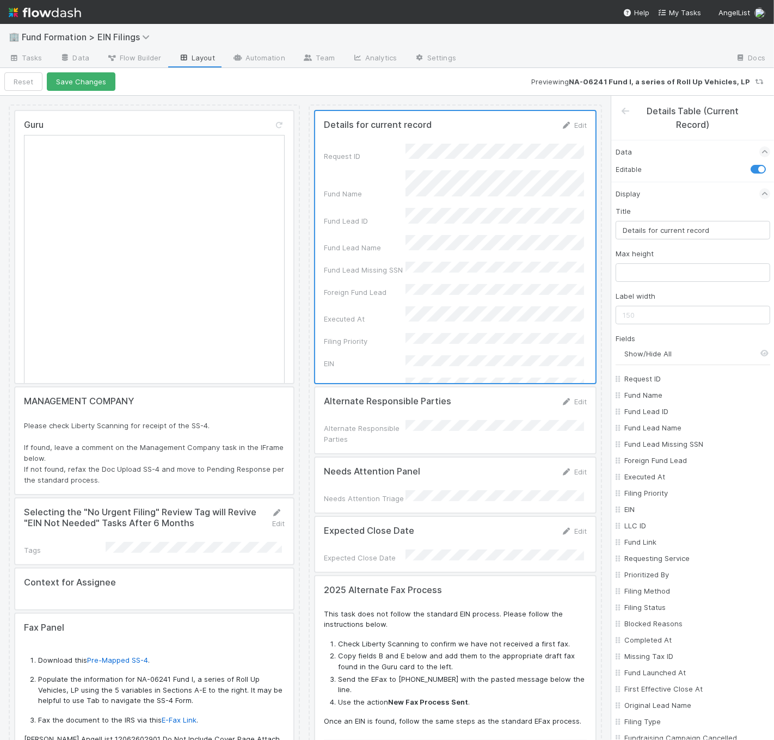
checkbox input "false"
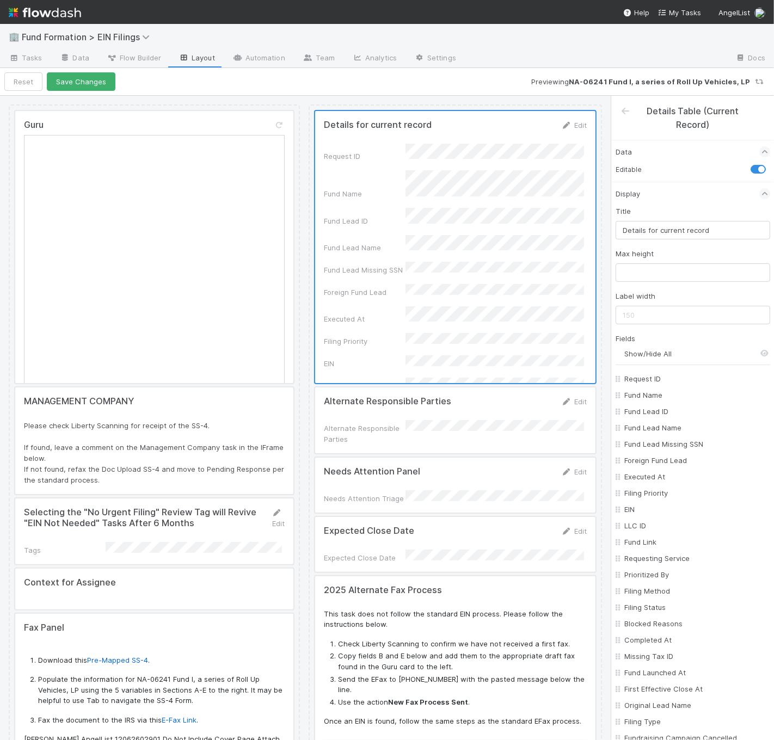
checkbox input "false"
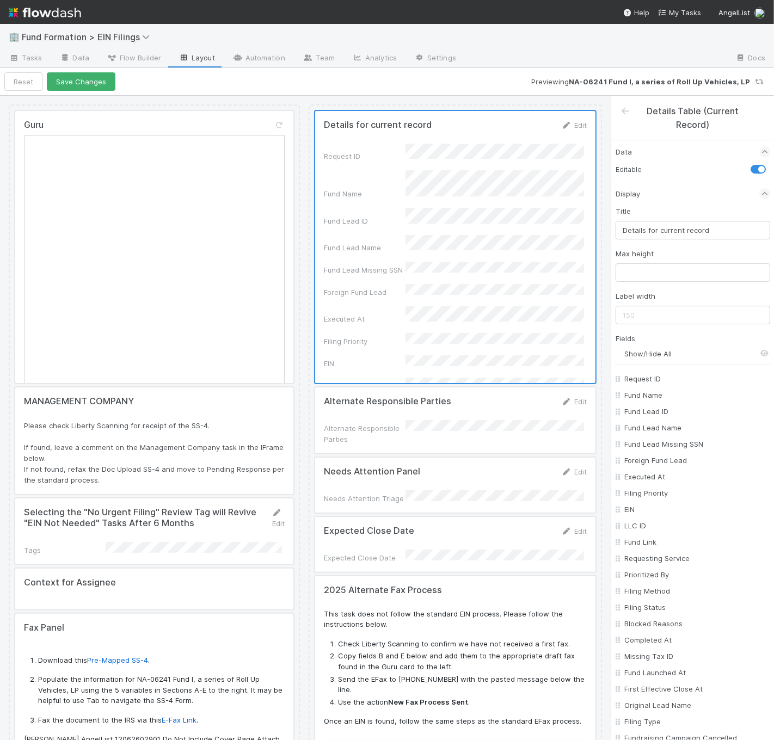
checkbox input "false"
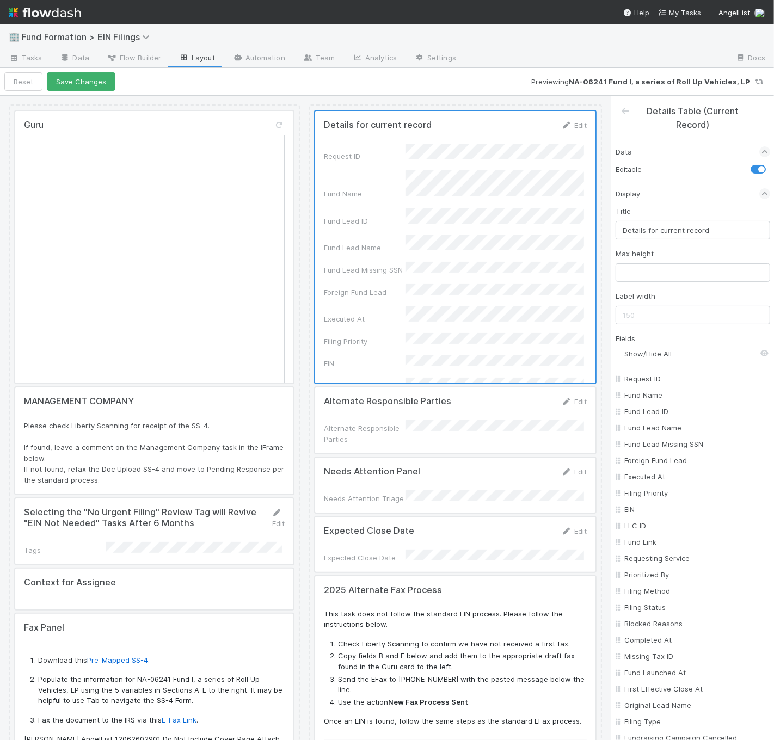
checkbox input "false"
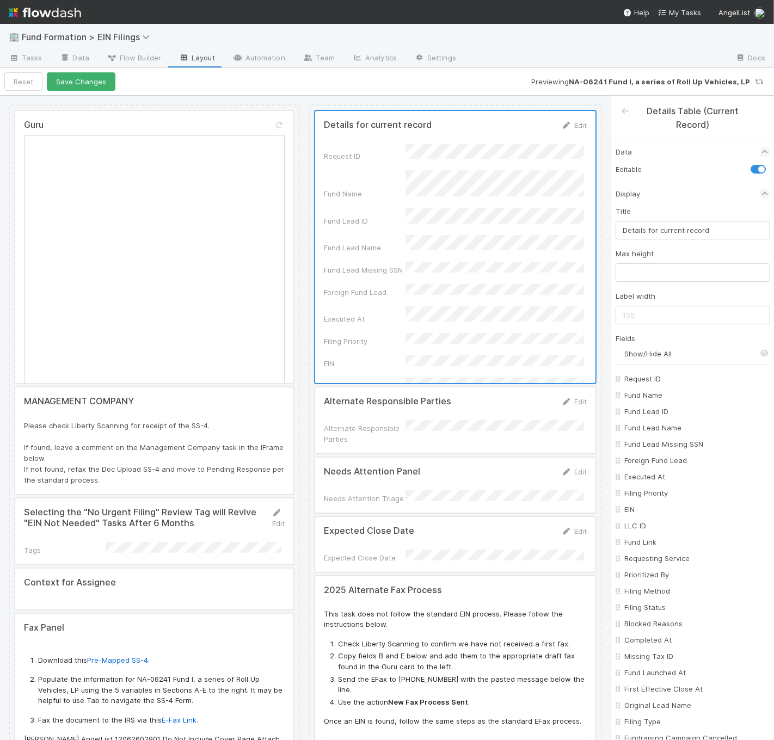
checkbox input "false"
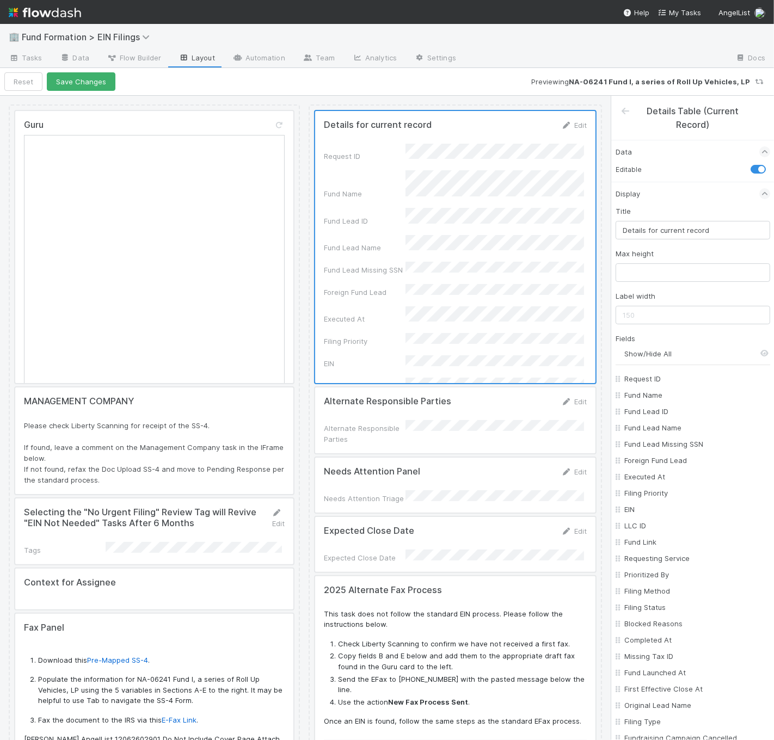
checkbox input "false"
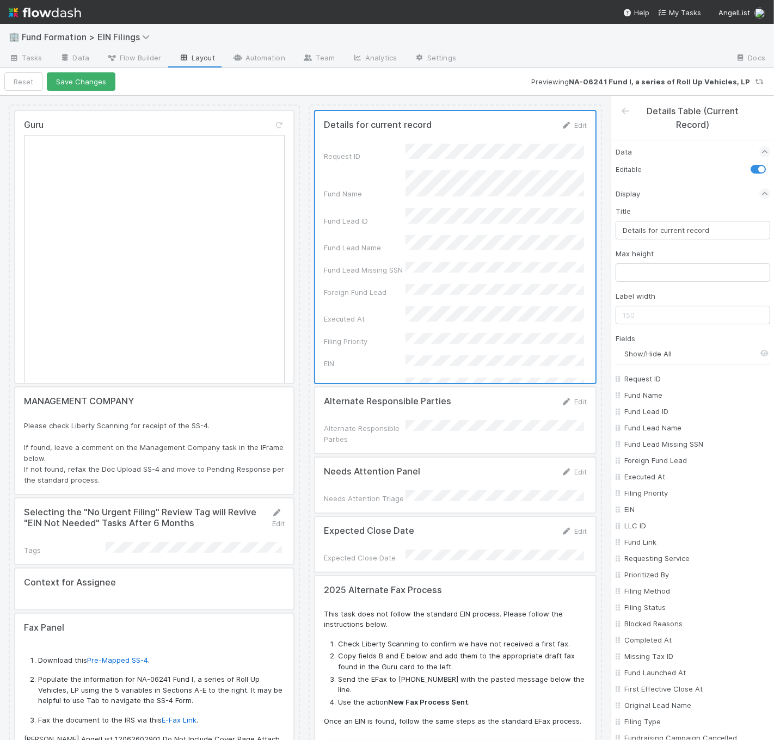
checkbox input "false"
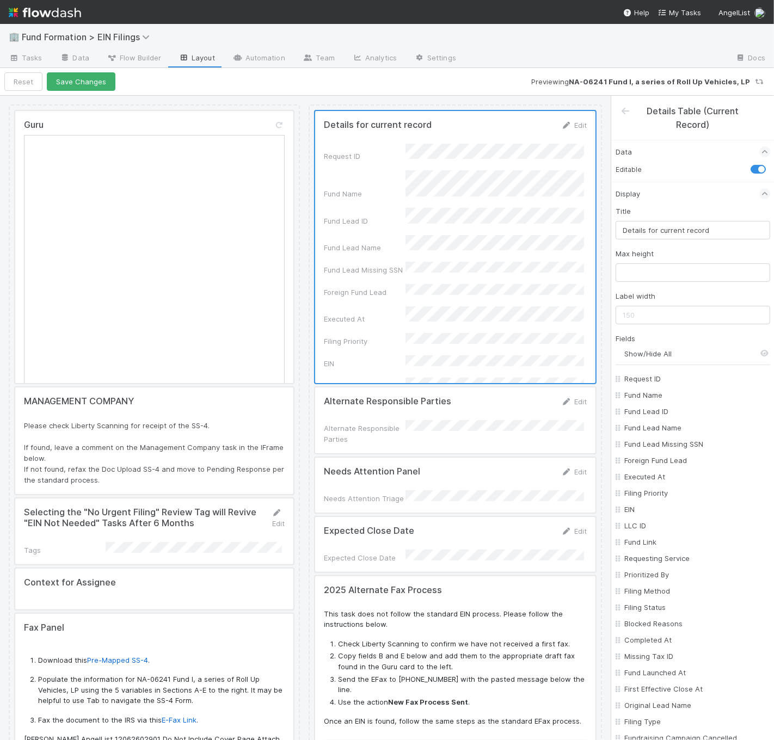
checkbox input "false"
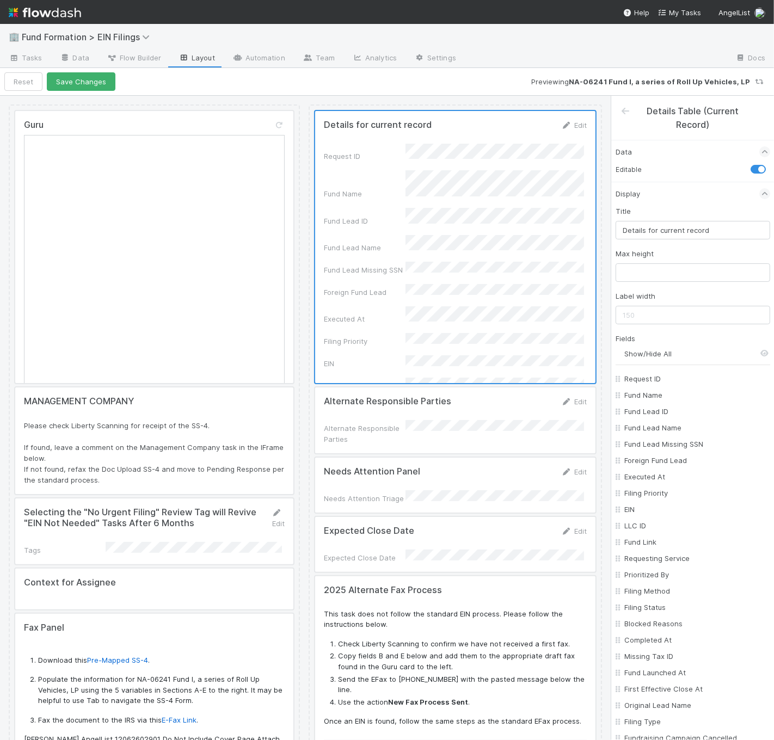
checkbox input "false"
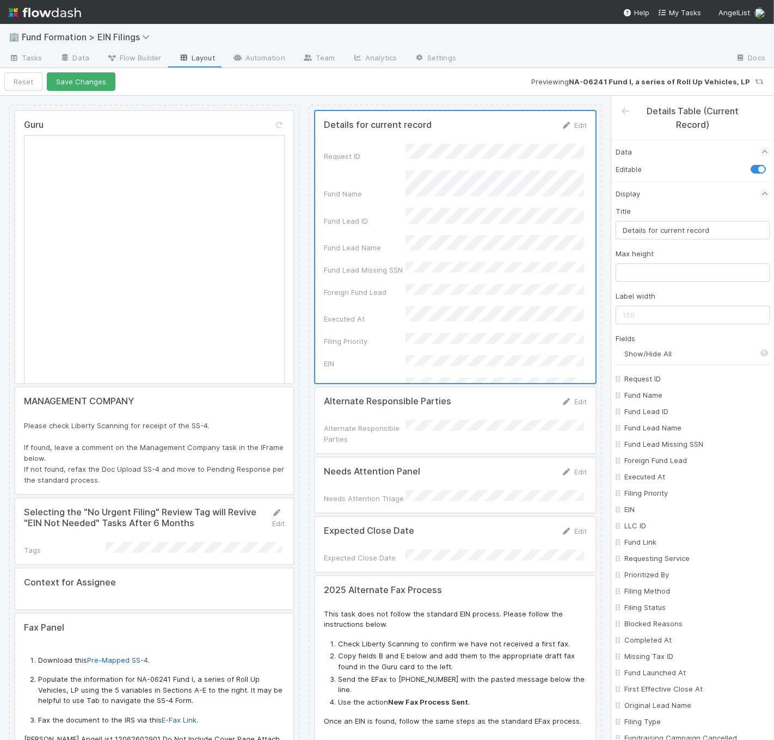
checkbox input "false"
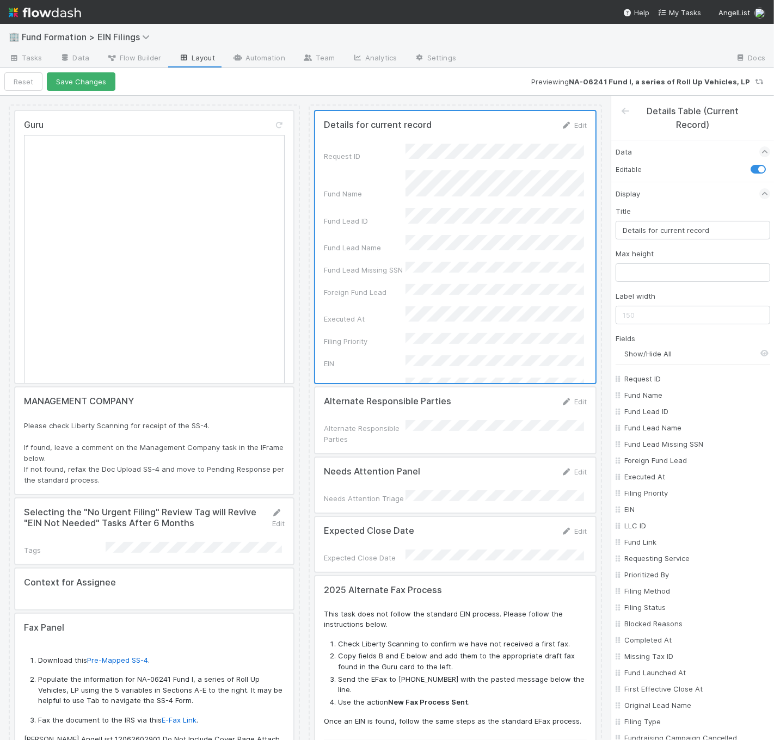
checkbox input "false"
checkbox On "false"
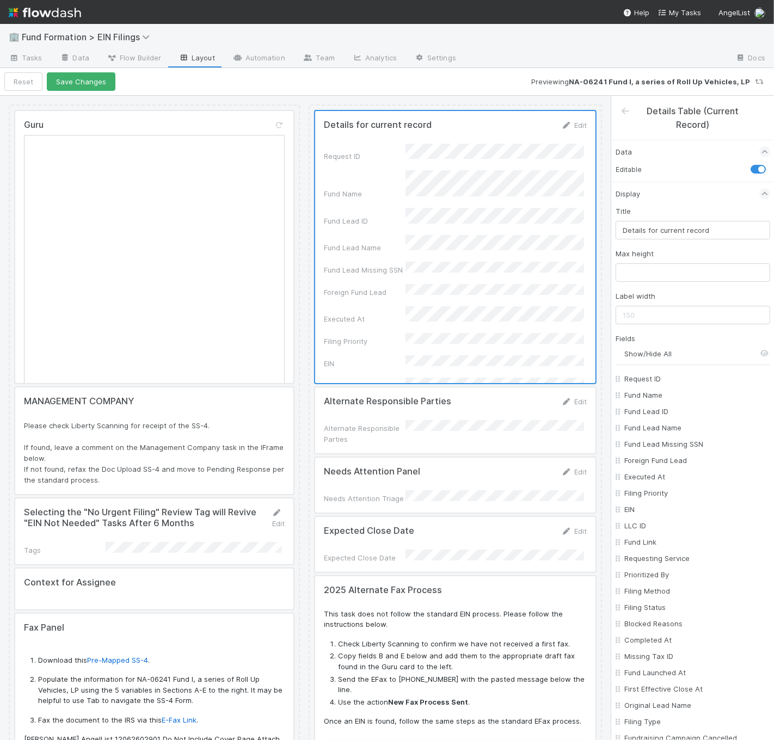
checkbox On "false"
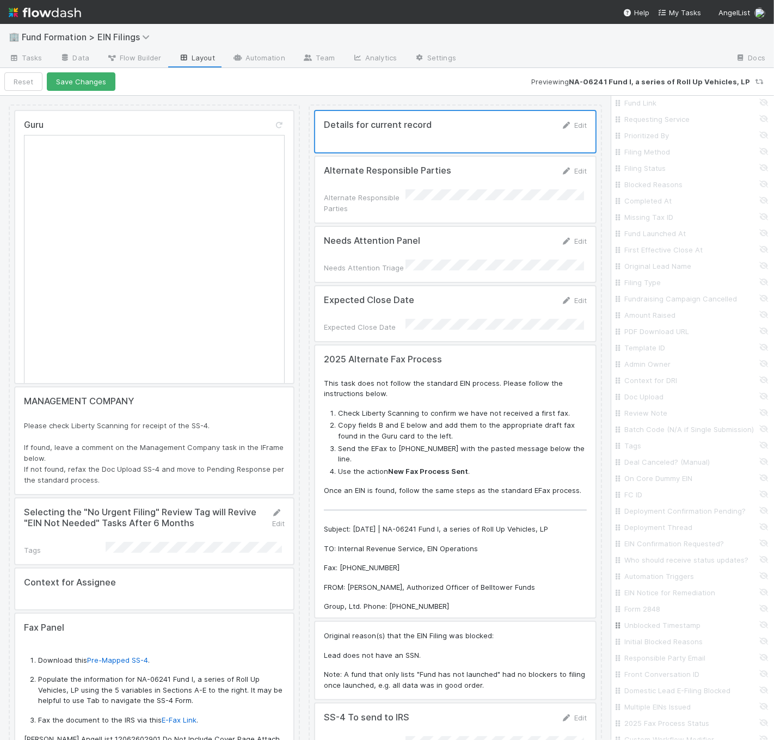
scroll to position [731, 0]
click at [656, 661] on label "Only on some stages" at bounding box center [664, 662] width 72 height 11
click at [624, 661] on input "Only on some stages" at bounding box center [619, 662] width 9 height 10
radio input "true"
radio input "false"
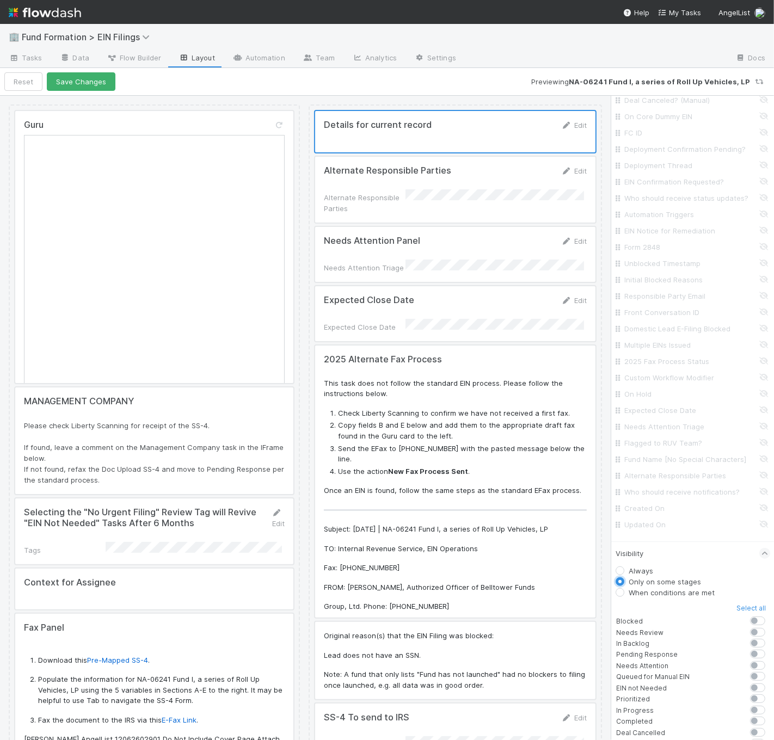
scroll to position [917, 0]
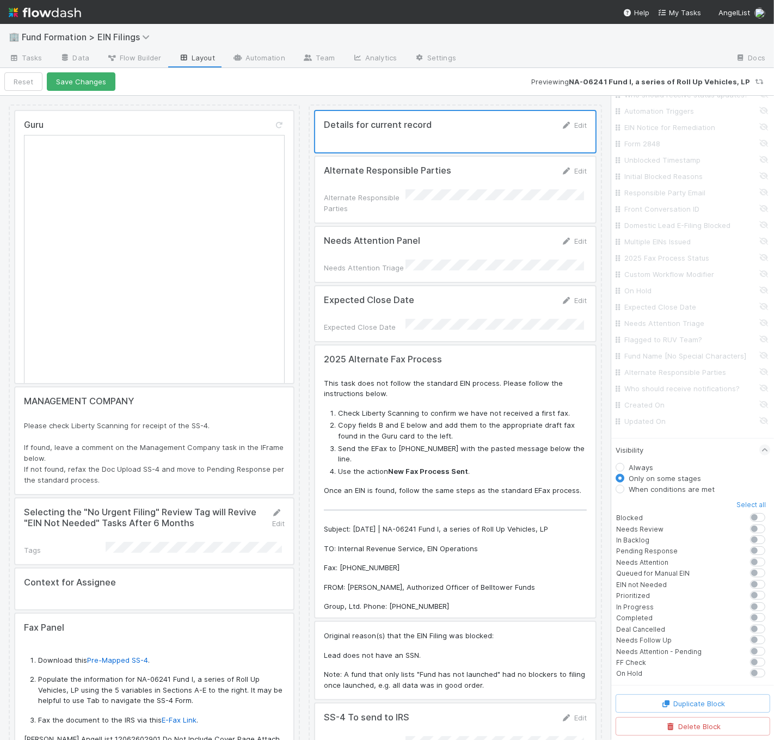
click at [769, 545] on label at bounding box center [769, 545] width 0 height 0
click at [747, 551] on input "checkbox" at bounding box center [746, 550] width 9 height 10
checkbox input "true"
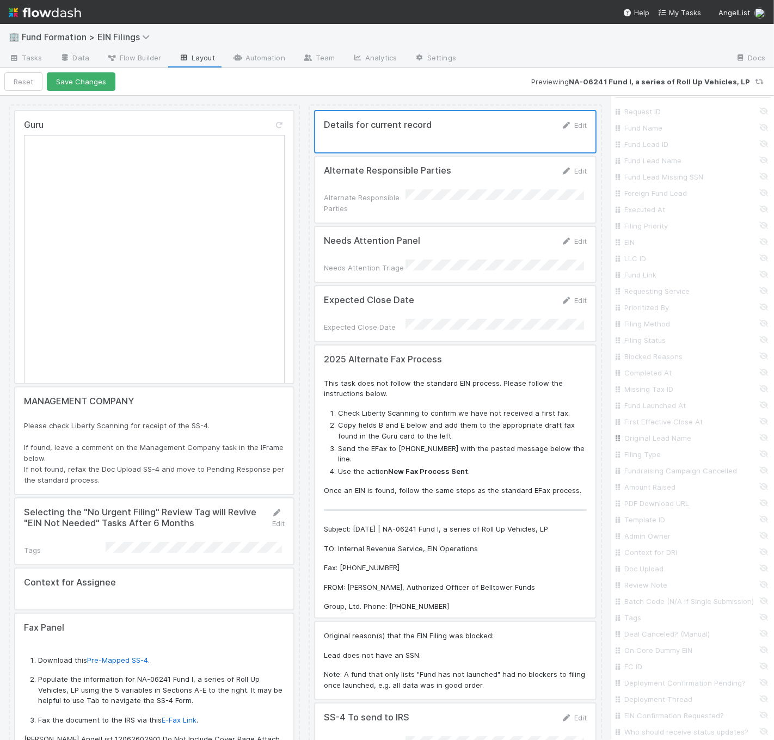
scroll to position [286, 0]
click at [750, 467] on input "Amount Raised" at bounding box center [695, 467] width 143 height 11
checkbox input "true"
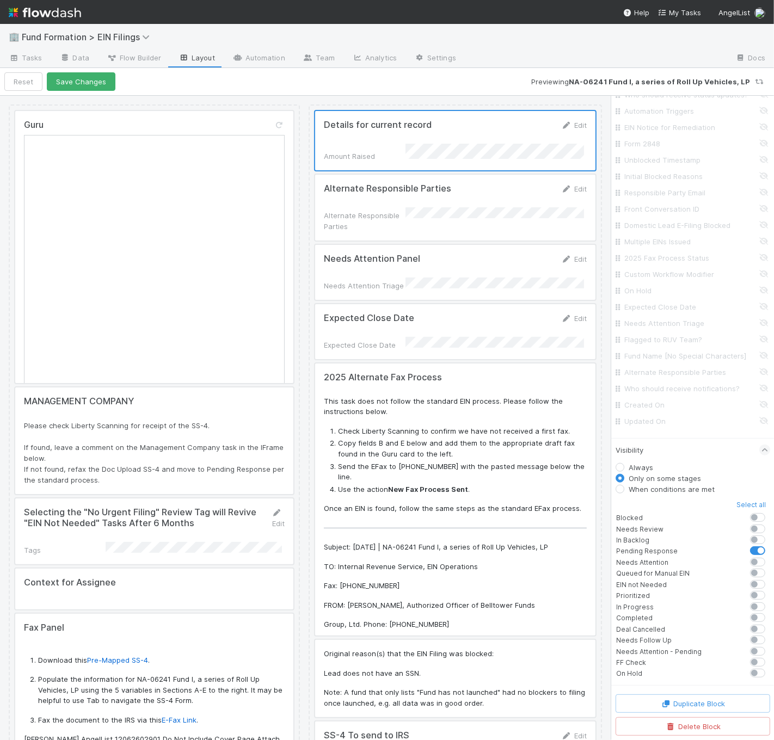
scroll to position [0, 0]
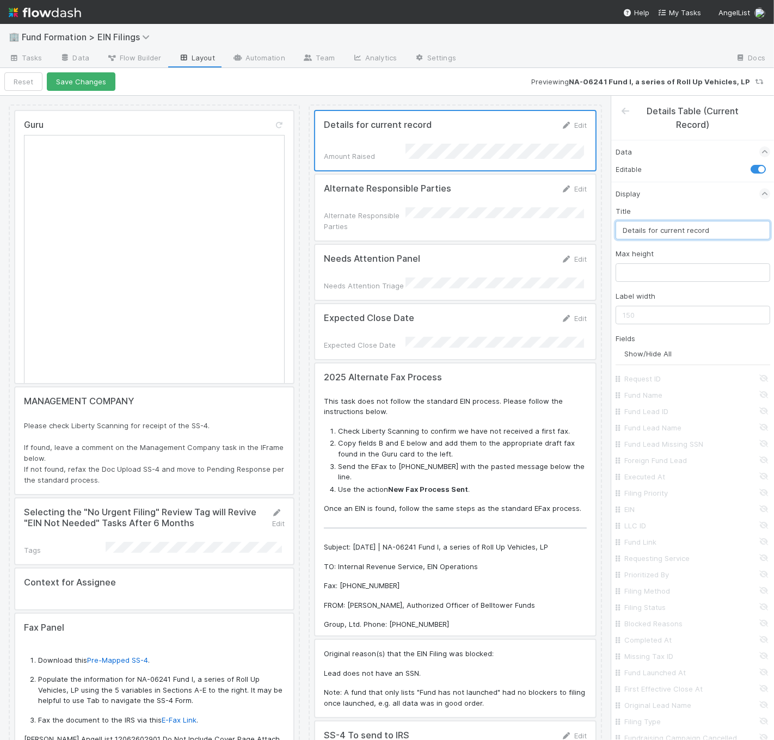
click at [687, 227] on input "Details for current record" at bounding box center [692, 230] width 155 height 18
type input "Pending Response - Amount Raised"
click at [88, 81] on button "Save Changes" at bounding box center [81, 81] width 69 height 18
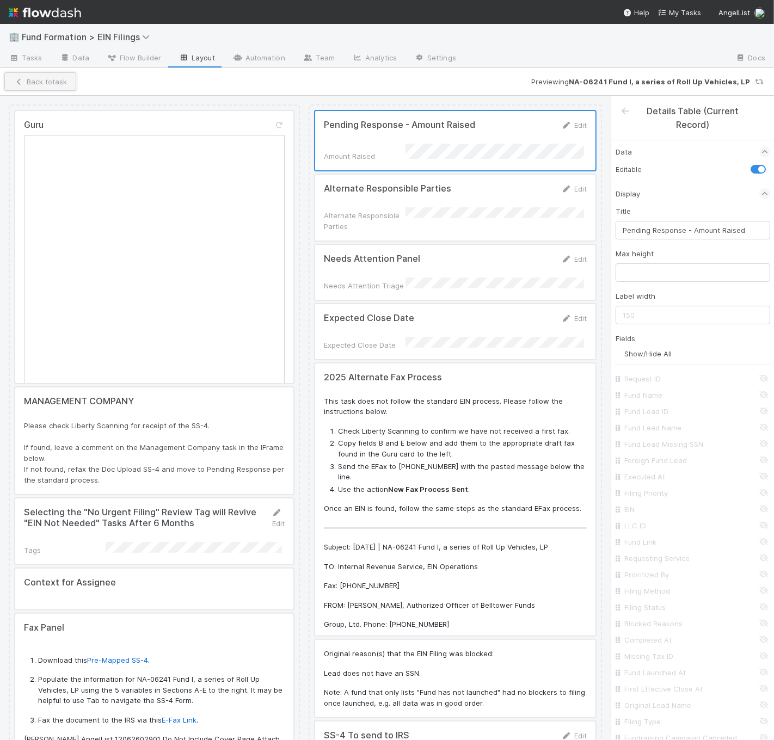
click at [69, 85] on button "Back to task" at bounding box center [40, 81] width 72 height 18
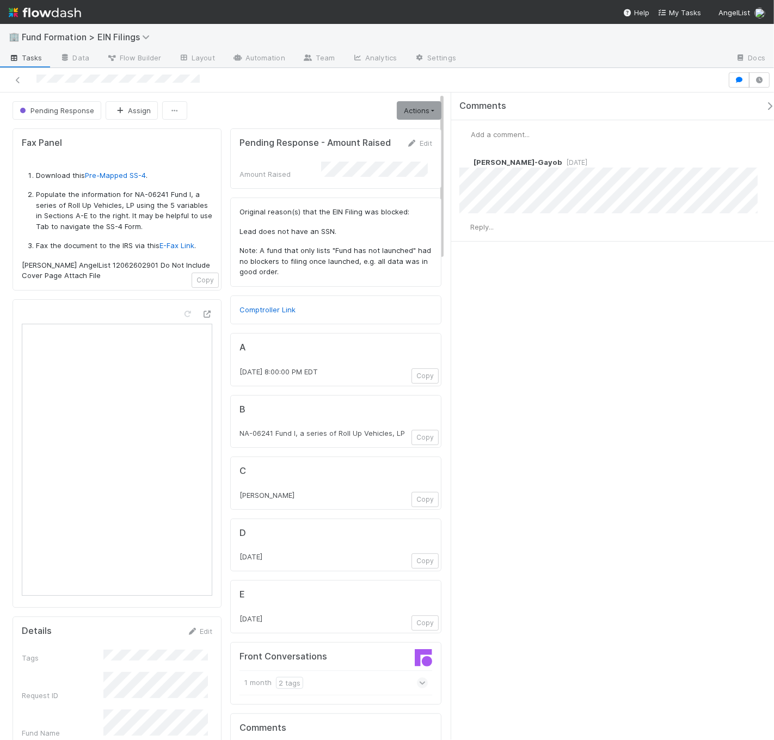
click at [350, 145] on h5 "Pending Response - Amount Raised" at bounding box center [314, 143] width 151 height 11
click at [203, 51] on link "Layout" at bounding box center [197, 58] width 54 height 17
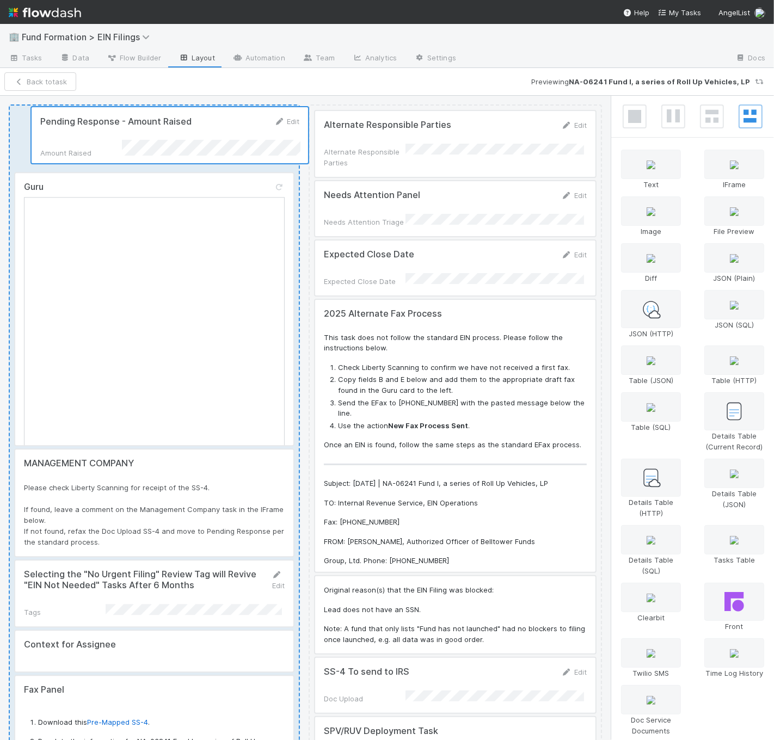
drag, startPoint x: 439, startPoint y: 148, endPoint x: 182, endPoint y: 144, distance: 256.8
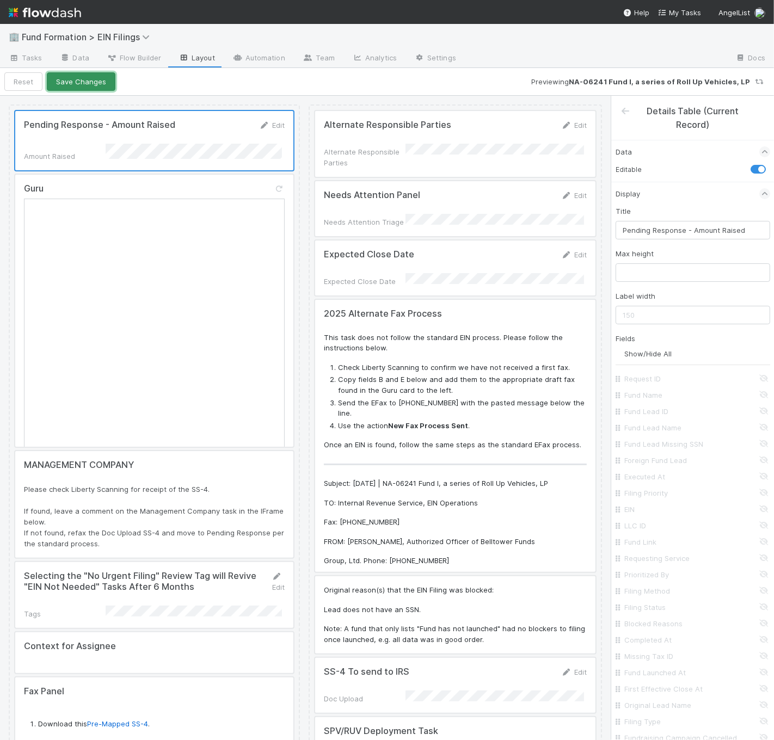
click at [104, 89] on button "Save Changes" at bounding box center [81, 81] width 69 height 18
click at [51, 84] on button "Back to task" at bounding box center [40, 81] width 72 height 18
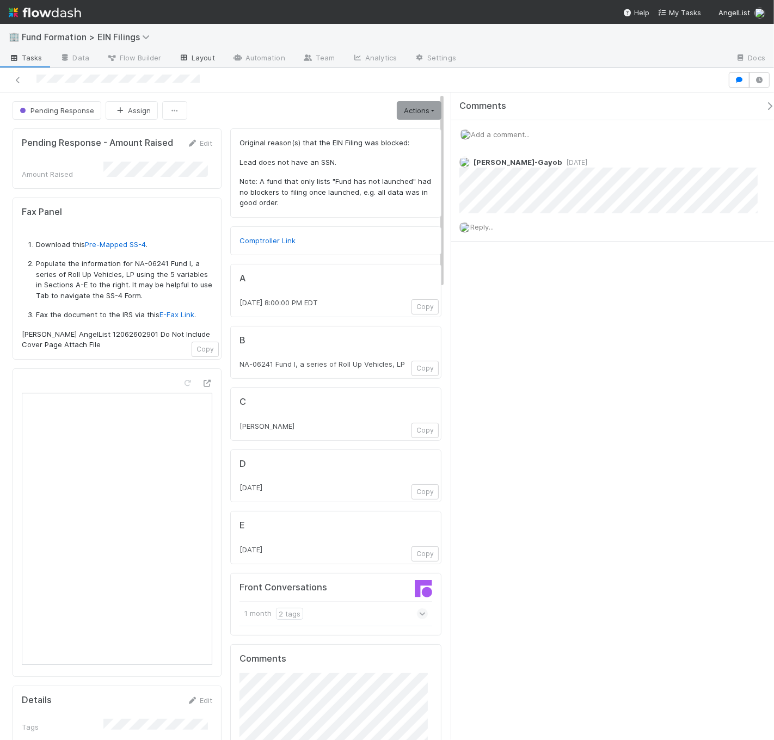
click at [188, 57] on link "Layout" at bounding box center [197, 58] width 54 height 17
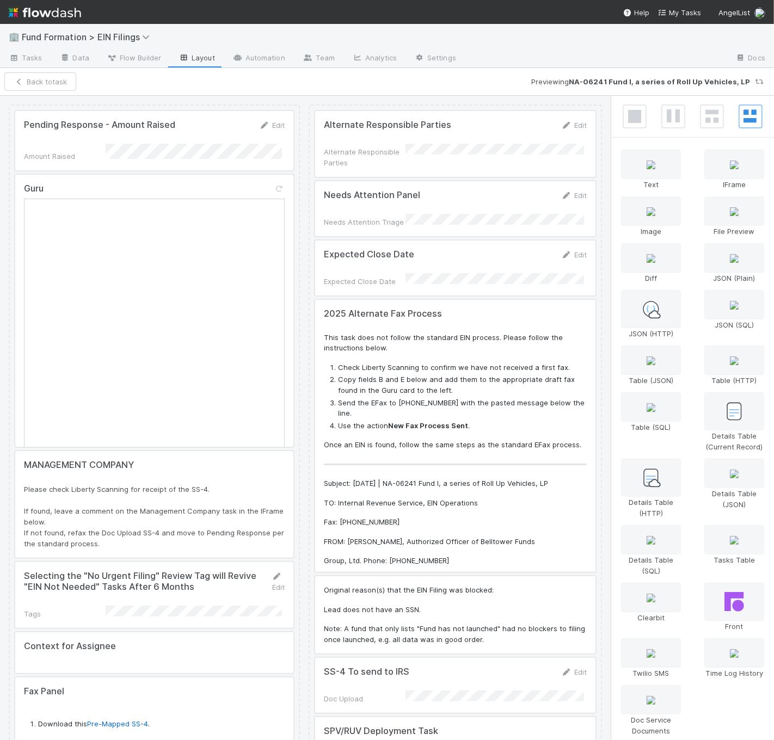
click at [406, 161] on div at bounding box center [455, 144] width 280 height 66
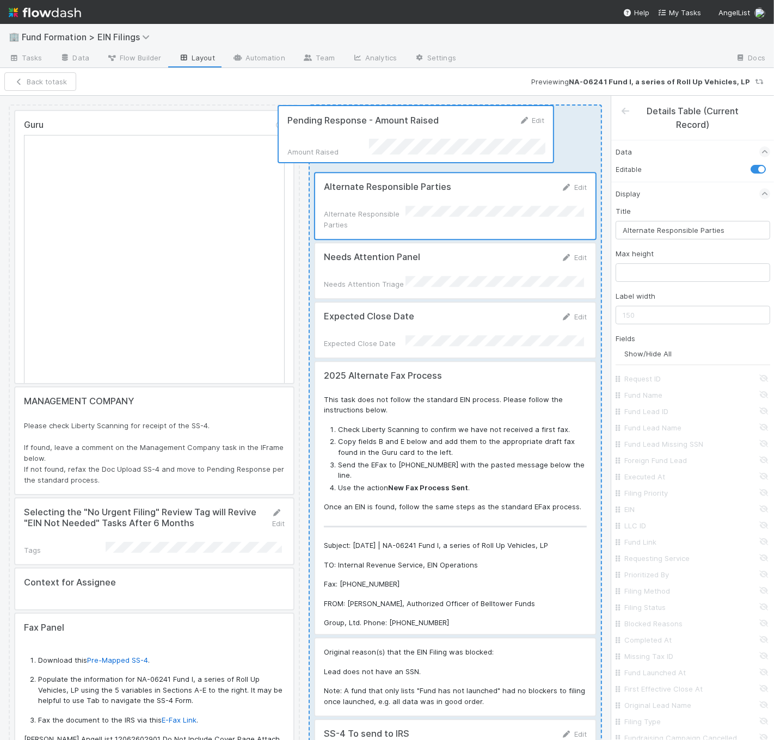
drag, startPoint x: 227, startPoint y: 139, endPoint x: 508, endPoint y: 140, distance: 280.8
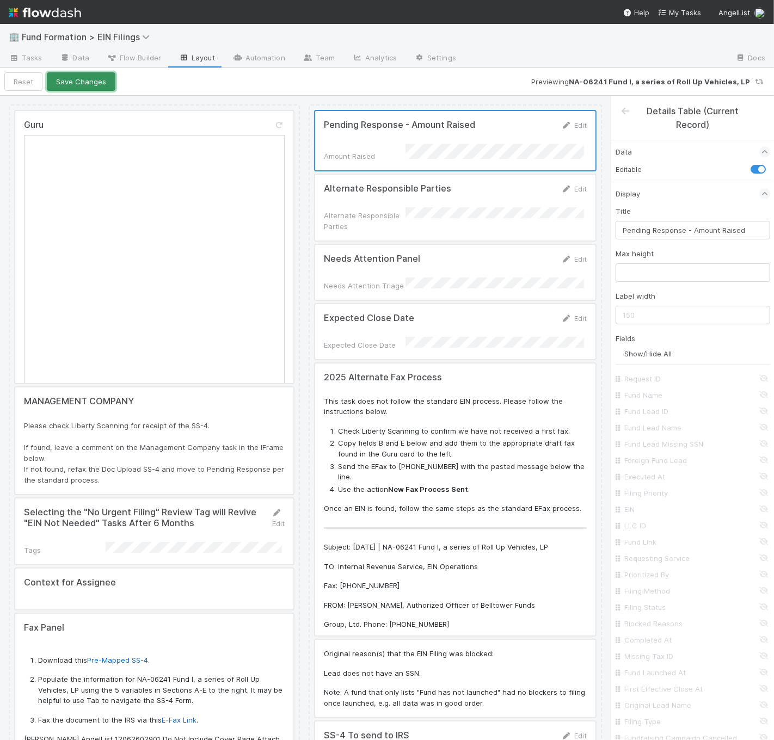
click at [88, 88] on button "Save Changes" at bounding box center [81, 81] width 69 height 18
click at [59, 91] on div "Back to task Previewing NA-06241 Fund I, a series of Roll Up Vehicles, LP" at bounding box center [387, 82] width 774 height 28
click at [59, 90] on button "Back to task" at bounding box center [40, 81] width 72 height 18
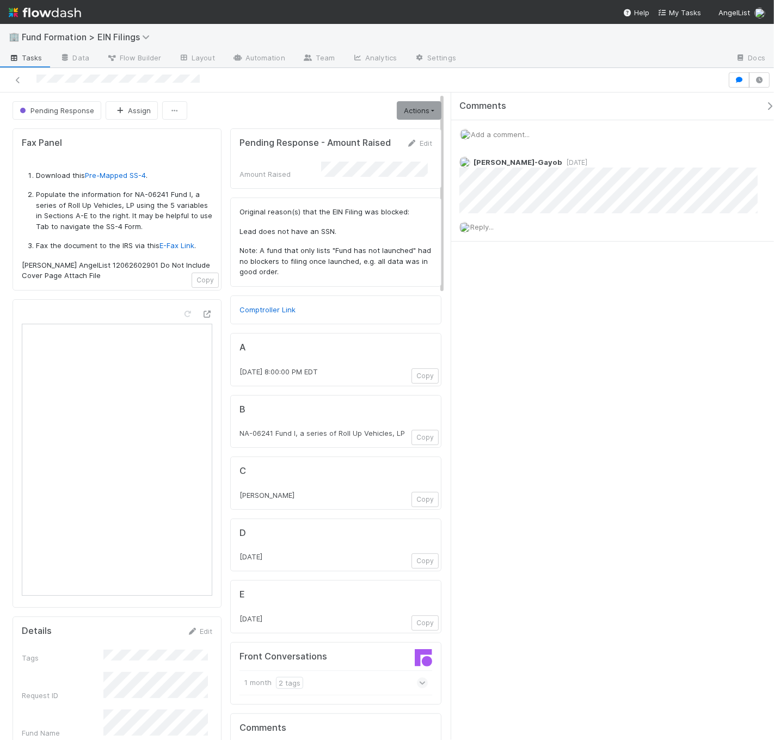
click at [305, 171] on div "Amount Raised" at bounding box center [280, 174] width 82 height 11
click at [421, 144] on link "Edit" at bounding box center [419, 143] width 26 height 9
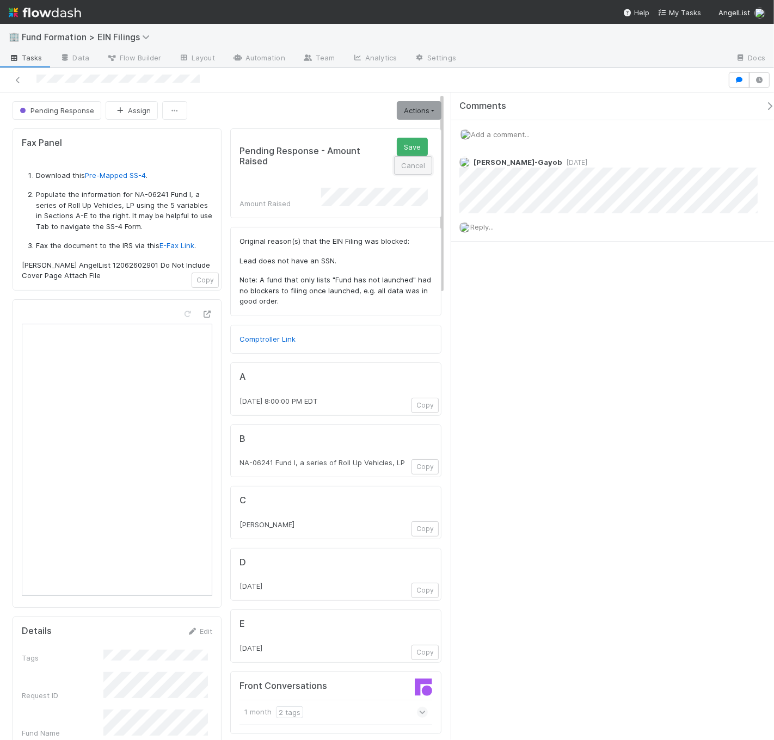
click at [394, 169] on button "Cancel" at bounding box center [413, 165] width 38 height 18
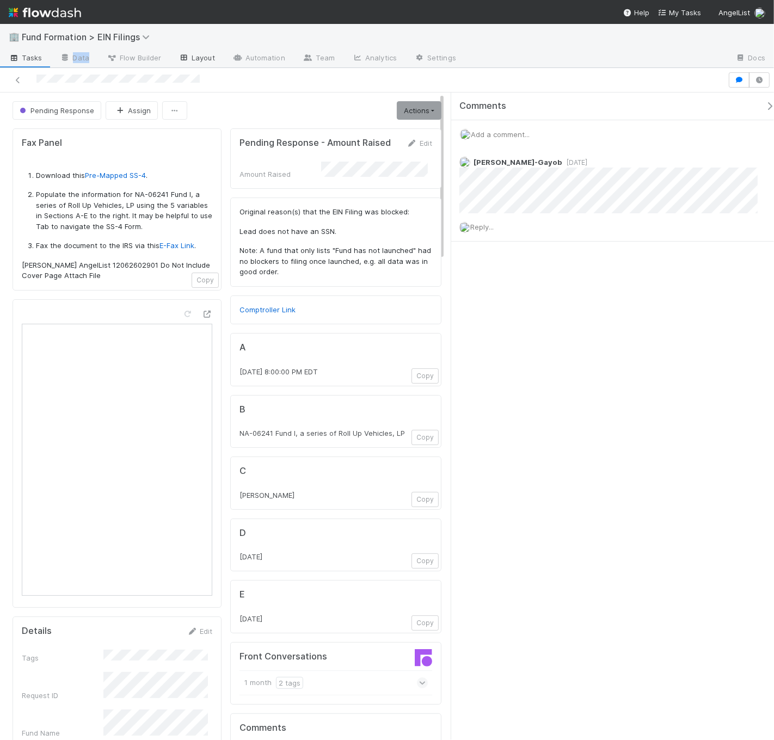
click at [200, 63] on link "Layout" at bounding box center [197, 58] width 54 height 17
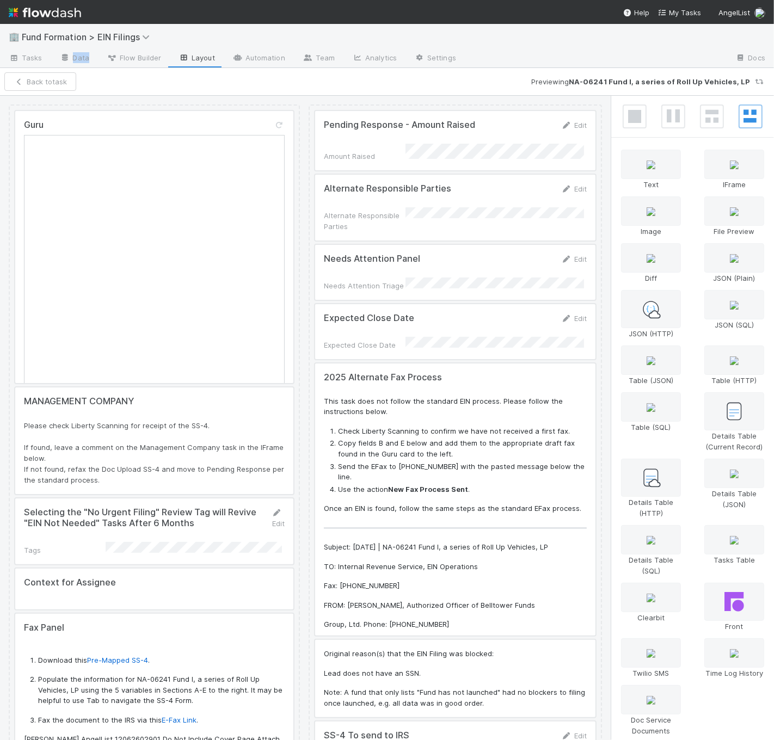
click at [446, 148] on div at bounding box center [455, 140] width 280 height 59
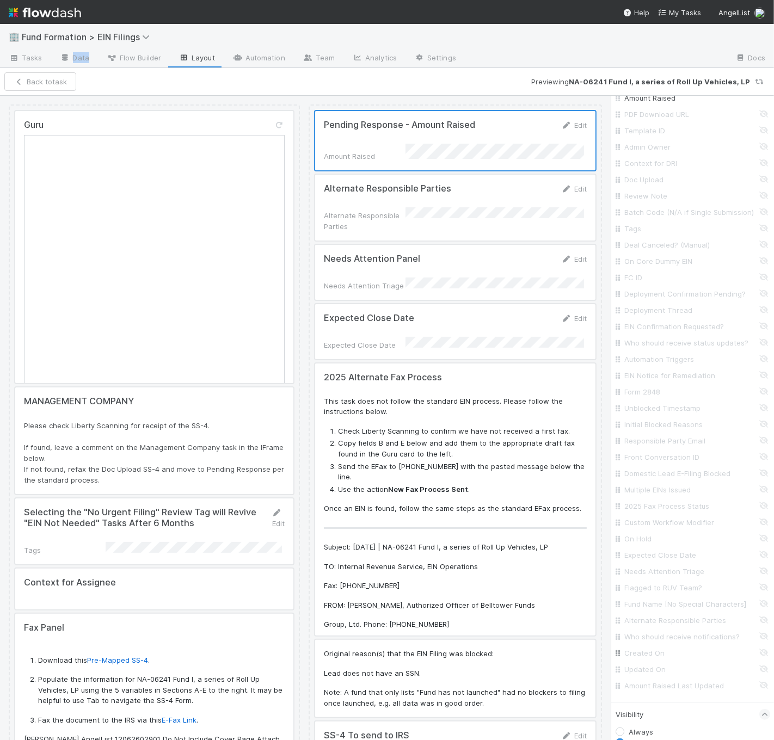
scroll to position [934, 0]
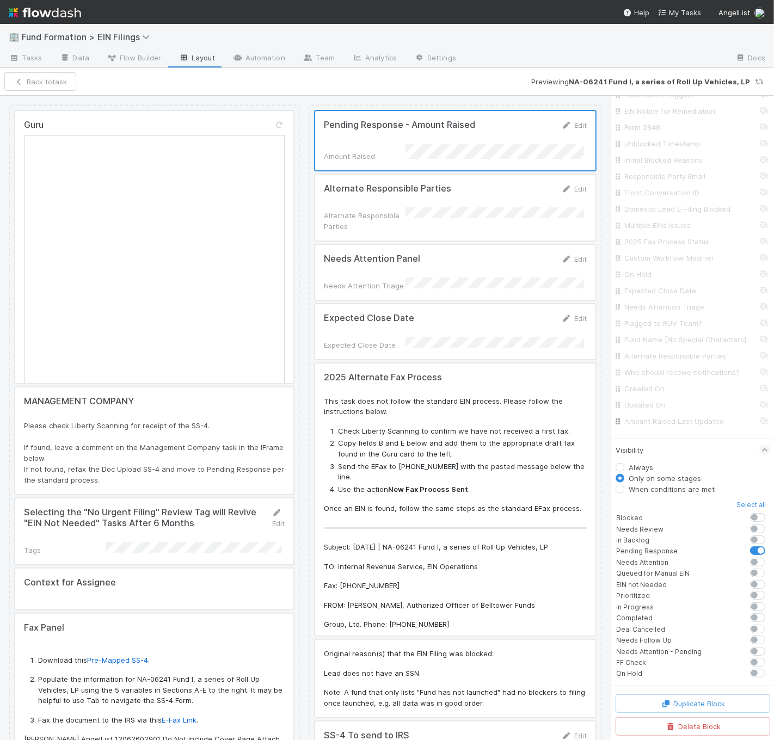
click at [754, 424] on div "Amount Raised Last Updated" at bounding box center [692, 421] width 155 height 16
click at [755, 418] on input "Amount Raised Last Updated" at bounding box center [695, 421] width 143 height 11
checkbox input "true"
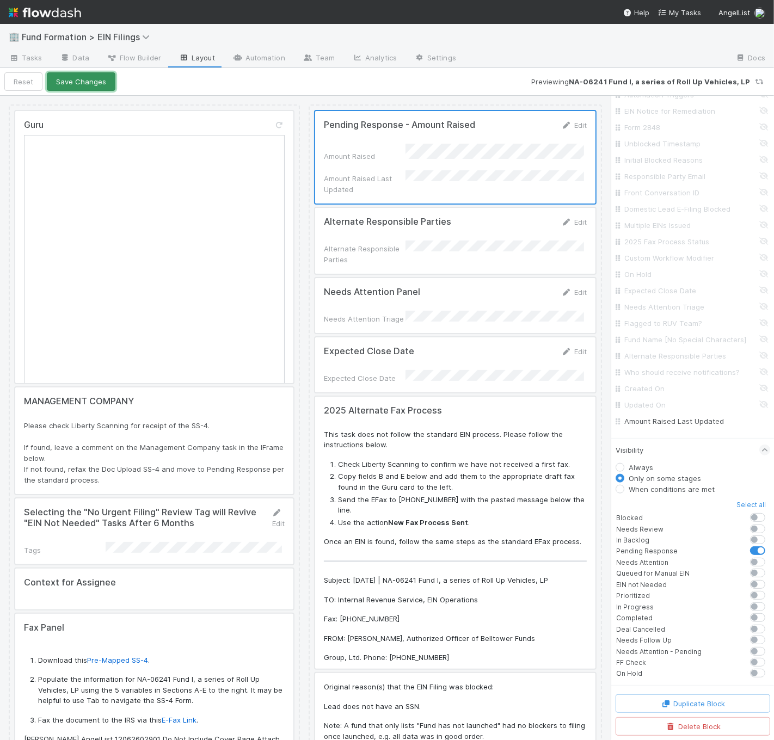
click at [102, 87] on button "Save Changes" at bounding box center [81, 81] width 69 height 18
click at [27, 56] on span "Tasks" at bounding box center [26, 57] width 34 height 11
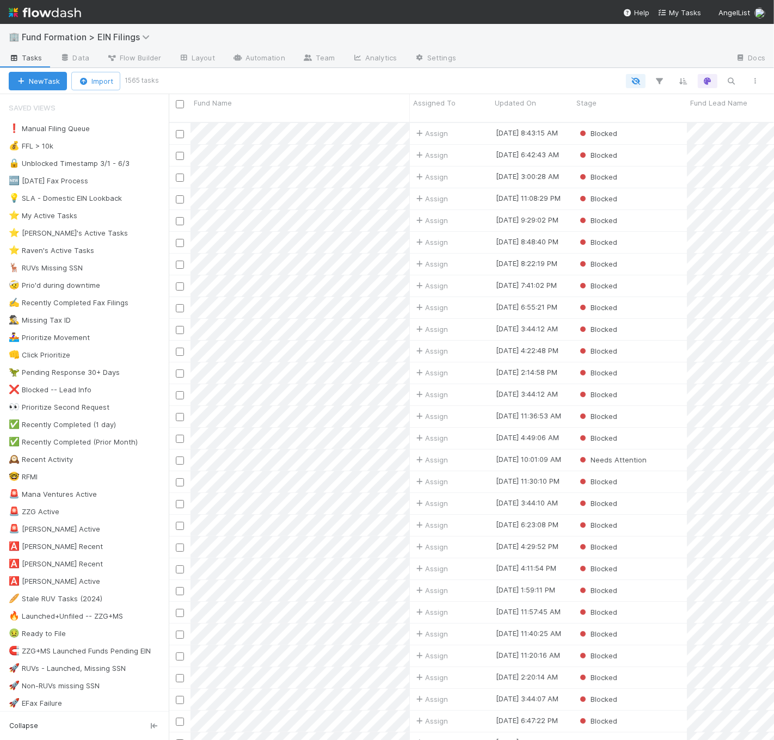
scroll to position [618, 596]
click at [125, 147] on div "💰 FFL > 10k 16" at bounding box center [89, 146] width 160 height 14
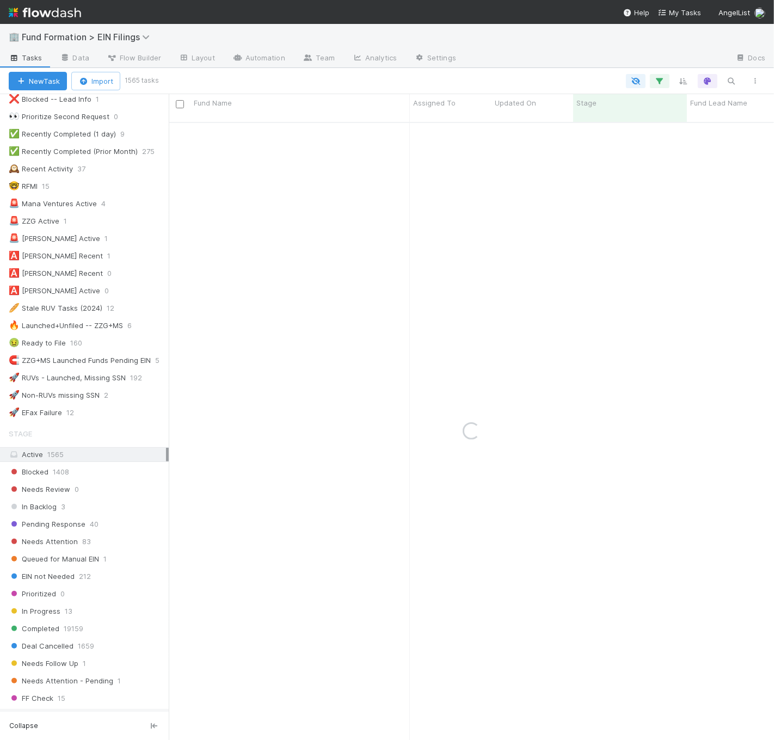
scroll to position [529, 0]
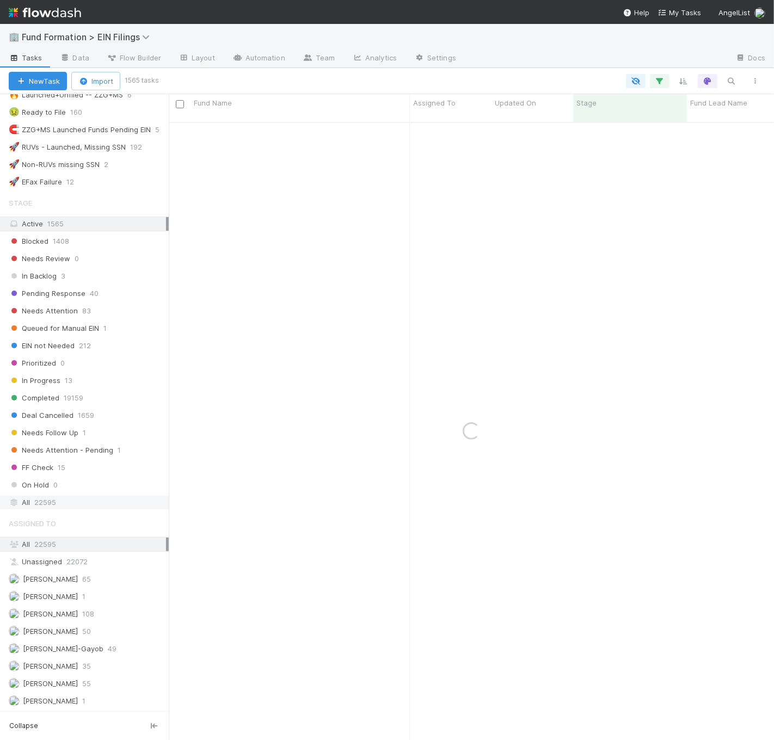
click at [117, 501] on div "All 22595" at bounding box center [87, 503] width 157 height 14
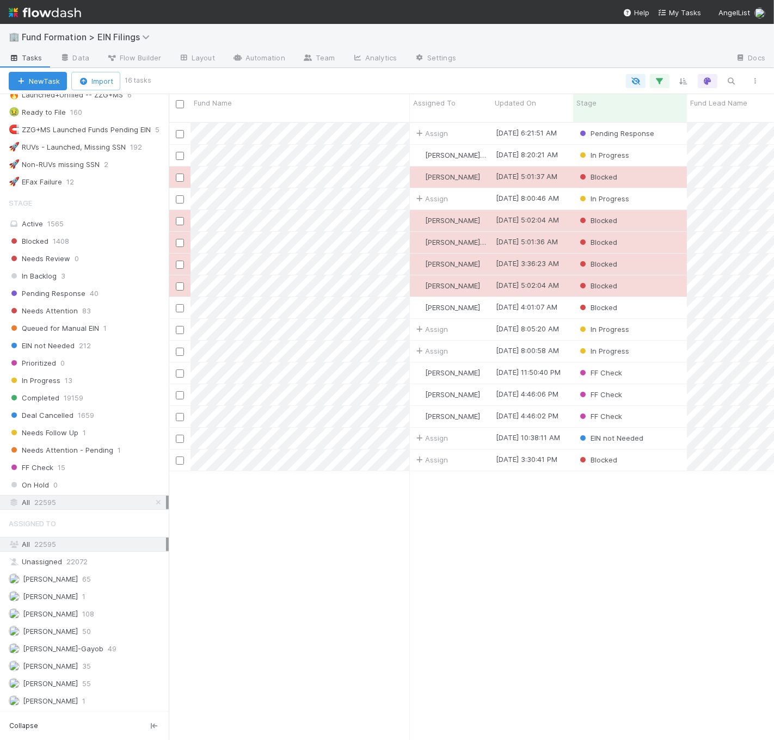
scroll to position [618, 596]
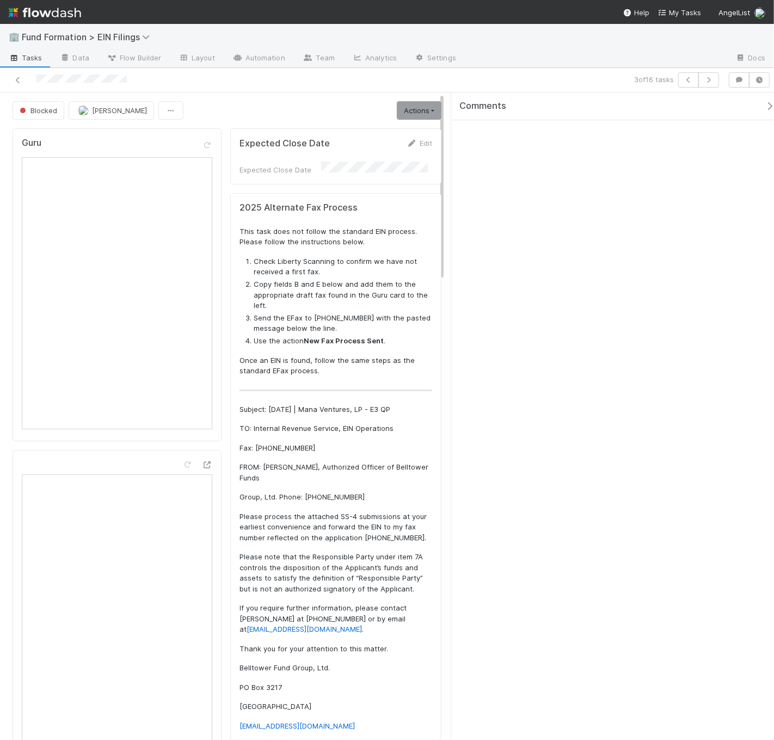
click at [362, 445] on p "Fax: 1-855-641-6935" at bounding box center [335, 448] width 193 height 11
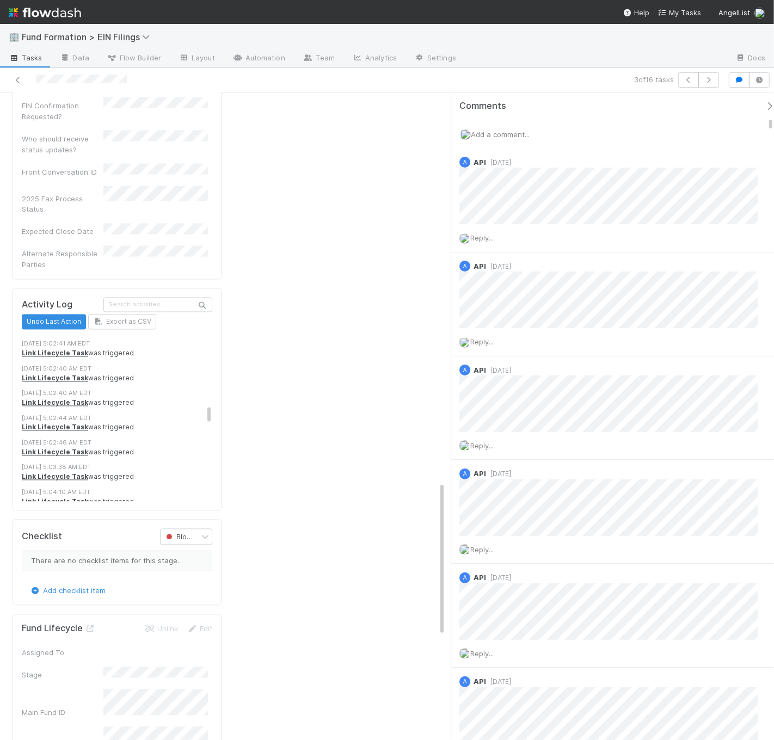
scroll to position [2833, 0]
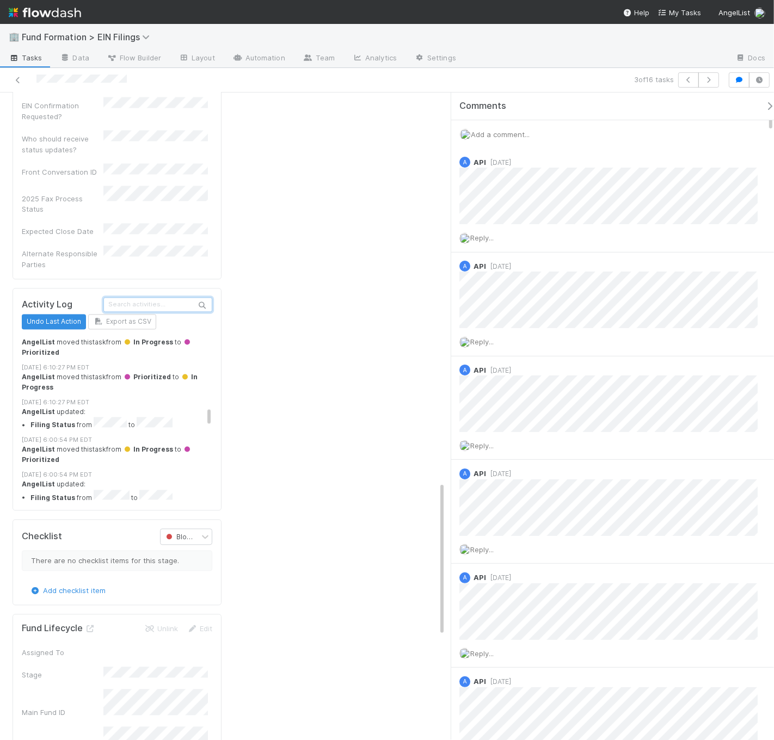
click at [155, 298] on input "text" at bounding box center [157, 305] width 109 height 15
type input "amount raised"
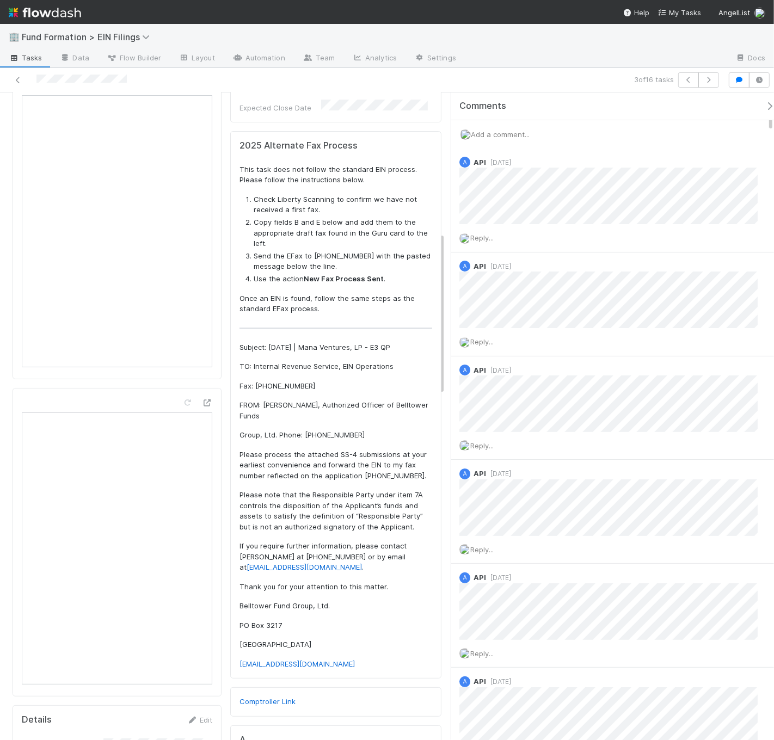
scroll to position [0, 0]
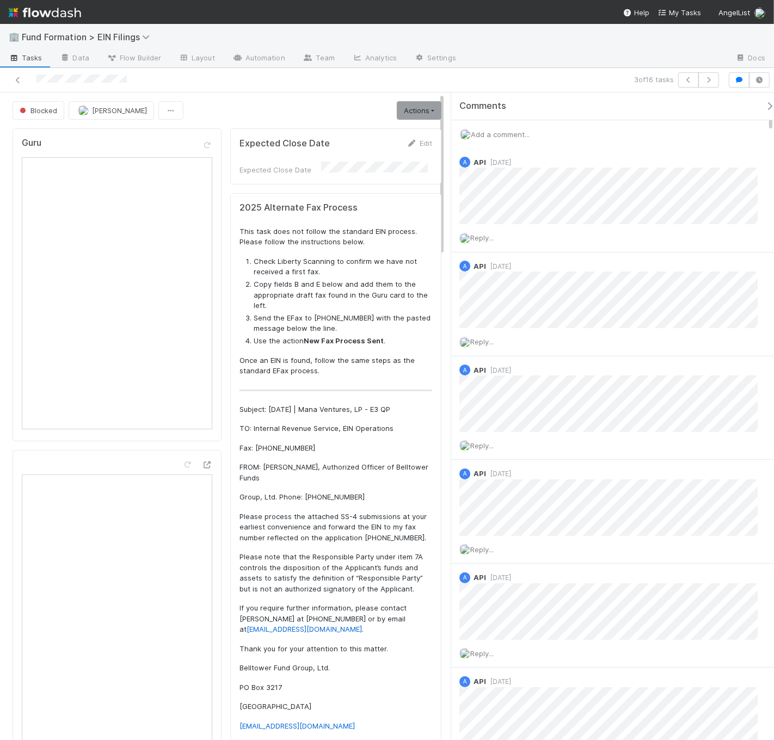
click at [7, 79] on div at bounding box center [184, 79] width 361 height 15
click at [15, 77] on icon at bounding box center [18, 80] width 11 height 7
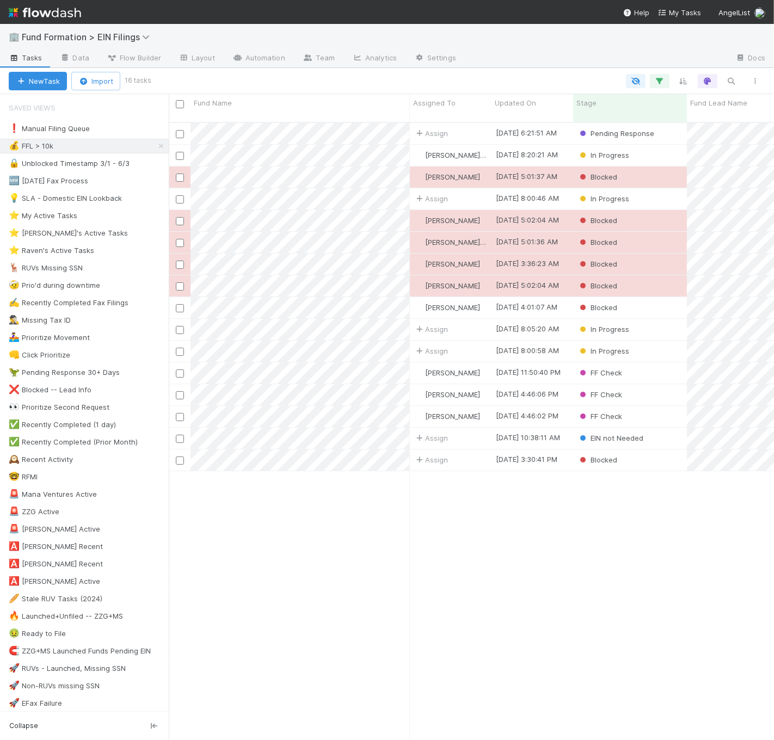
scroll to position [618, 596]
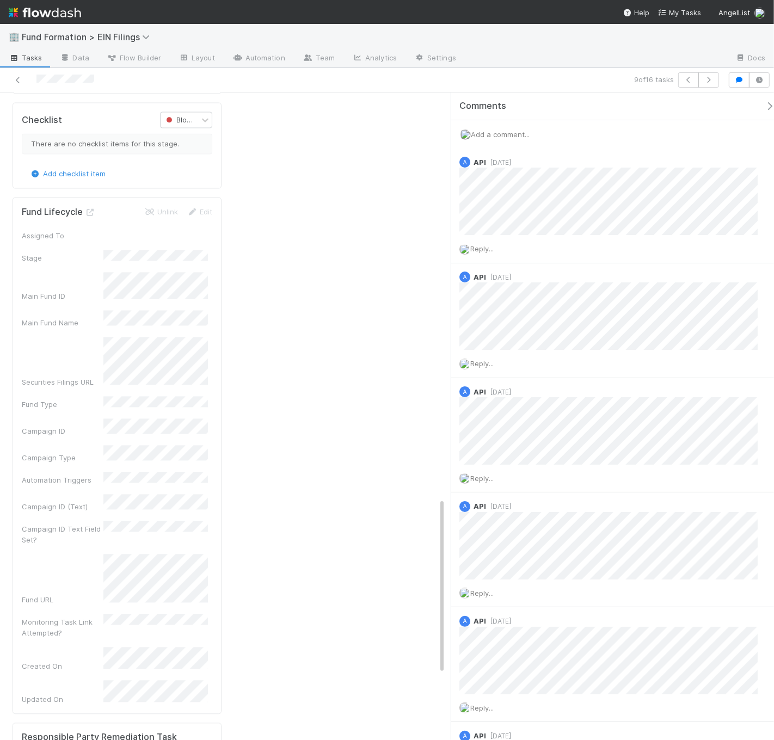
scroll to position [1157, 0]
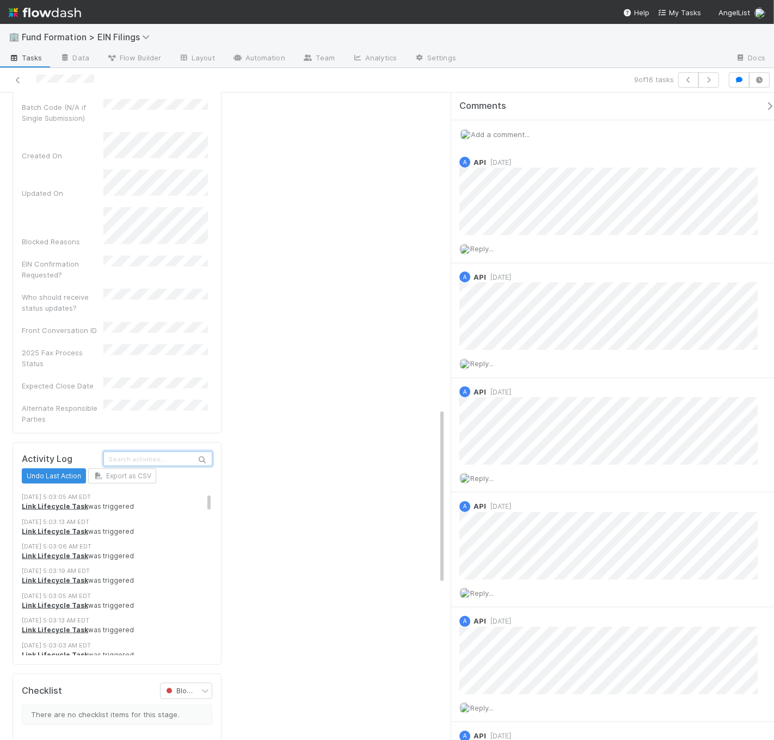
click at [175, 452] on input "text" at bounding box center [157, 459] width 109 height 15
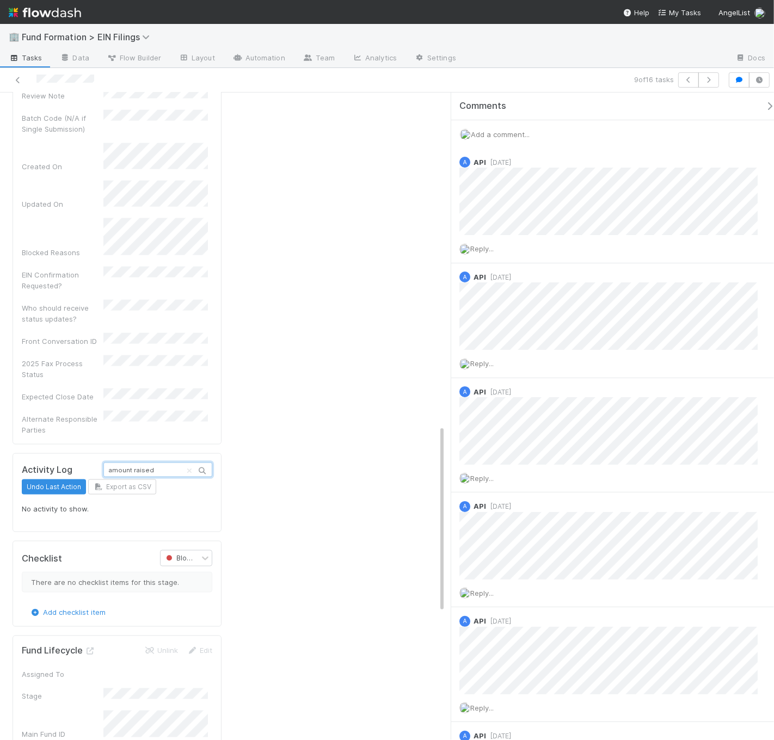
scroll to position [1146, 0]
type input "amount raised"
click at [187, 467] on icon "Clear search" at bounding box center [189, 470] width 11 height 7
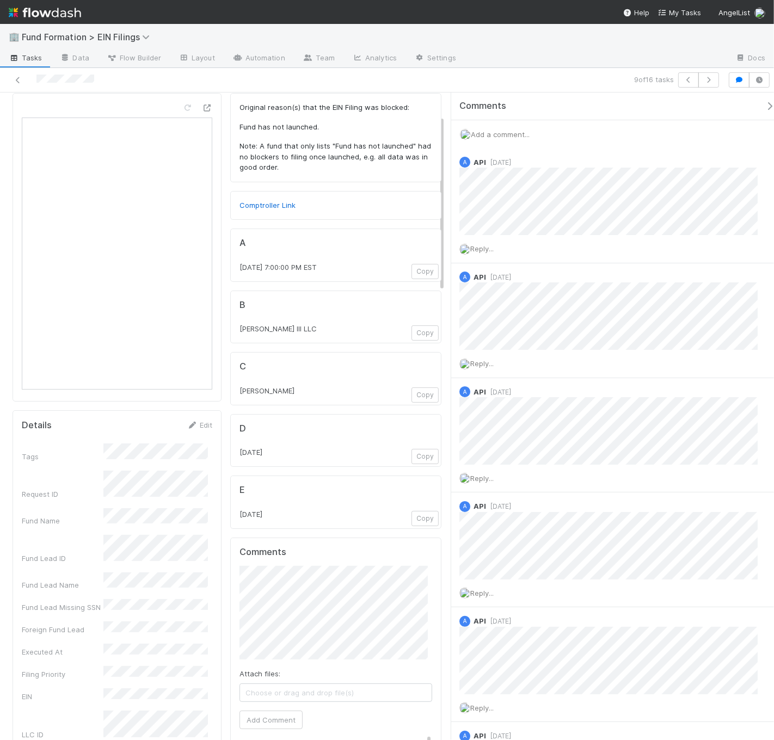
scroll to position [0, 0]
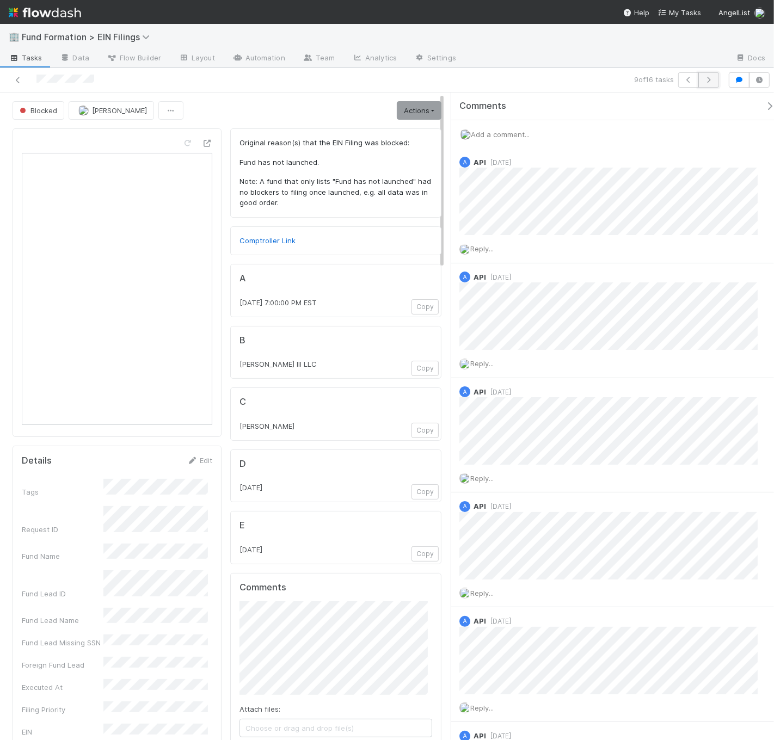
click at [703, 74] on button "button" at bounding box center [708, 79] width 21 height 15
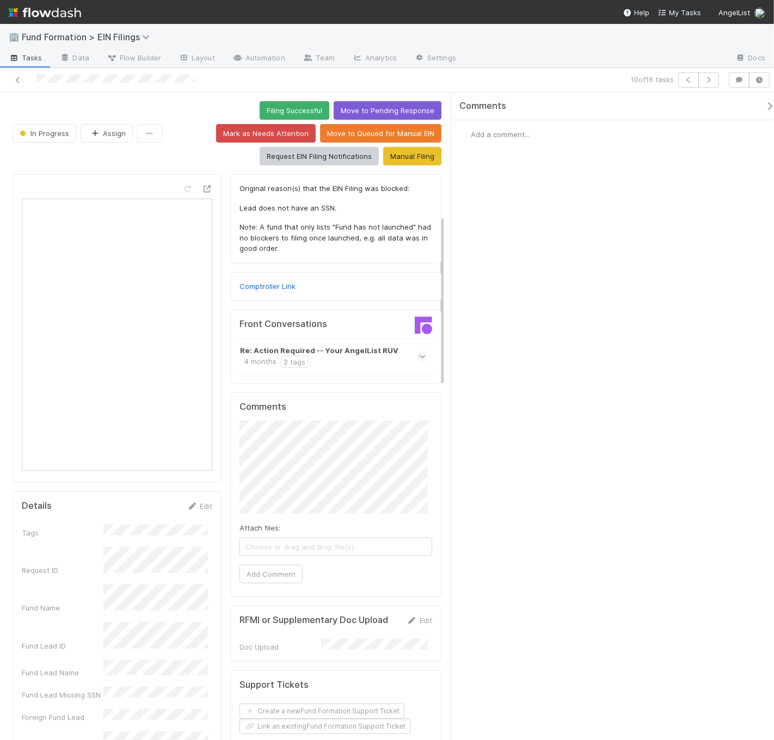
scroll to position [966, 0]
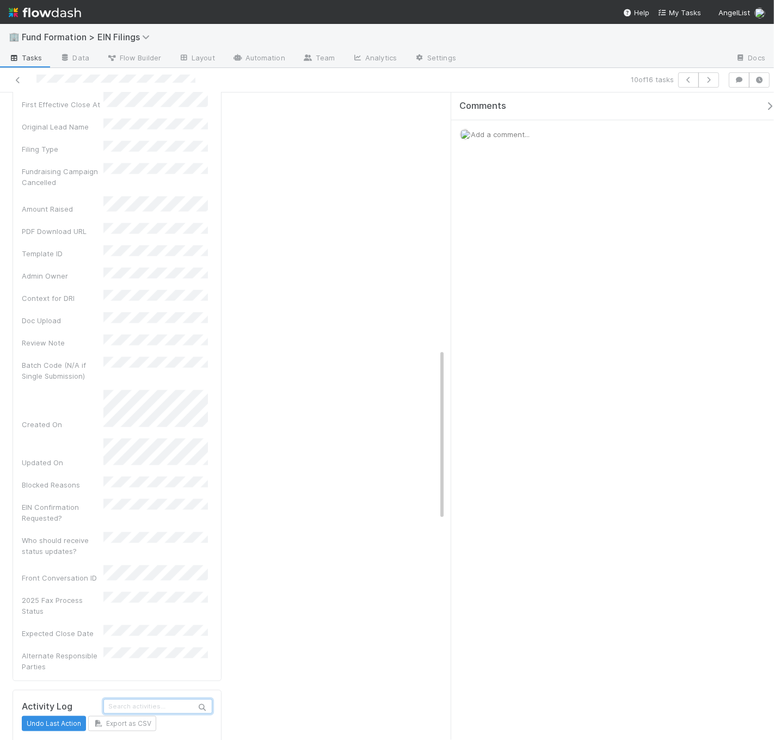
drag, startPoint x: 149, startPoint y: 600, endPoint x: 151, endPoint y: 587, distance: 13.2
click at [149, 699] on input "text" at bounding box center [157, 706] width 109 height 15
type input "amount raised"
click at [184, 704] on icon "Clear search" at bounding box center [189, 707] width 11 height 7
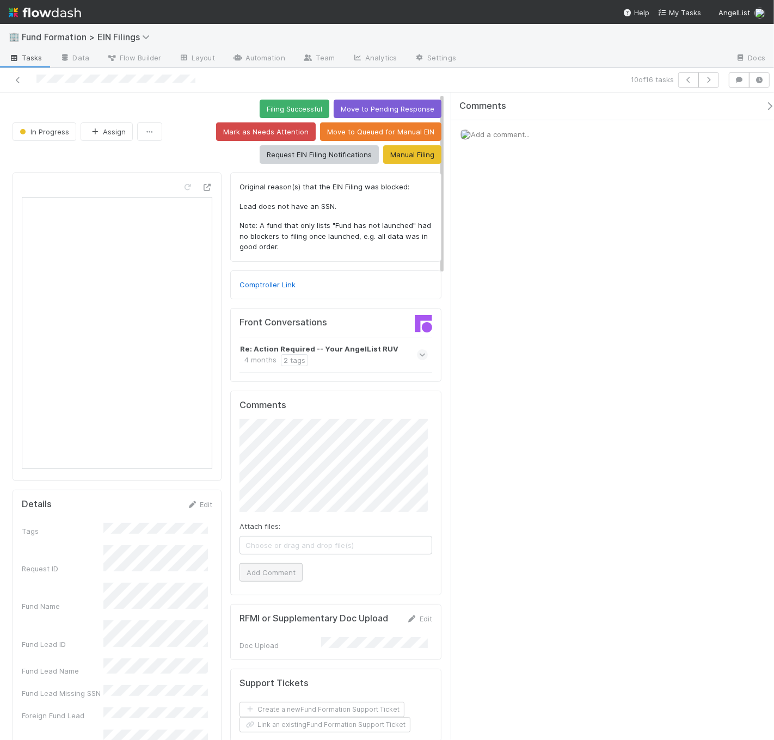
scroll to position [0, 0]
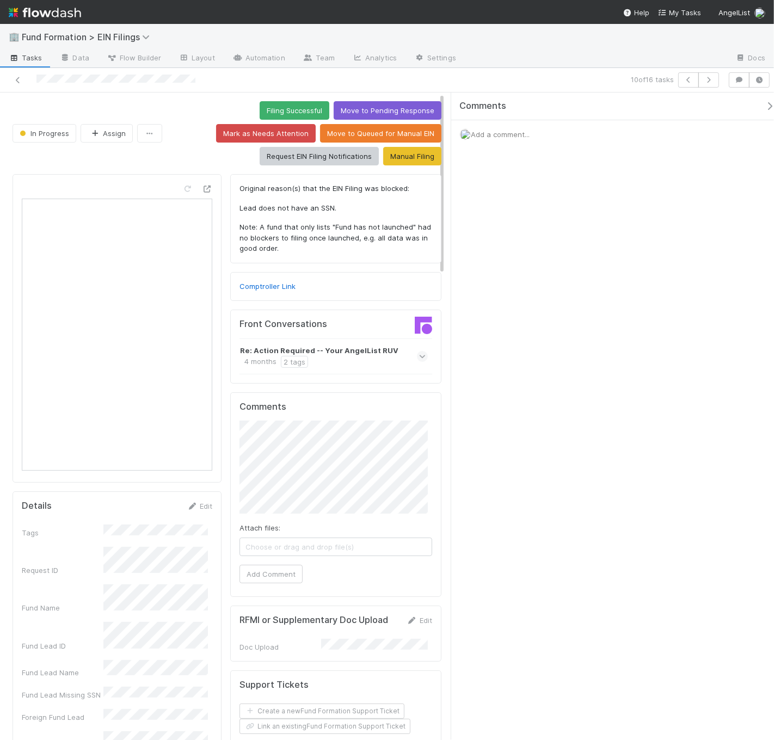
drag, startPoint x: 391, startPoint y: 354, endPoint x: 410, endPoint y: 383, distance: 34.7
click at [391, 354] on div "Re: Action Required -- Your AngelList RUV 4 months 2 tags" at bounding box center [332, 356] width 185 height 23
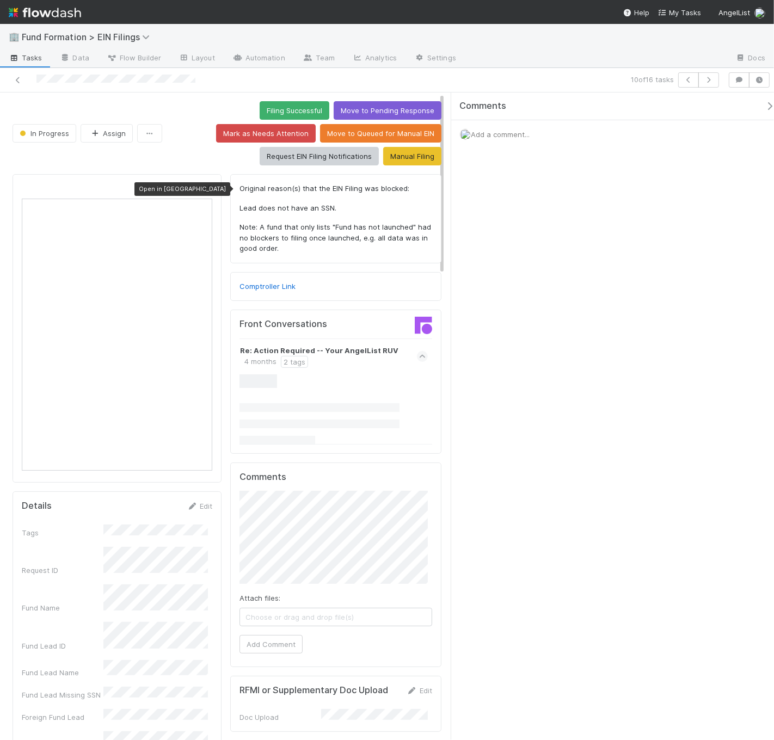
click at [201, 188] on icon at bounding box center [206, 189] width 11 height 7
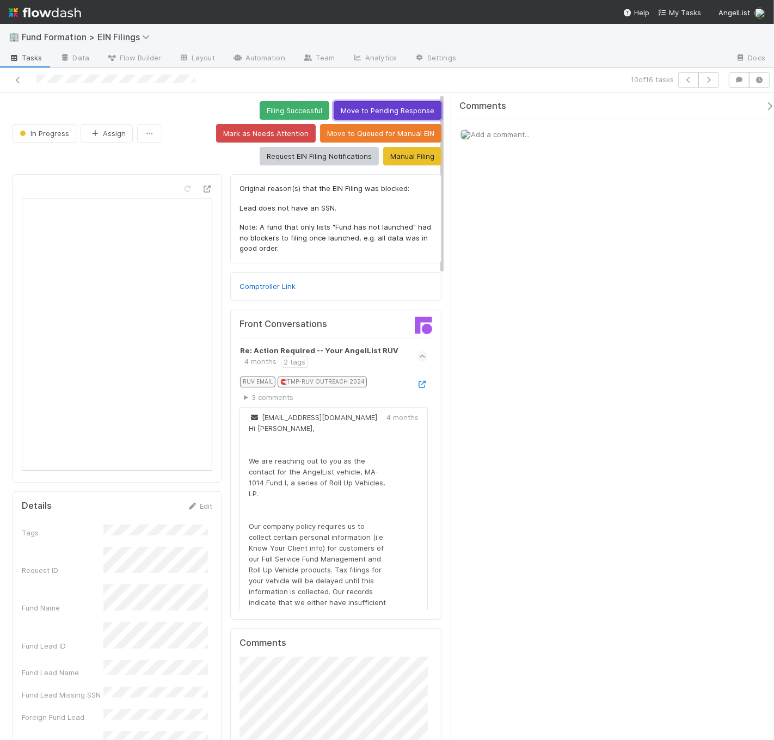
click at [340, 114] on button "Move to Pending Response" at bounding box center [388, 110] width 108 height 18
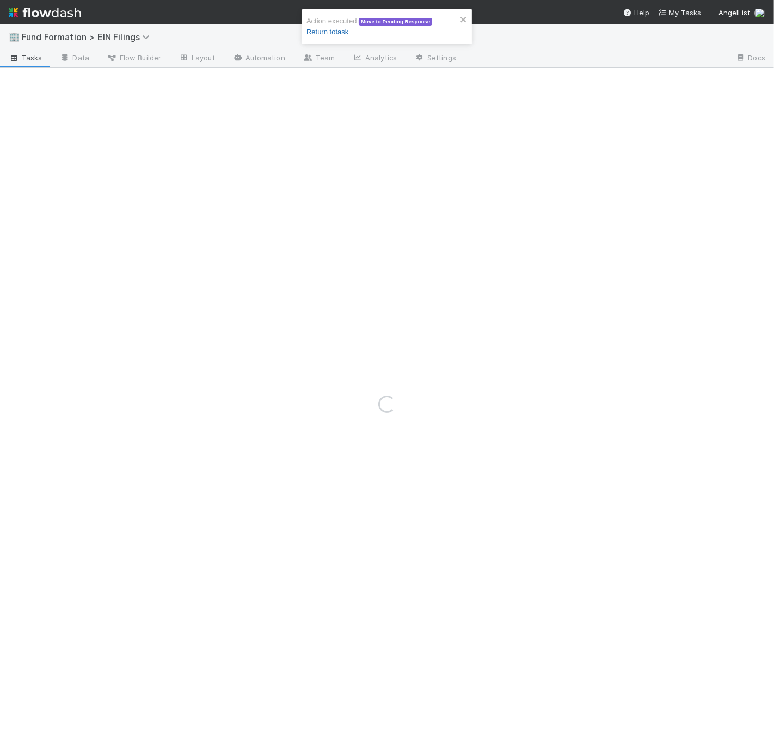
click at [331, 32] on link "Return to task" at bounding box center [327, 32] width 42 height 8
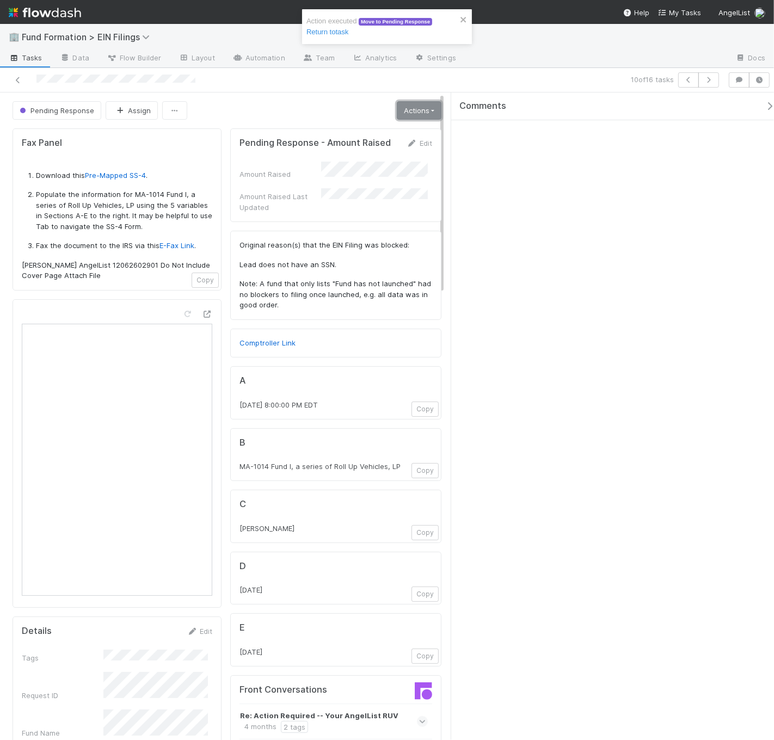
click at [397, 116] on link "Actions" at bounding box center [419, 110] width 45 height 18
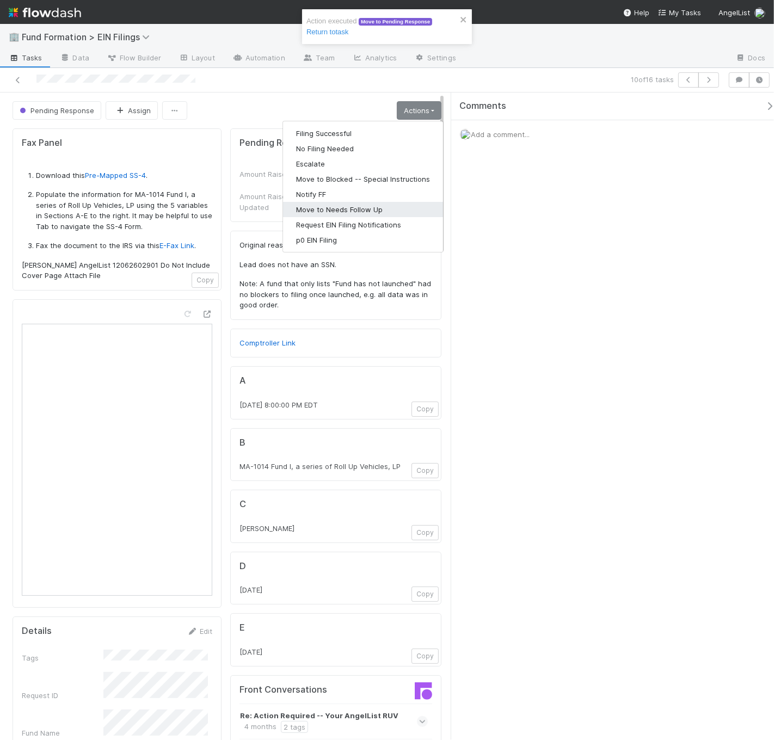
click at [370, 208] on button "Move to Needs Follow Up" at bounding box center [363, 209] width 160 height 15
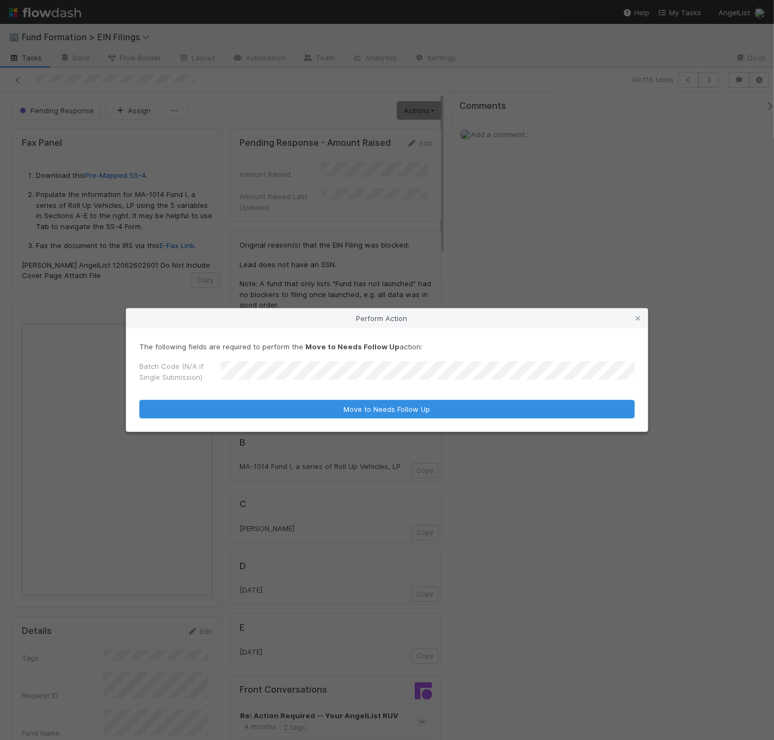
click at [139, 400] on button "Move to Needs Follow Up" at bounding box center [386, 409] width 495 height 18
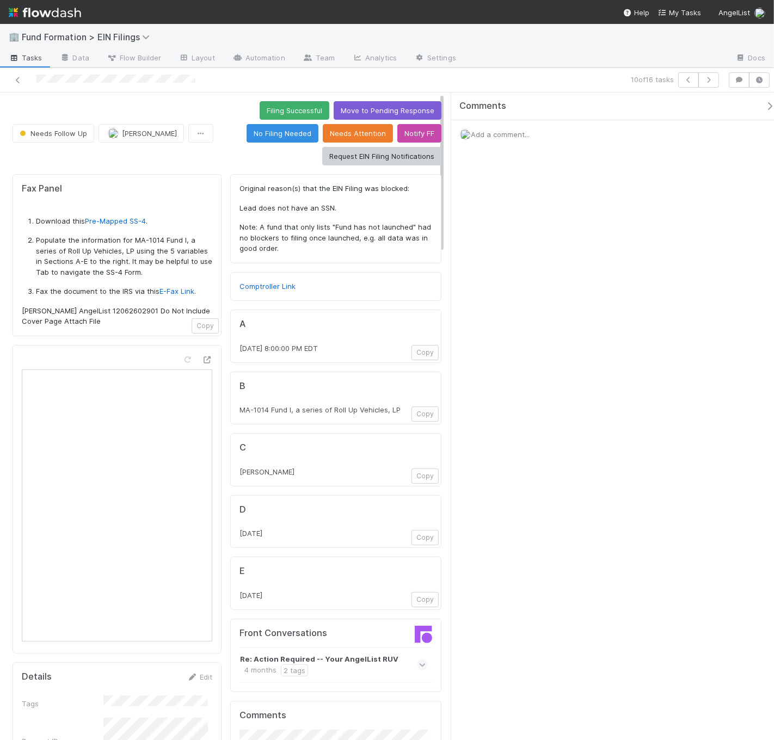
click at [18, 52] on span "Tasks" at bounding box center [26, 57] width 34 height 11
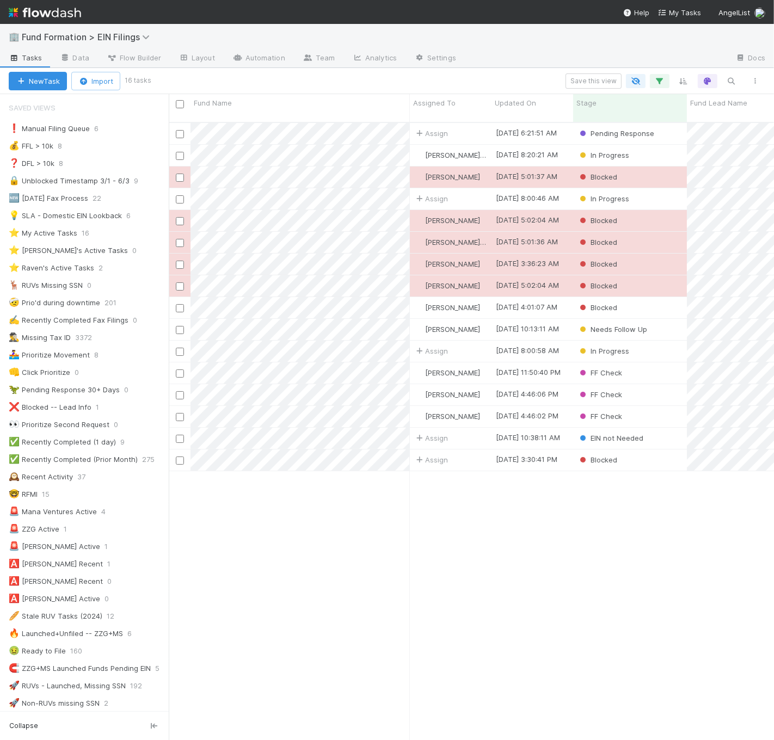
scroll to position [9, 9]
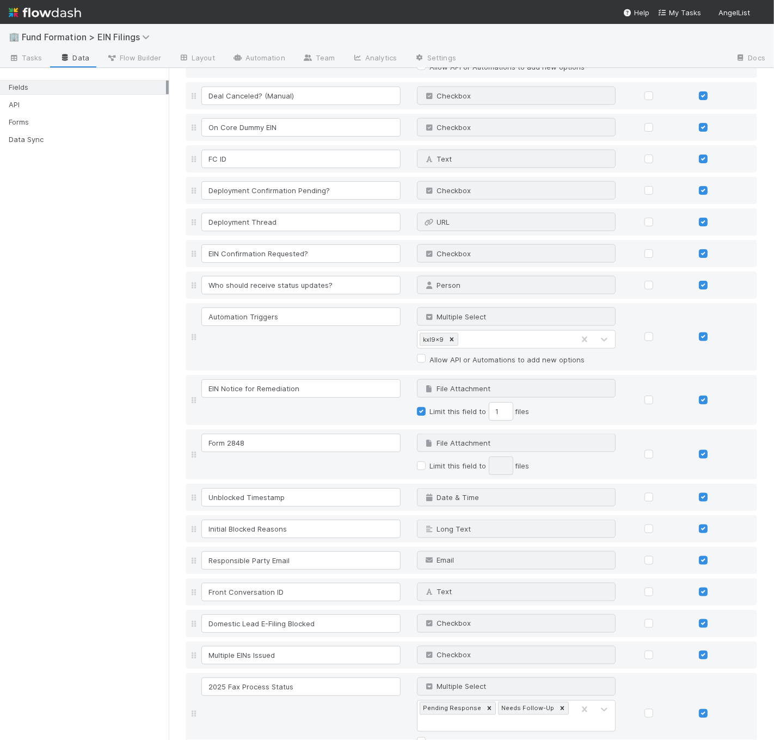
scroll to position [1737, 0]
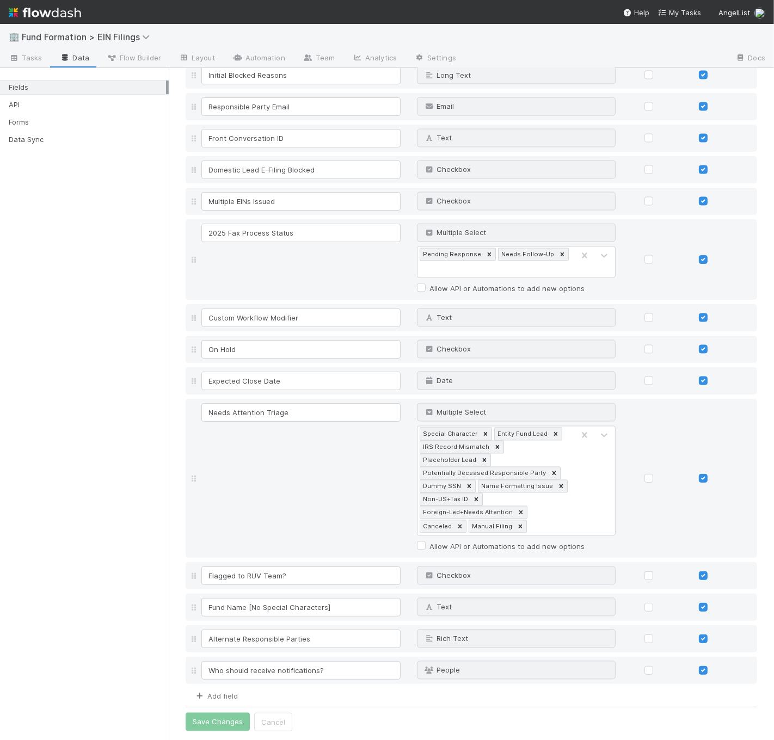
click at [229, 692] on link "Add field" at bounding box center [216, 696] width 44 height 9
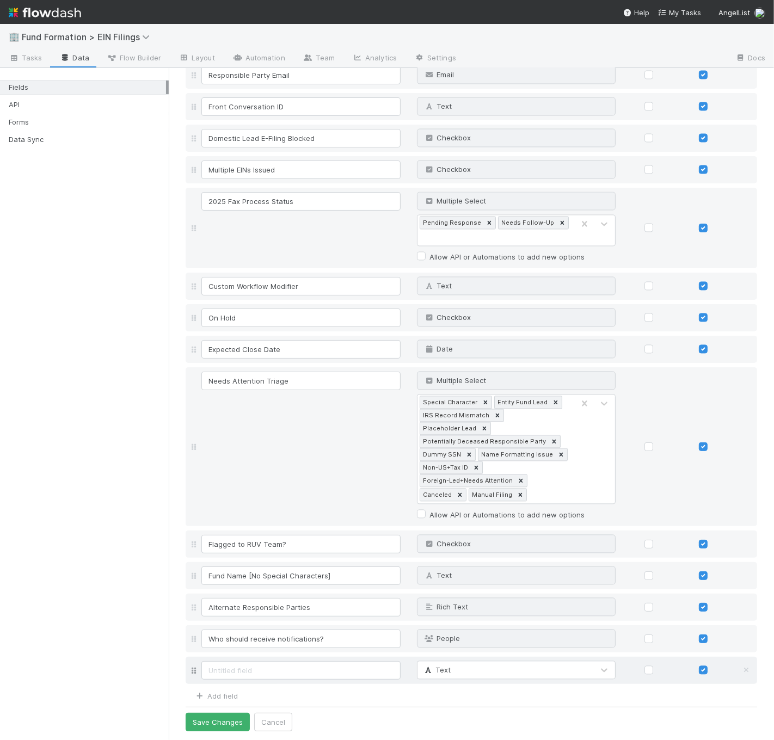
scroll to position [1769, 0]
type input "Amount Raised Last Updated"
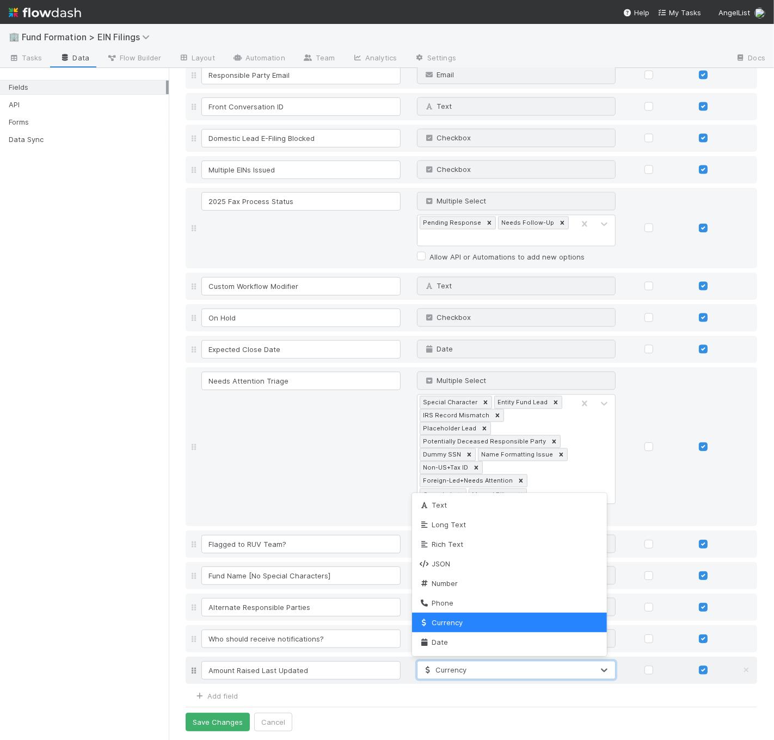
click at [502, 673] on div "Currency" at bounding box center [505, 670] width 176 height 17
click at [508, 647] on div "Date" at bounding box center [509, 642] width 194 height 20
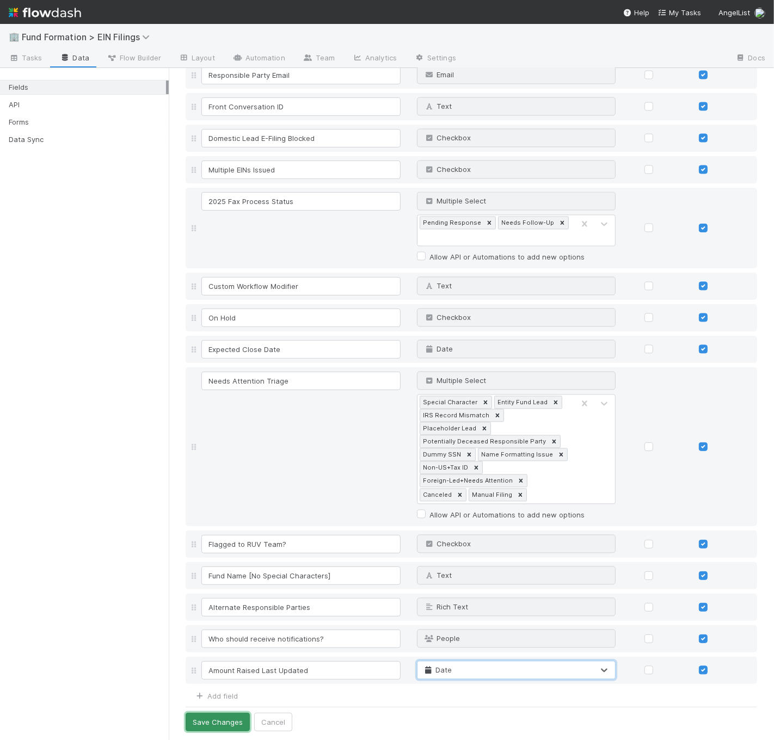
click at [224, 719] on button "Save Changes" at bounding box center [218, 722] width 64 height 18
click at [266, 57] on link "Automation" at bounding box center [259, 58] width 70 height 17
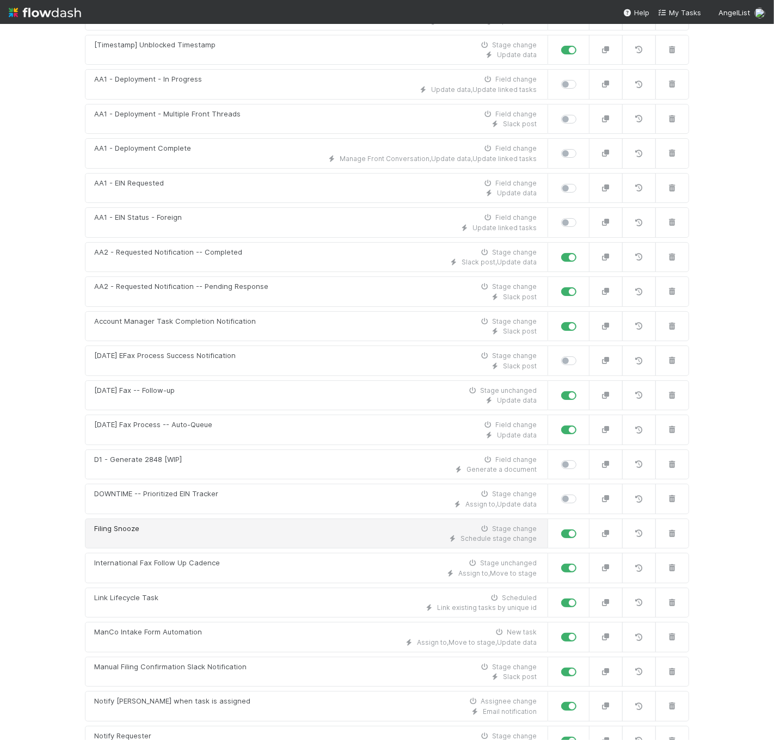
scroll to position [605, 0]
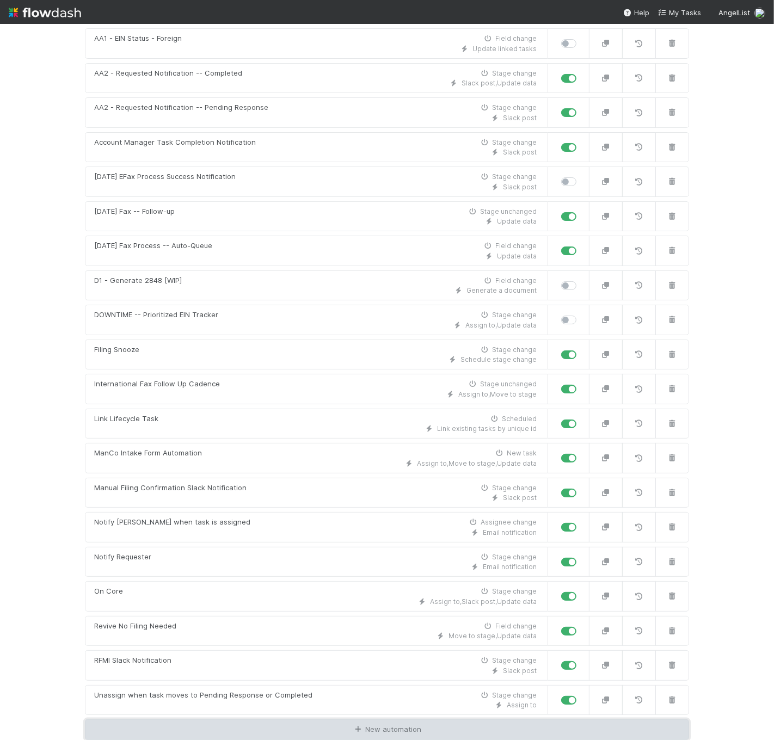
click at [376, 726] on link "New automation" at bounding box center [387, 729] width 604 height 21
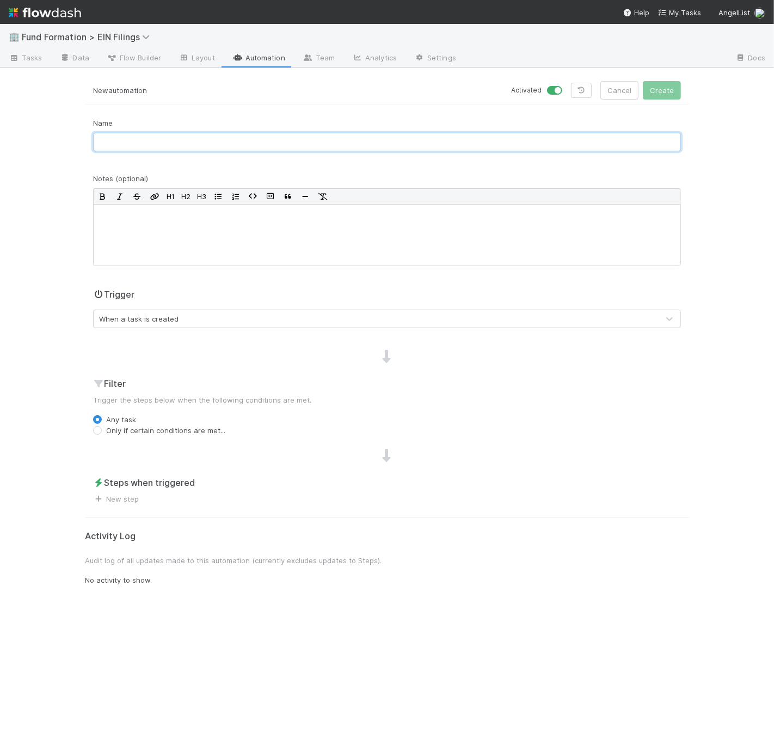
click at [223, 143] on input "text" at bounding box center [387, 142] width 588 height 18
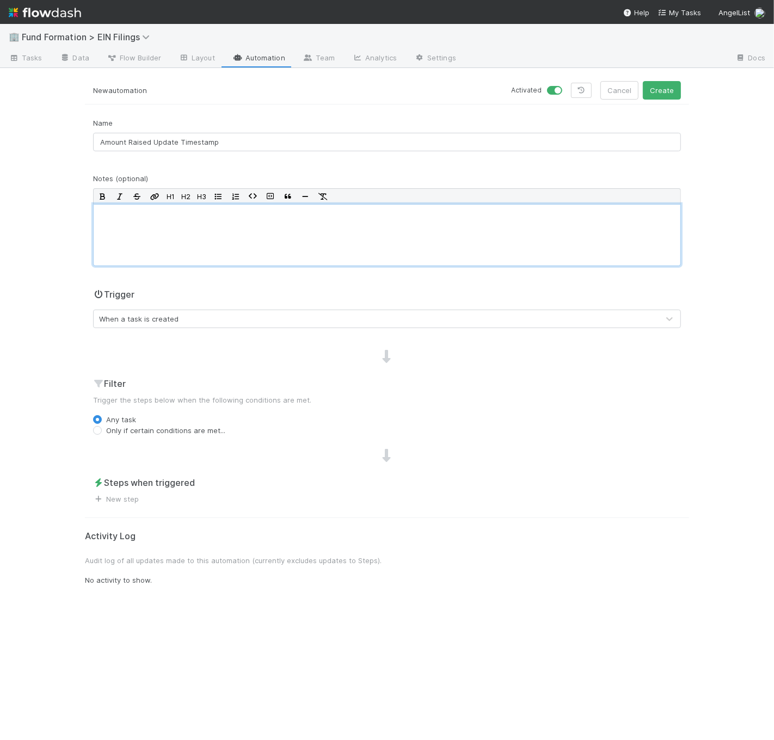
click at [149, 224] on div at bounding box center [387, 235] width 588 height 62
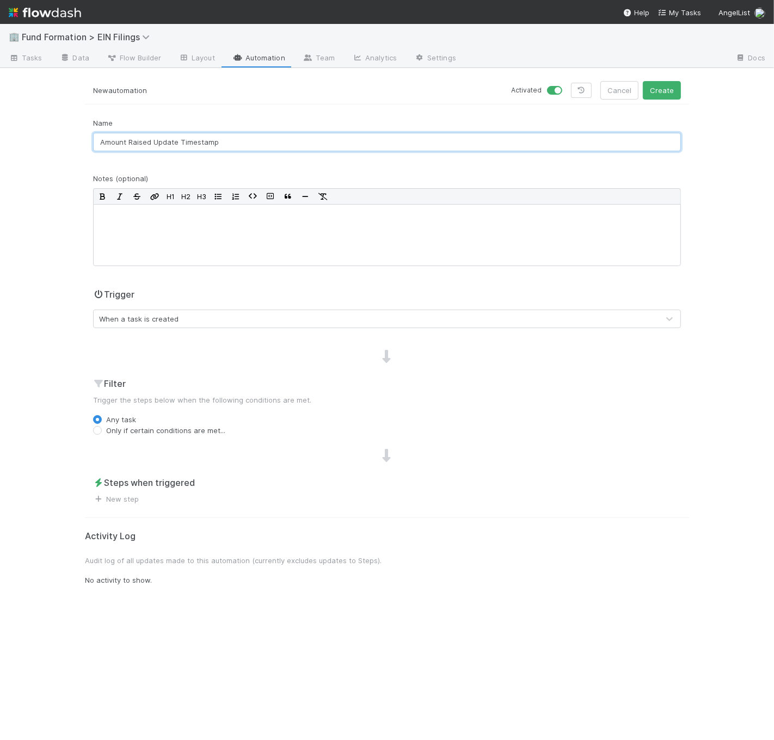
click at [100, 140] on input "Amount Raised Update Timestamp" at bounding box center [387, 142] width 588 height 18
type input "[Update] Amount Raised Update Timestamp"
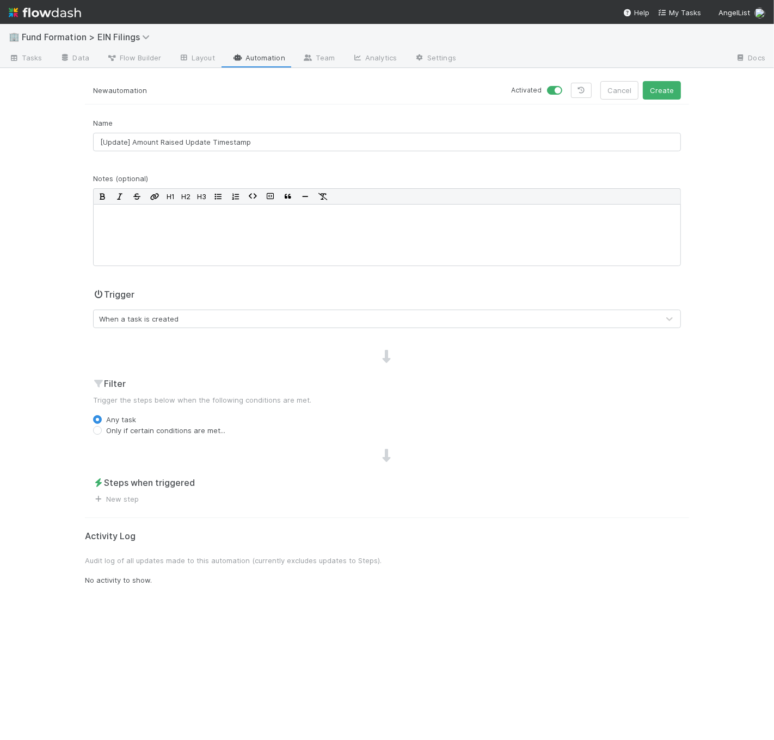
click at [178, 317] on div "When a task is created" at bounding box center [376, 318] width 565 height 17
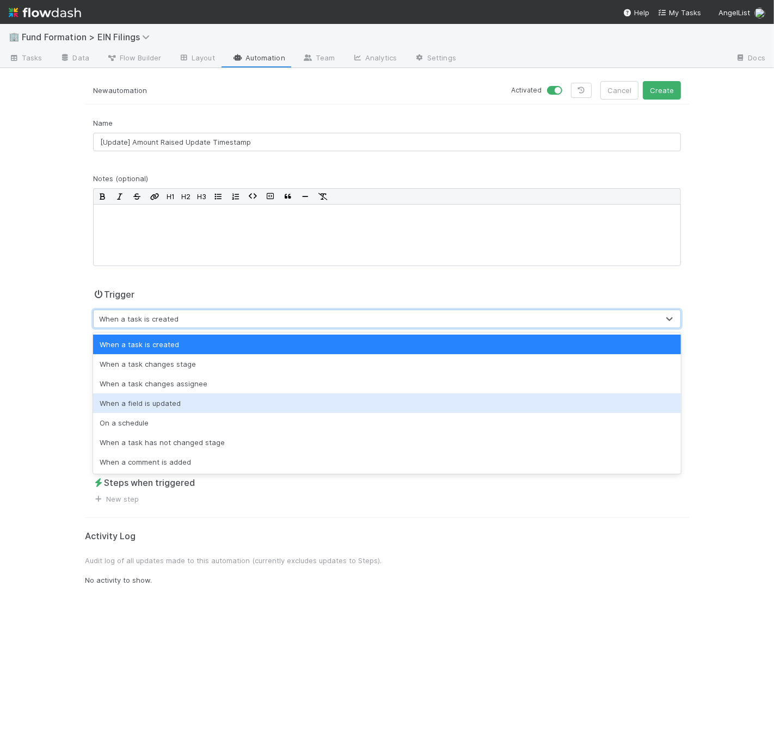
click at [177, 402] on div "When a field is updated" at bounding box center [387, 403] width 588 height 20
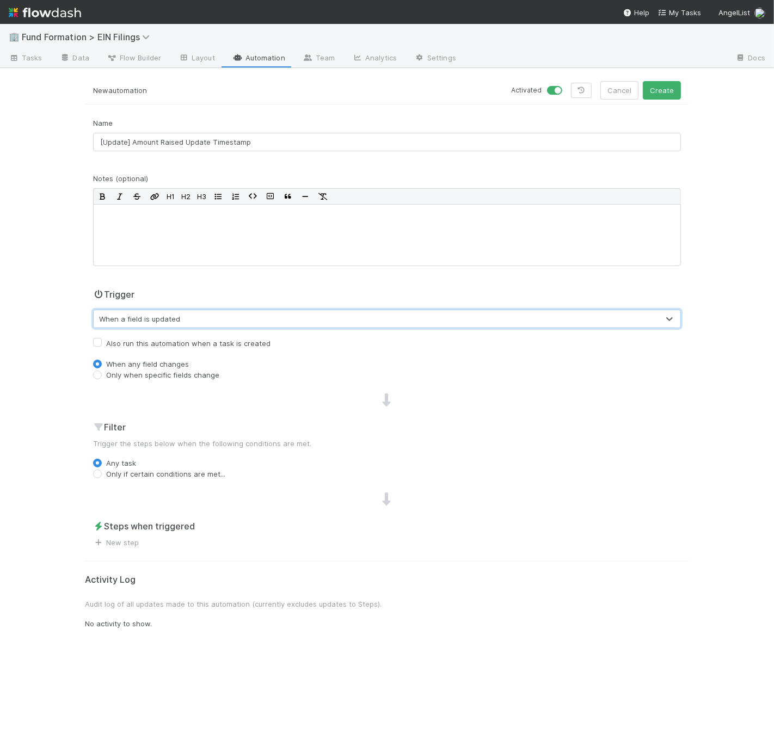
click at [153, 377] on label "Only when specific fields change" at bounding box center [162, 374] width 113 height 11
click at [102, 377] on input "Only when specific fields change" at bounding box center [97, 374] width 9 height 10
radio input "true"
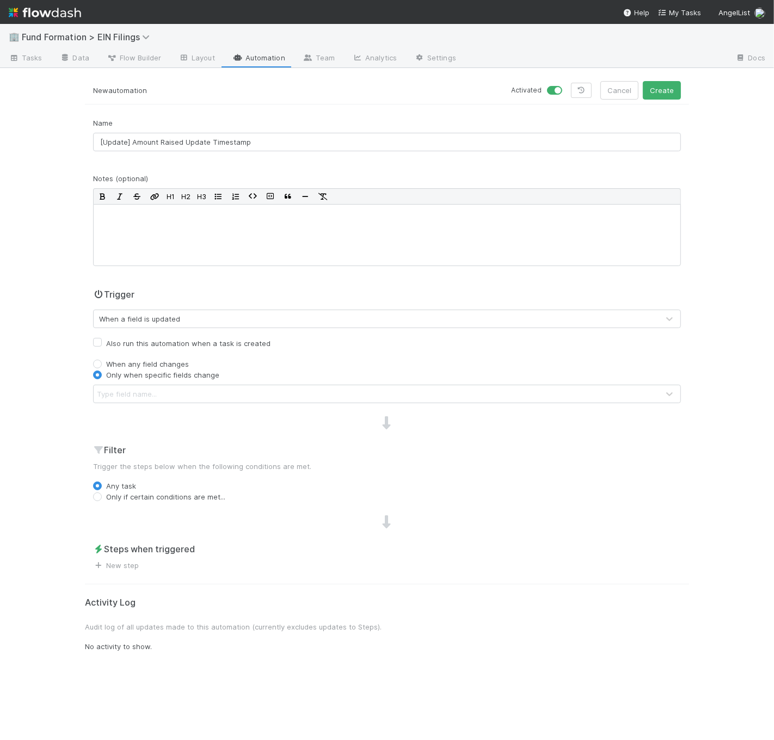
click at [157, 393] on div "Type field name..." at bounding box center [376, 393] width 565 height 17
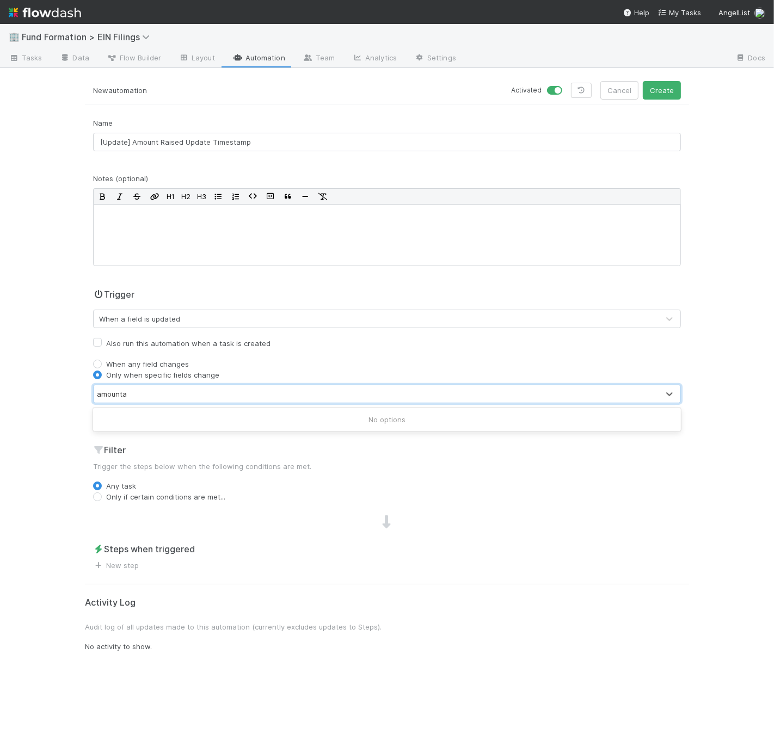
type input "amount"
click at [114, 565] on link "New step" at bounding box center [116, 565] width 46 height 9
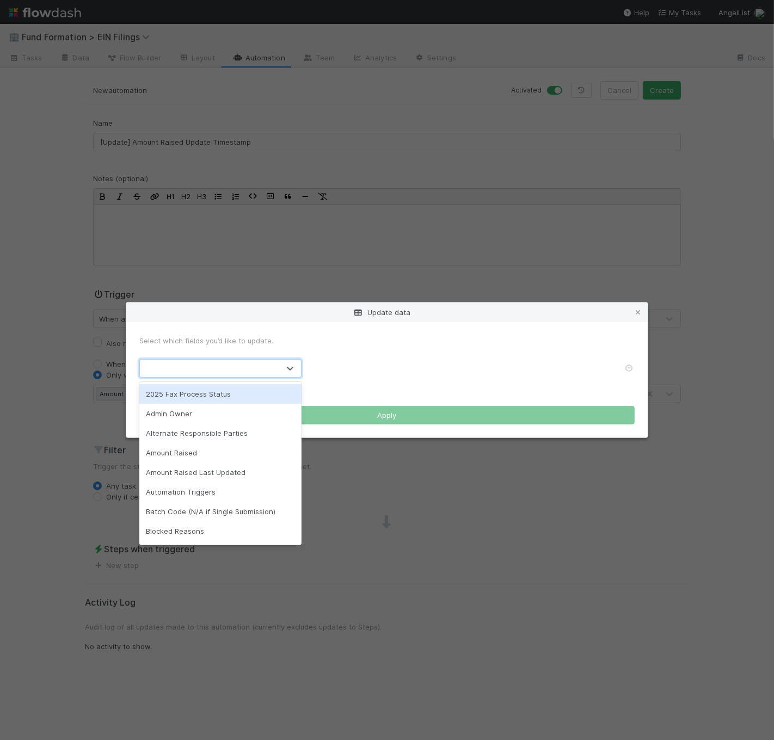
click at [275, 359] on div at bounding box center [220, 368] width 162 height 18
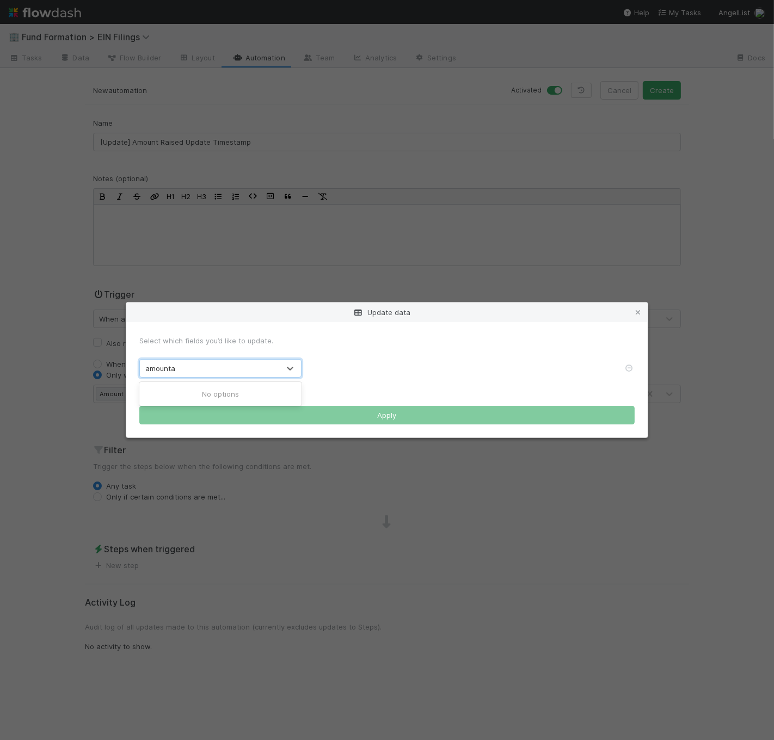
type input "amount"
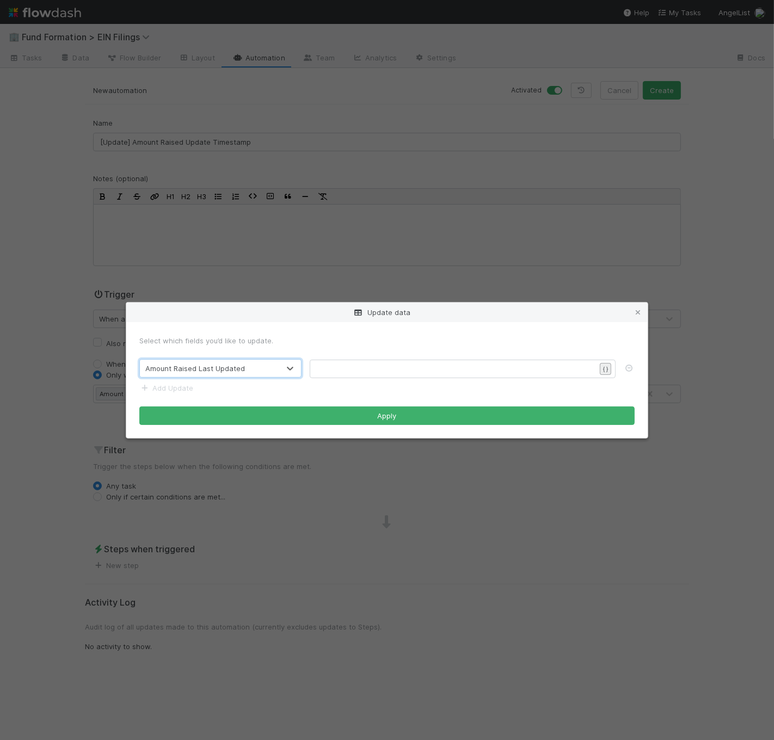
scroll to position [3, 0]
click at [610, 739] on div "Update data Select which fields you’d like to update. option Amount Raised Last…" at bounding box center [387, 740] width 774 height 0
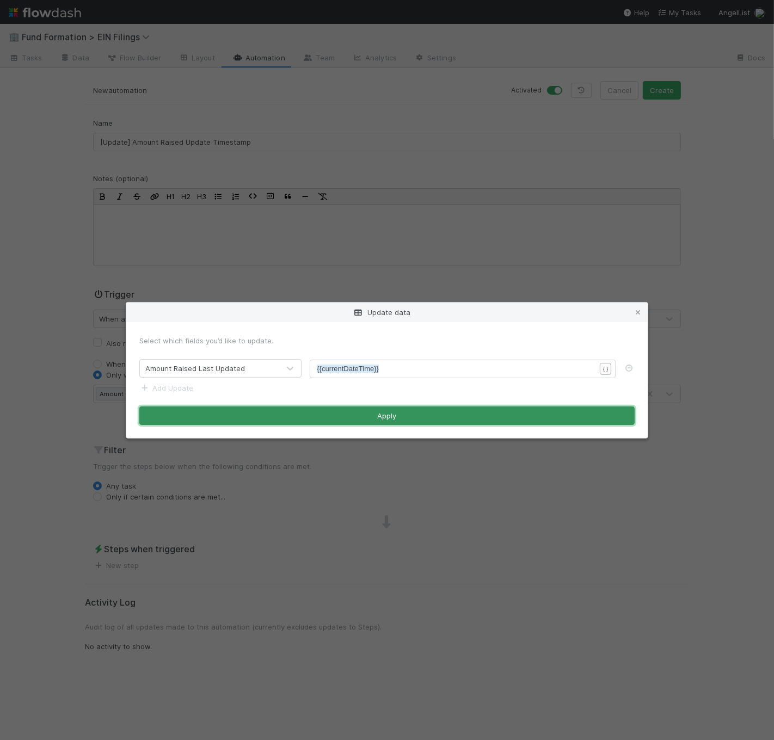
click at [458, 415] on button "Apply" at bounding box center [386, 415] width 495 height 18
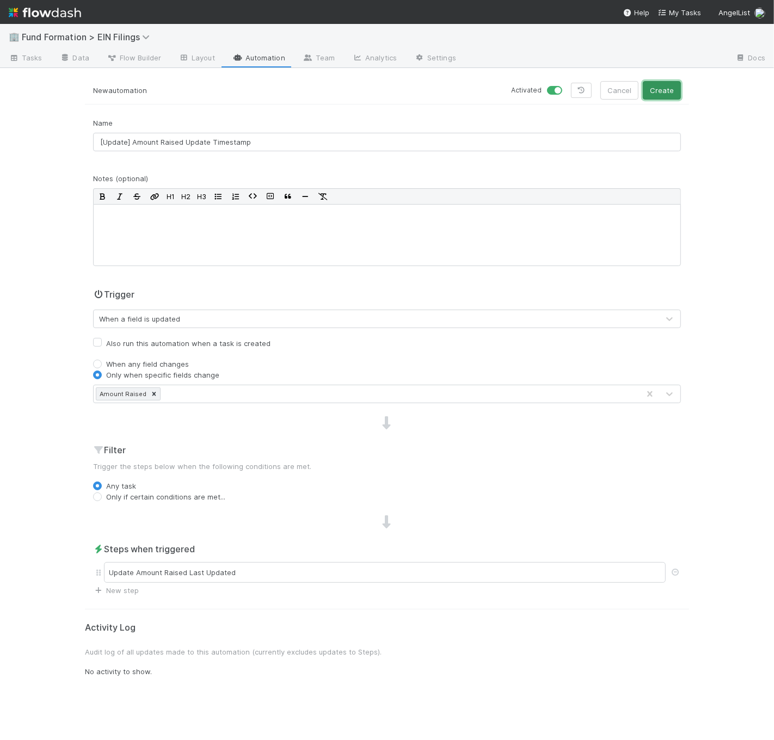
click at [665, 86] on button "Create" at bounding box center [662, 90] width 38 height 18
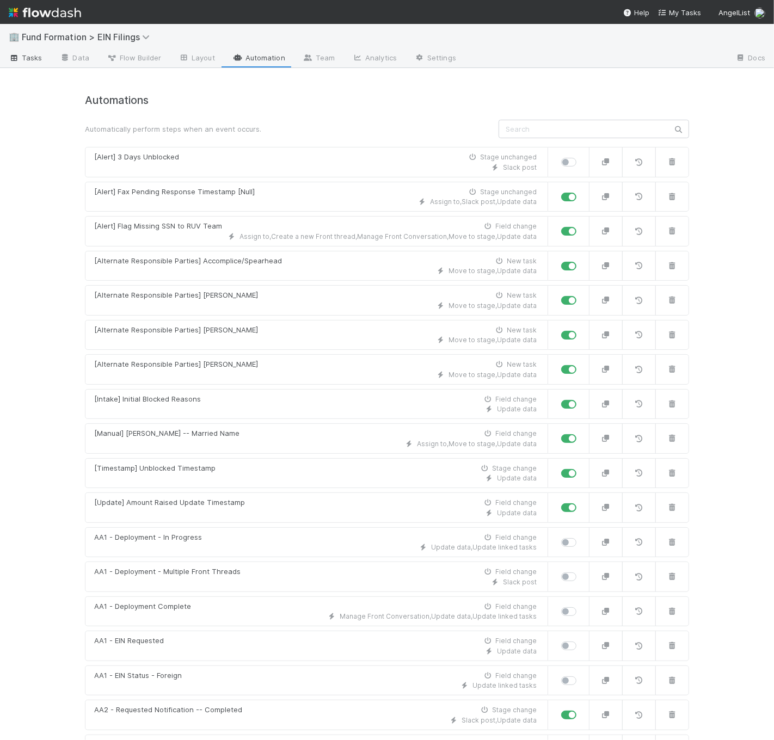
click at [41, 54] on span "Tasks" at bounding box center [26, 57] width 34 height 11
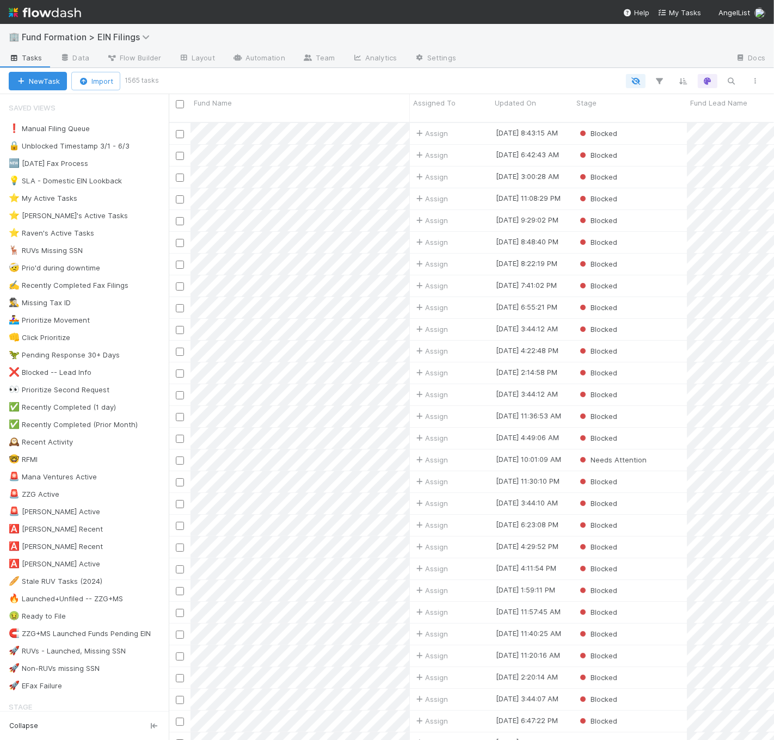
scroll to position [618, 596]
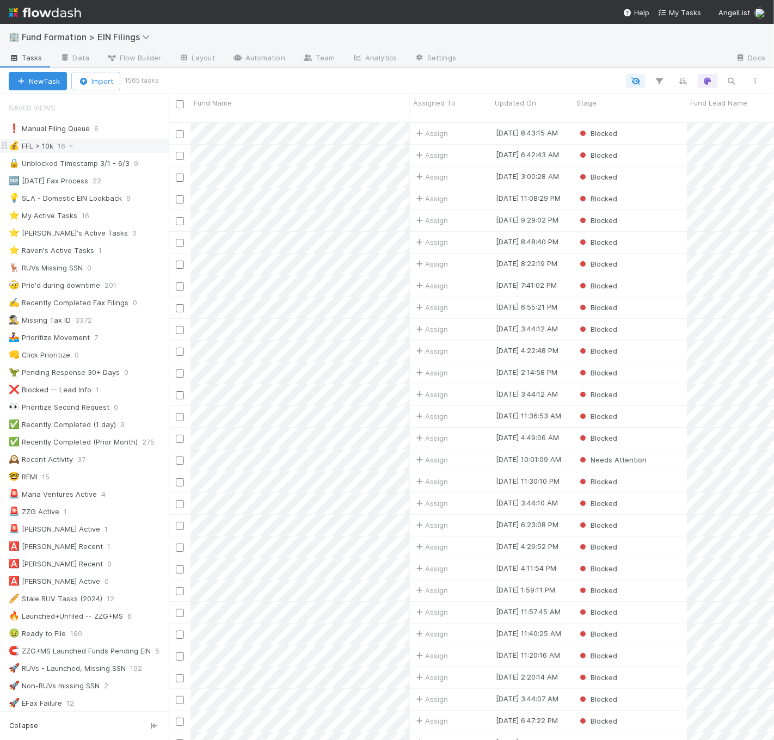
click at [100, 146] on div "💰 FFL > 10k 16" at bounding box center [89, 146] width 160 height 14
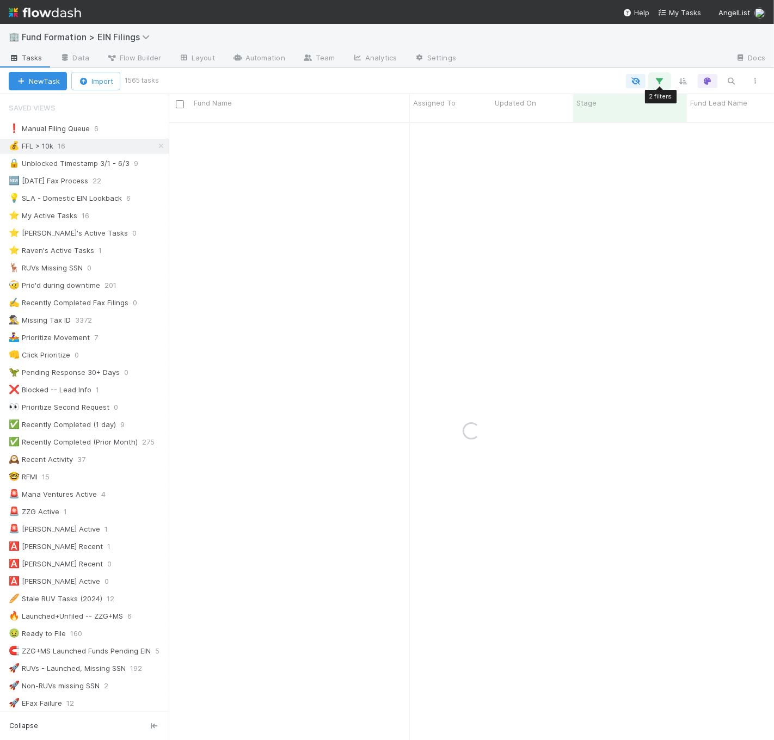
click at [663, 77] on icon "button" at bounding box center [659, 81] width 11 height 10
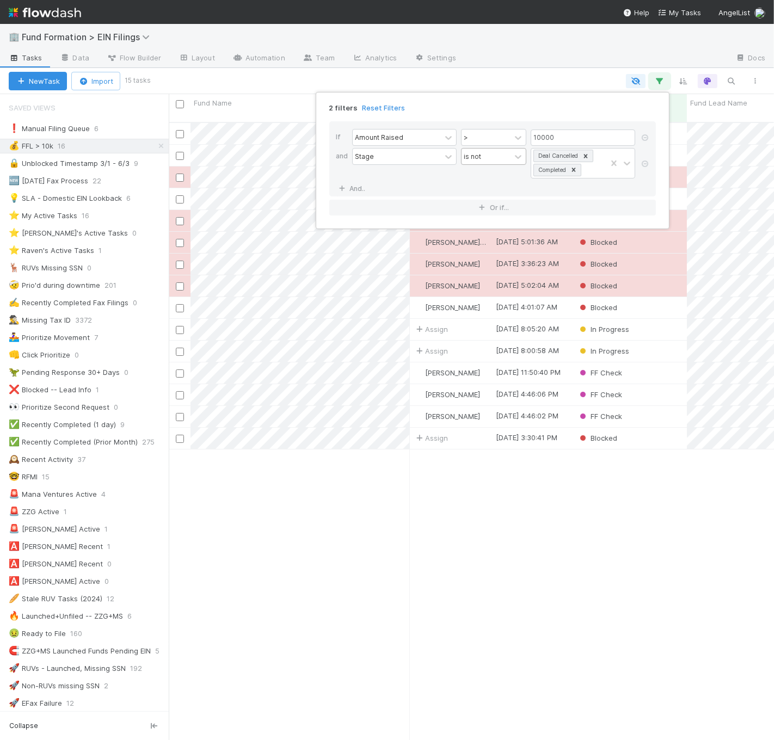
scroll to position [618, 596]
click at [502, 64] on div "2 filters Reset Filters If Amount Raised > 10000 and Stage is not Deal Cancelle…" at bounding box center [387, 370] width 774 height 740
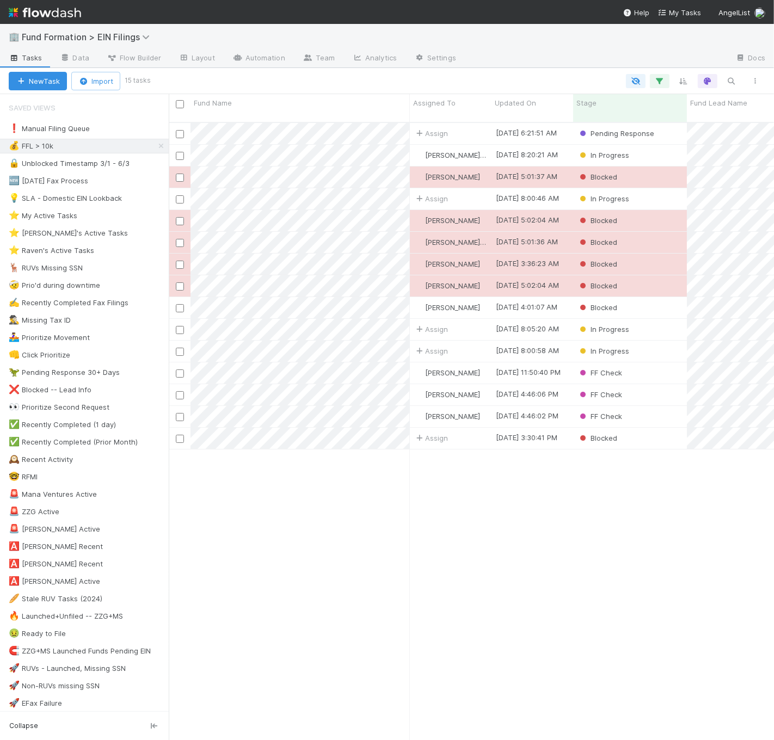
scroll to position [618, 596]
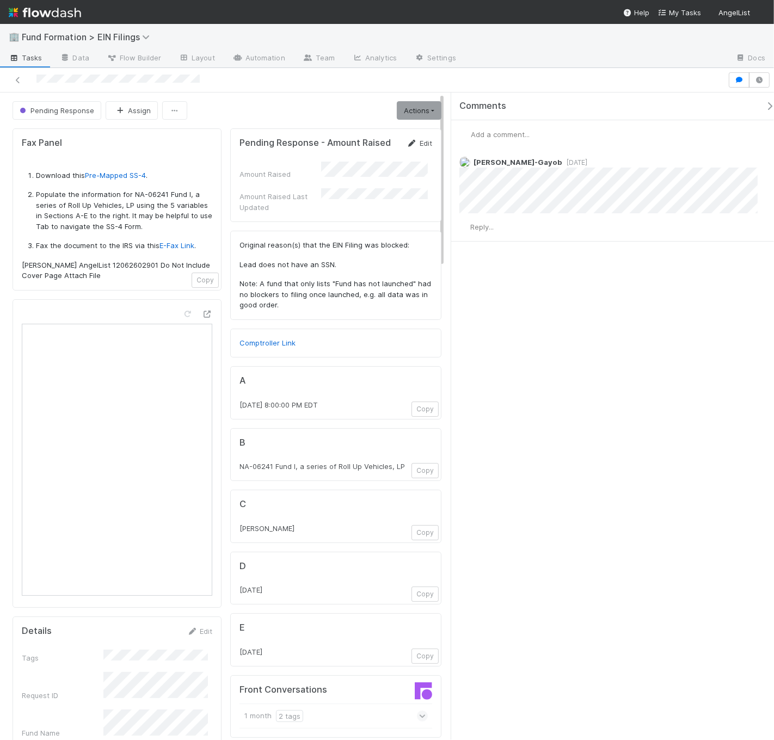
click at [406, 146] on icon at bounding box center [411, 143] width 11 height 7
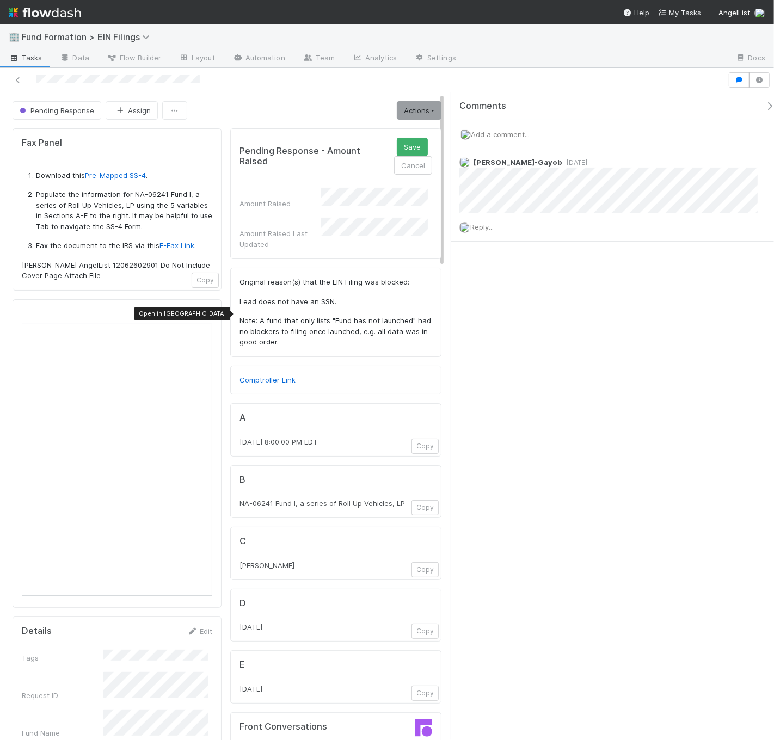
click at [208, 312] on div "Open in [GEOGRAPHIC_DATA]" at bounding box center [117, 453] width 209 height 309
click at [202, 314] on icon at bounding box center [206, 314] width 11 height 7
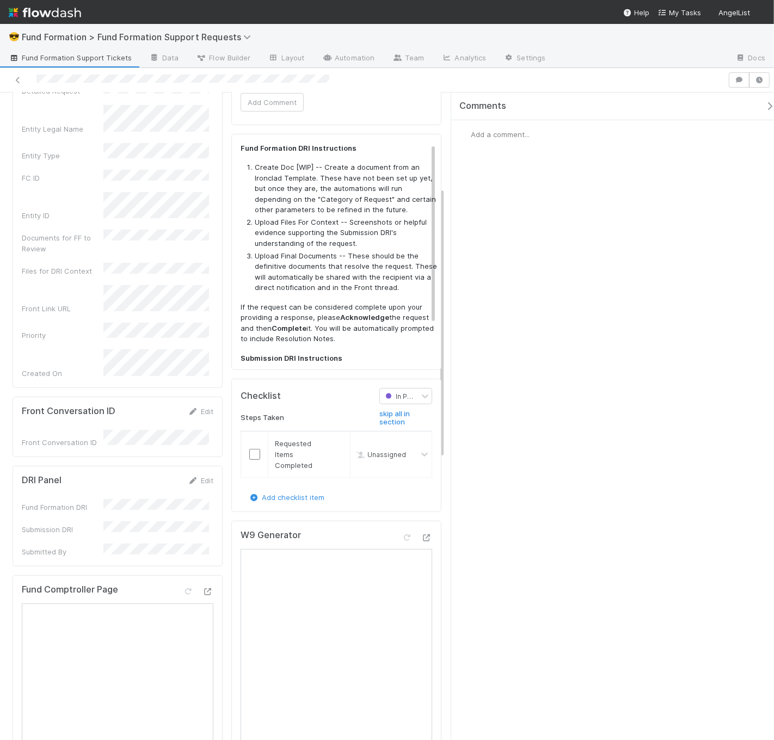
scroll to position [237, 0]
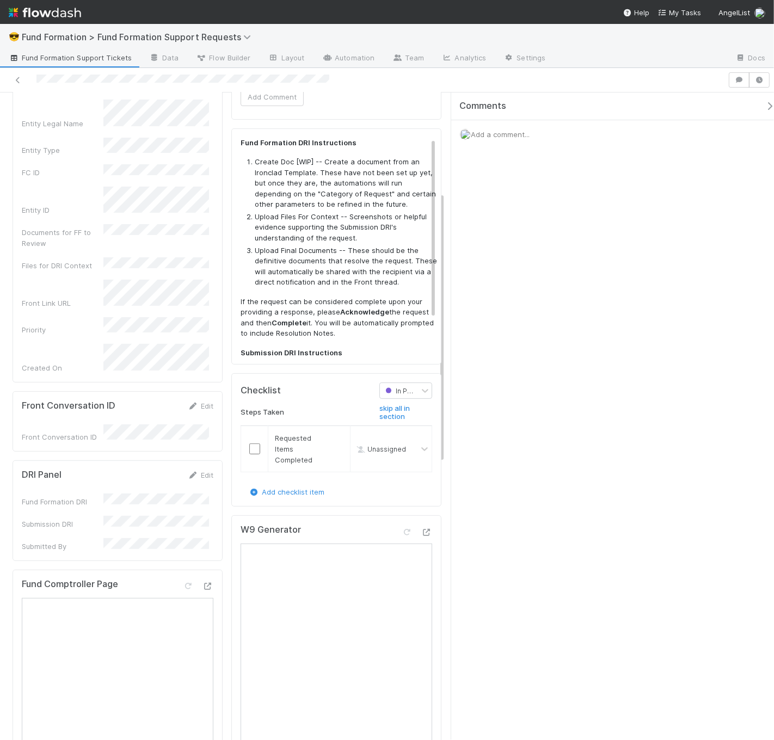
click at [209, 570] on div "Fund Comptroller Page" at bounding box center [118, 672] width 210 height 204
click at [205, 583] on icon at bounding box center [207, 586] width 11 height 7
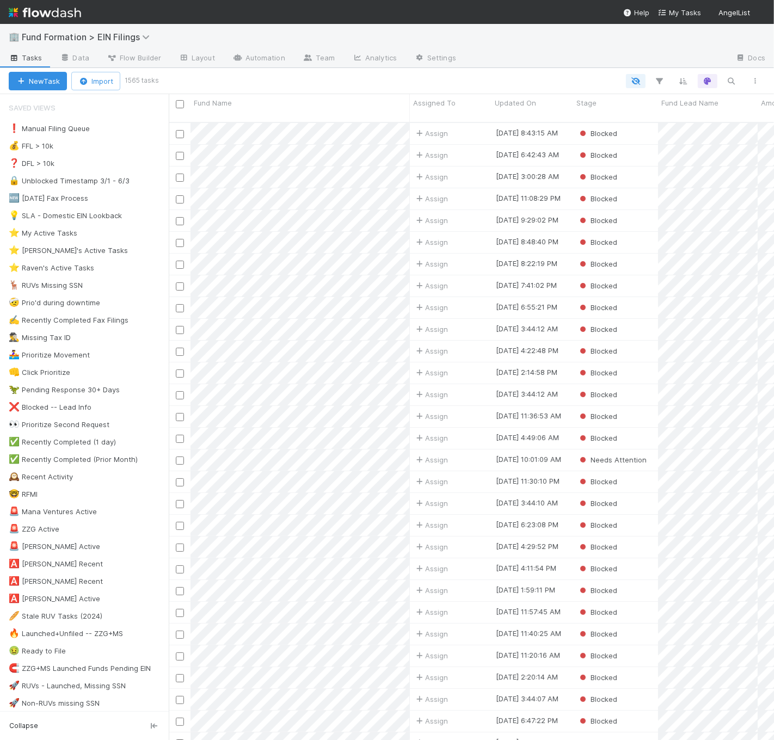
scroll to position [618, 596]
click at [351, 85] on div at bounding box center [462, 81] width 610 height 14
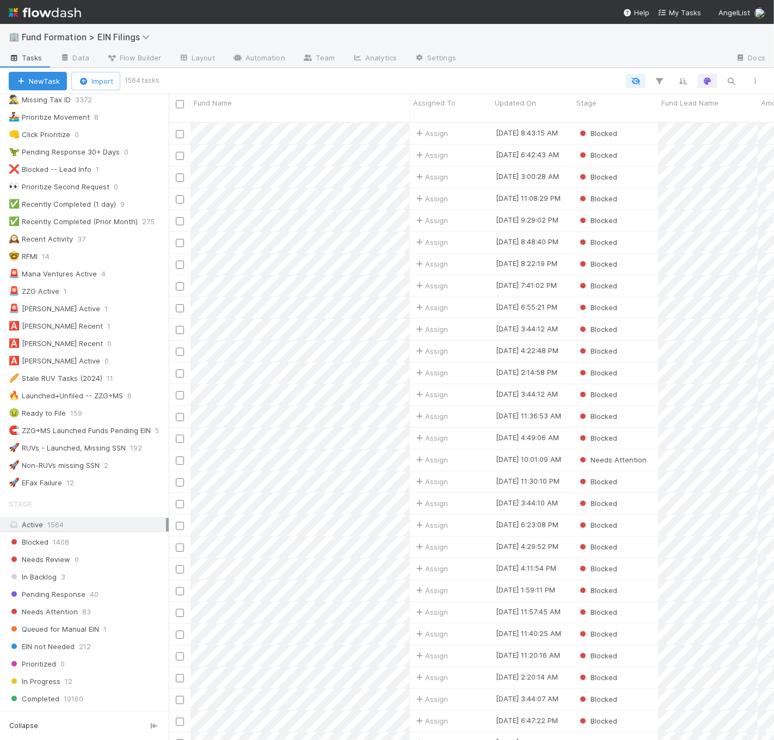
scroll to position [546, 0]
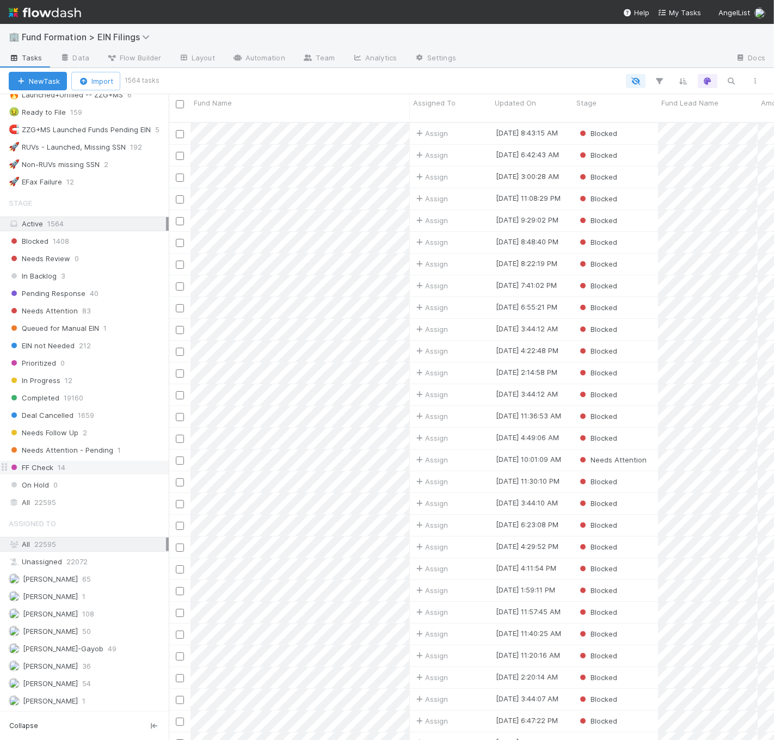
click at [85, 470] on div "FF Check 14" at bounding box center [89, 468] width 160 height 14
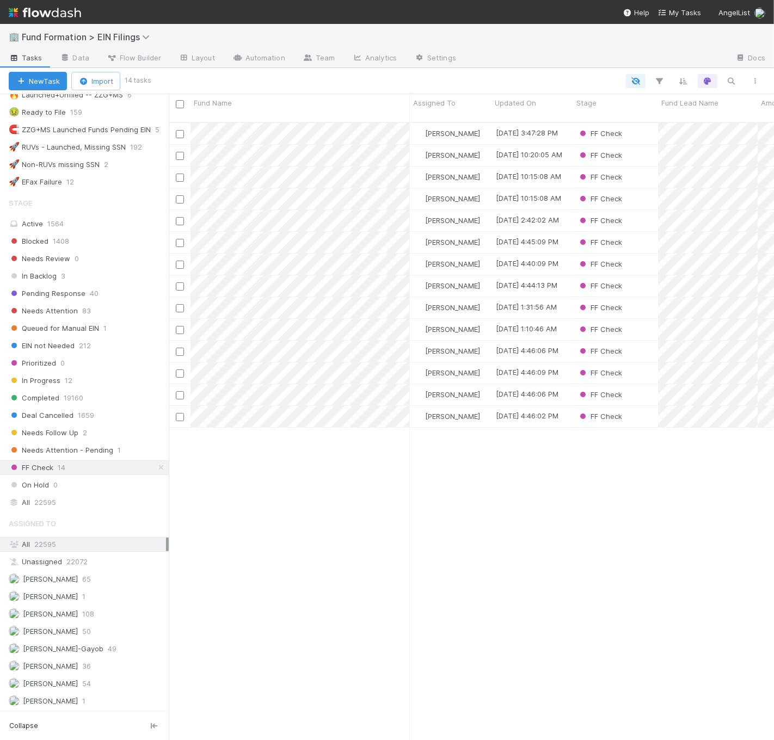
scroll to position [618, 596]
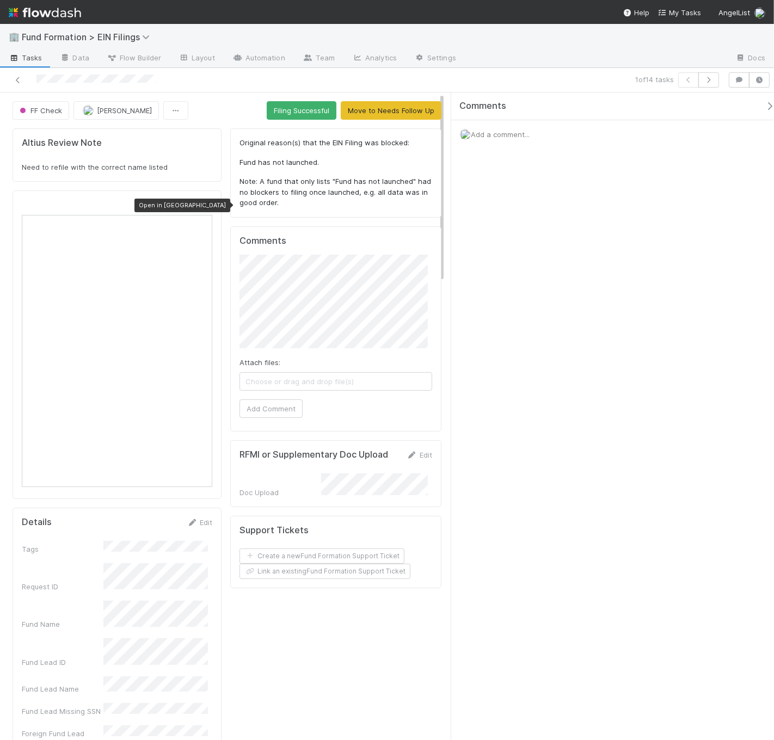
click at [206, 202] on icon at bounding box center [206, 205] width 11 height 7
click at [505, 136] on span "Add a comment..." at bounding box center [500, 134] width 59 height 9
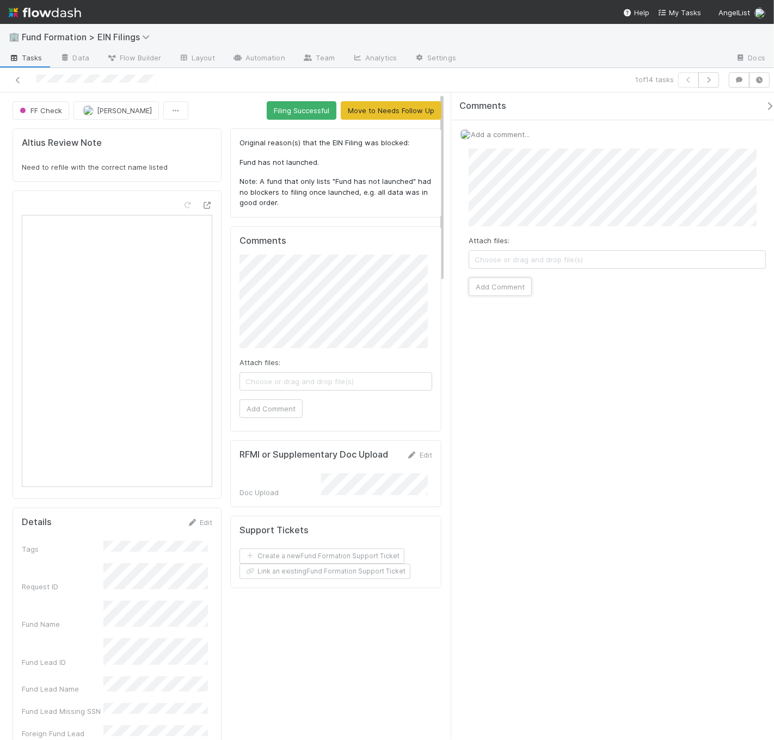
drag, startPoint x: 491, startPoint y: 289, endPoint x: 525, endPoint y: 261, distance: 44.0
click at [491, 289] on button "Add Comment" at bounding box center [499, 286] width 63 height 18
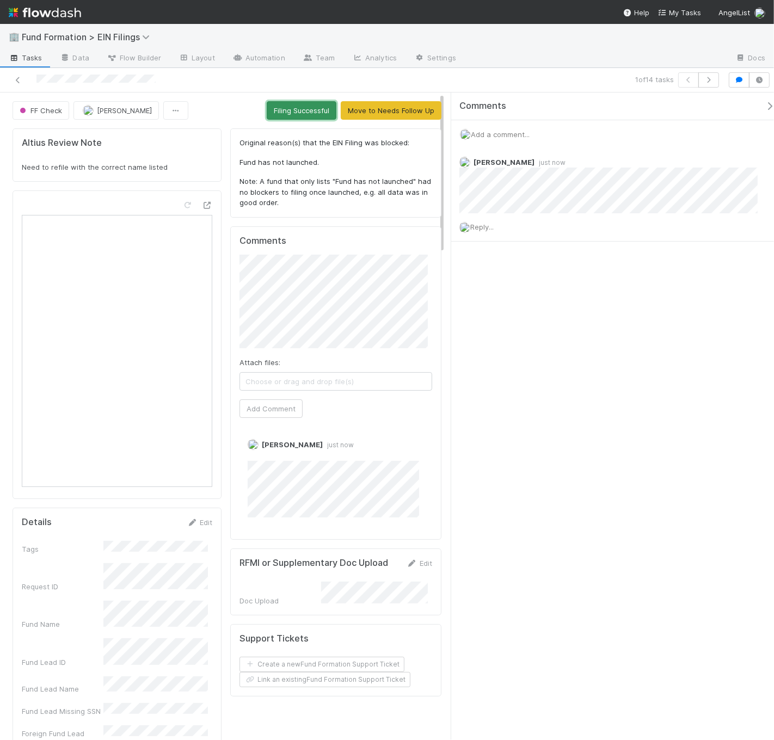
click at [283, 111] on button "Filing Successful" at bounding box center [302, 110] width 70 height 18
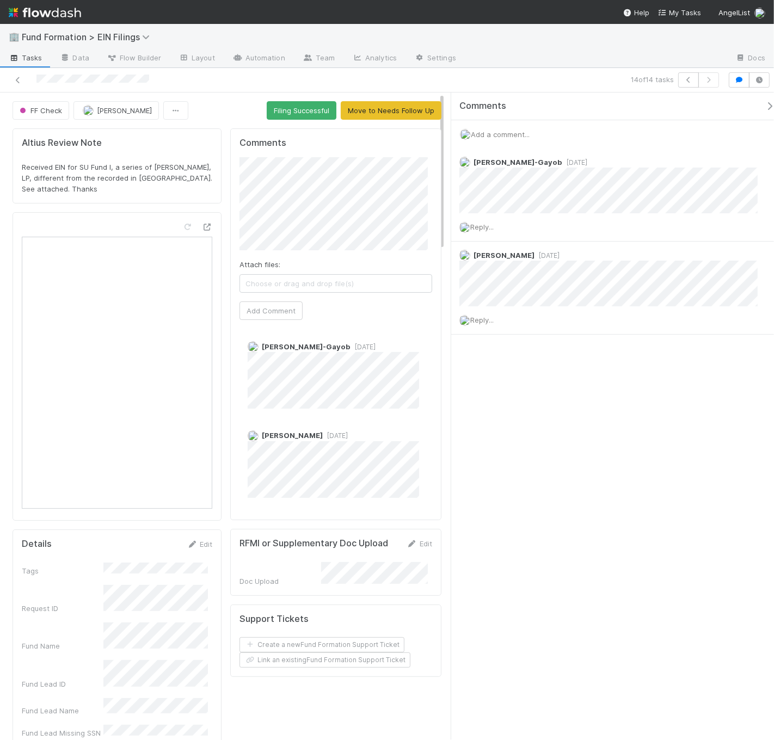
click at [497, 132] on span "Add a comment..." at bounding box center [500, 134] width 59 height 9
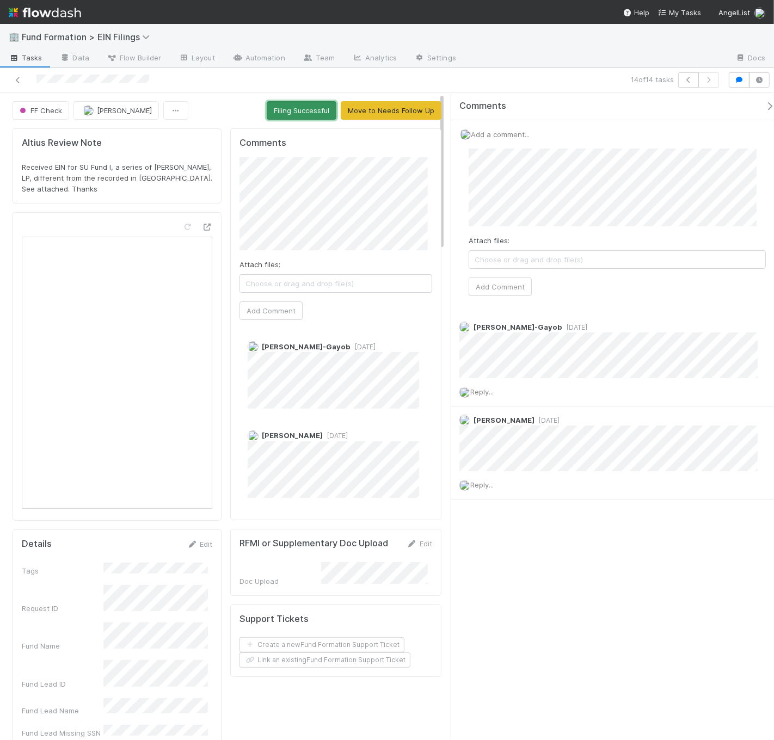
drag, startPoint x: 297, startPoint y: 104, endPoint x: 337, endPoint y: 111, distance: 40.8
click at [298, 104] on button "Filing Successful" at bounding box center [302, 110] width 70 height 18
